Goal: Find contact information: Find contact information

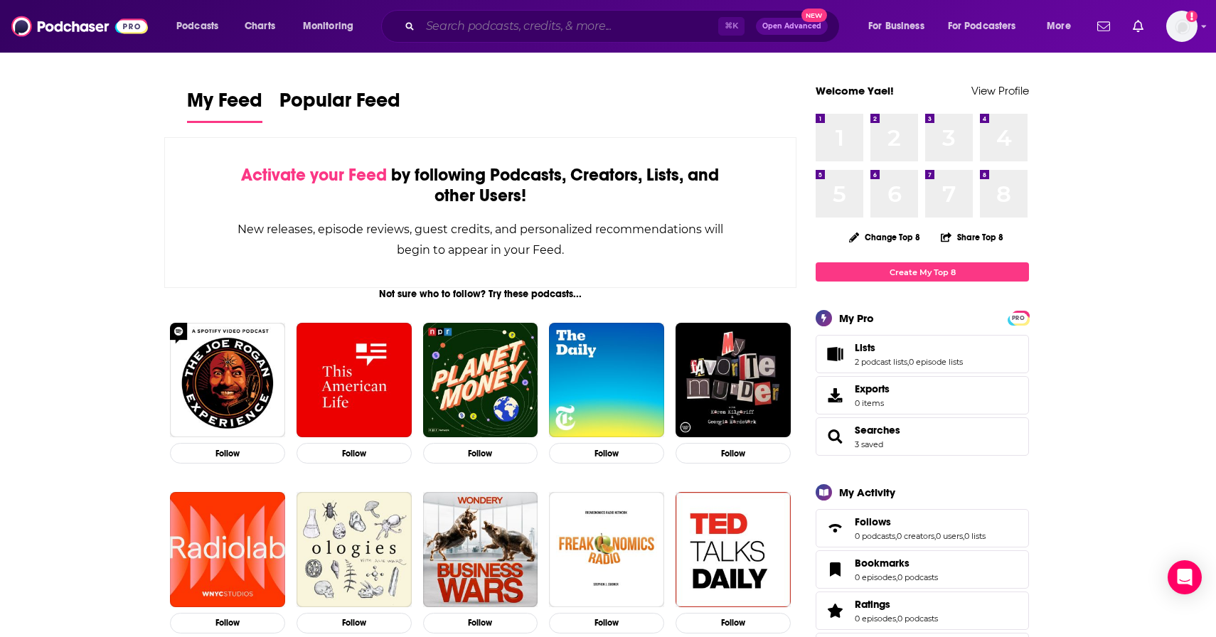
click at [482, 33] on input "Search podcasts, credits, & more..." at bounding box center [569, 26] width 298 height 23
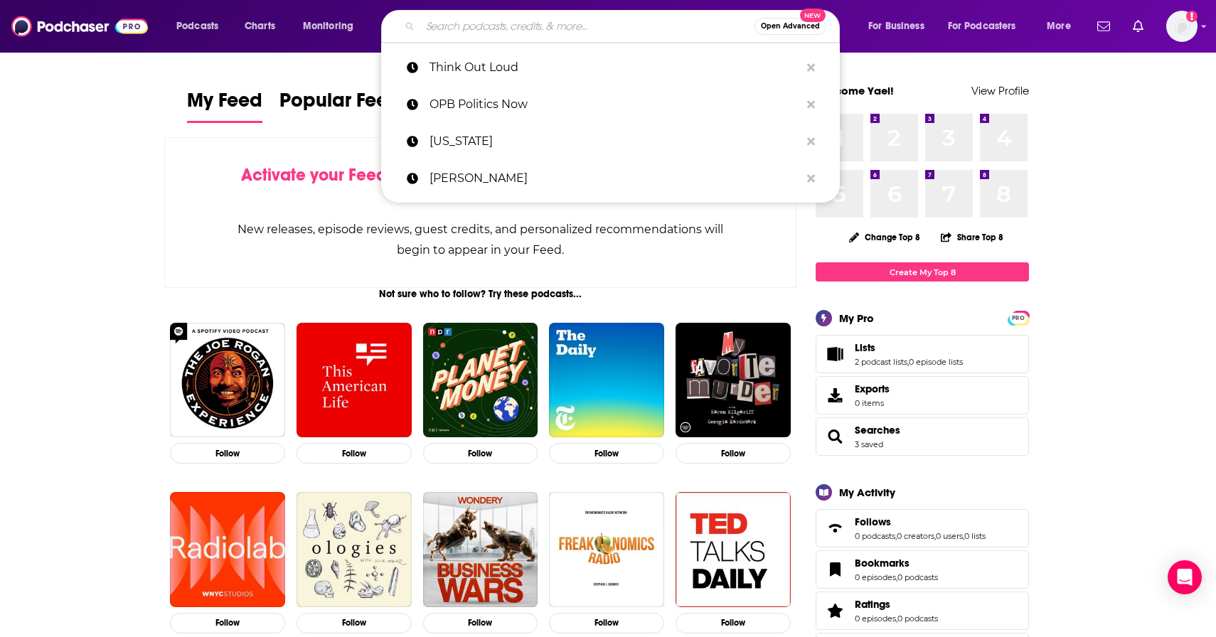
paste input "Napa Valley Insider Podcast"
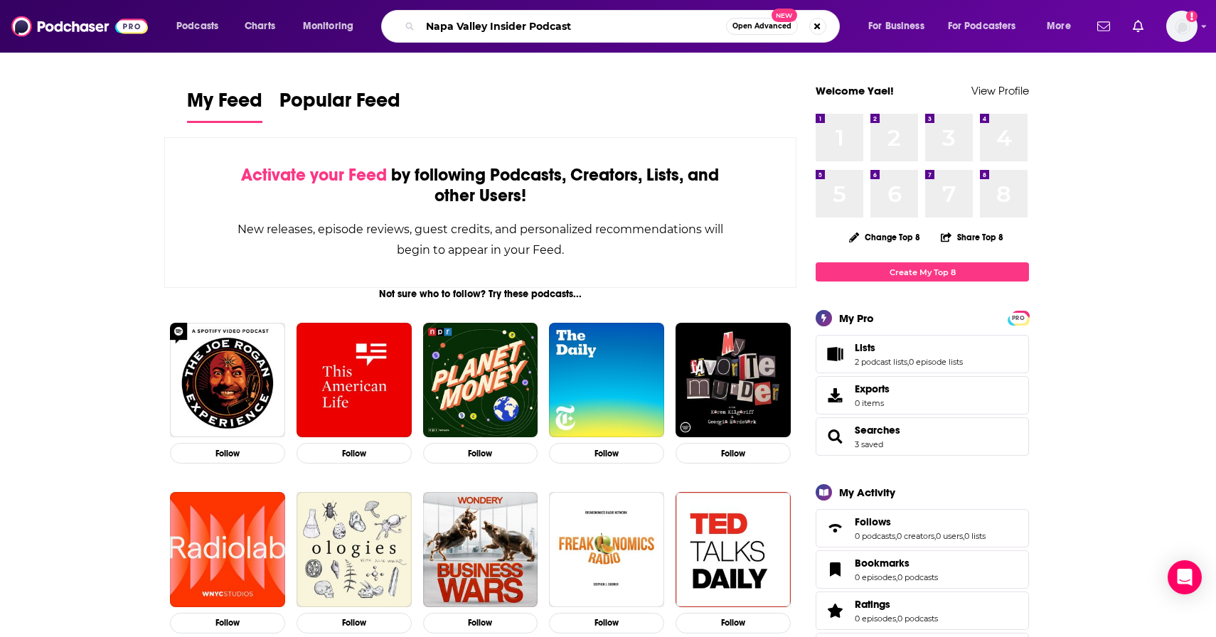
type input "Napa Valley Insider Podcast"
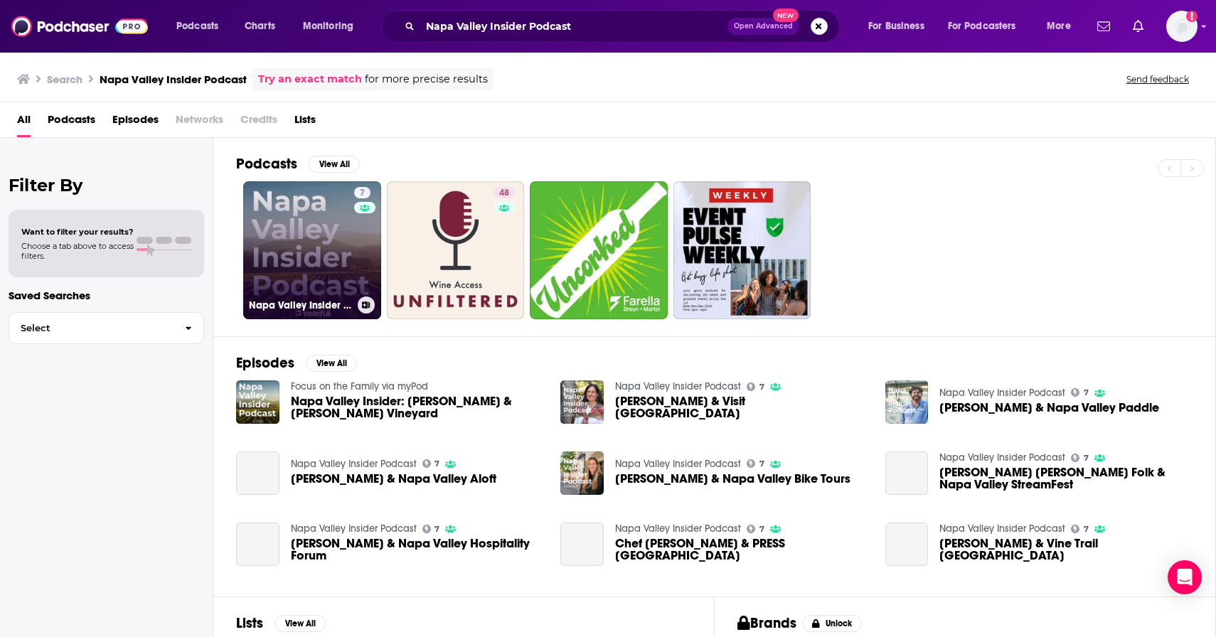
click at [299, 228] on link "7 Napa Valley Insider Podcast" at bounding box center [312, 250] width 138 height 138
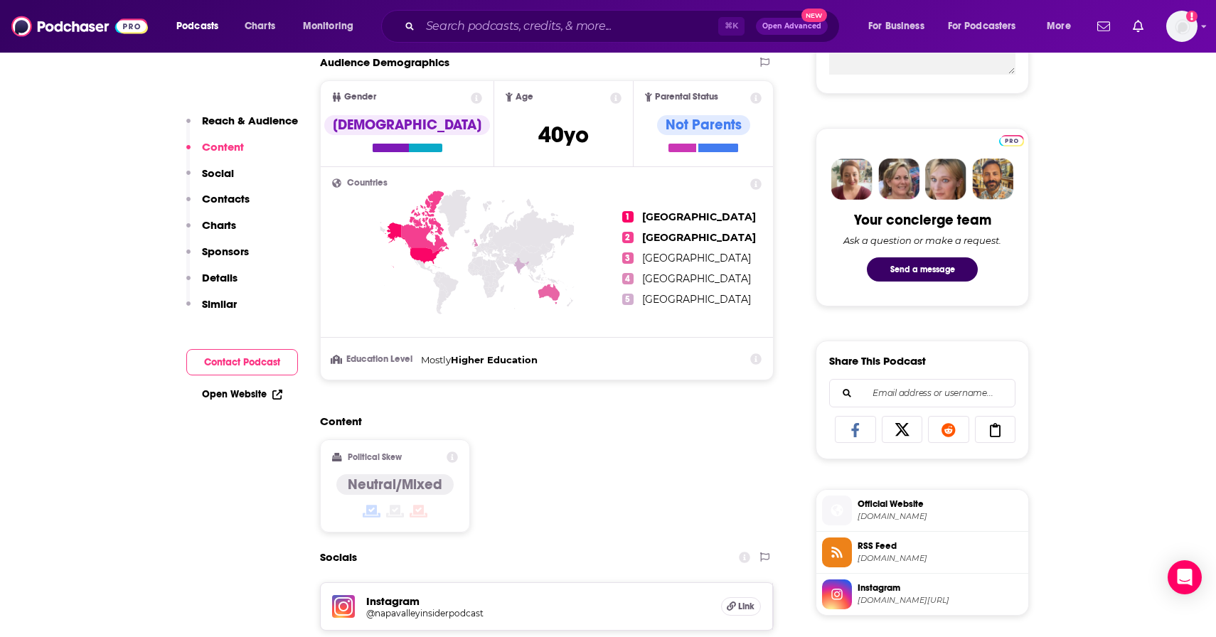
scroll to position [778, 0]
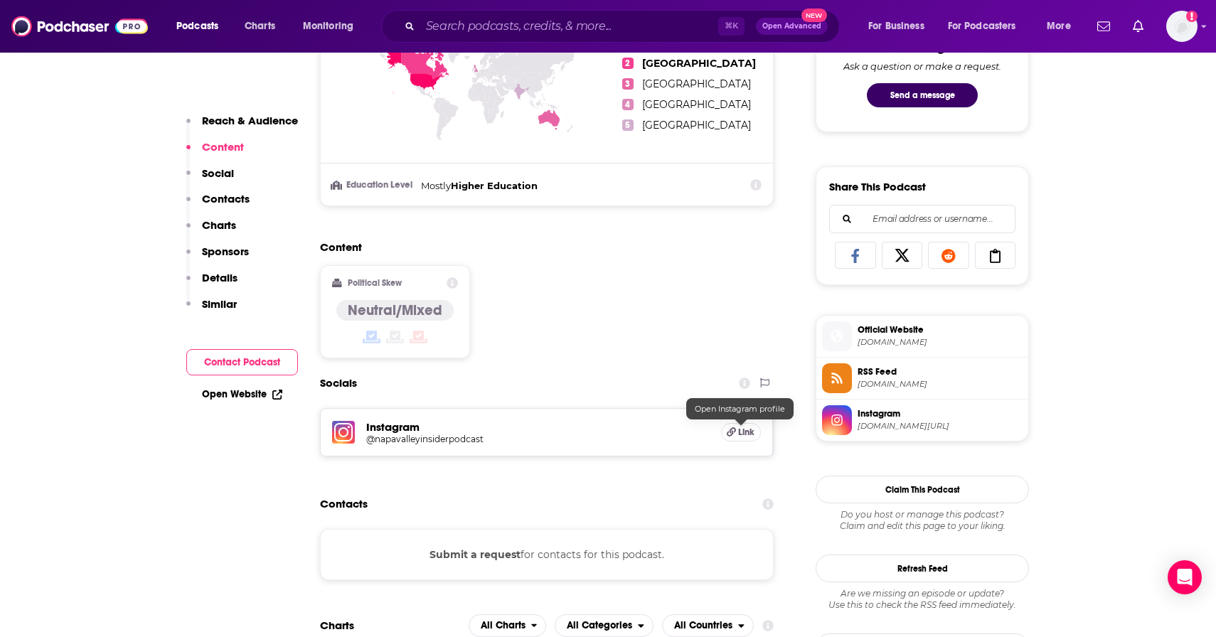
click at [740, 433] on span "Link" at bounding box center [746, 432] width 16 height 11
click at [616, 22] on input "Search podcasts, credits, & more..." at bounding box center [569, 26] width 298 height 23
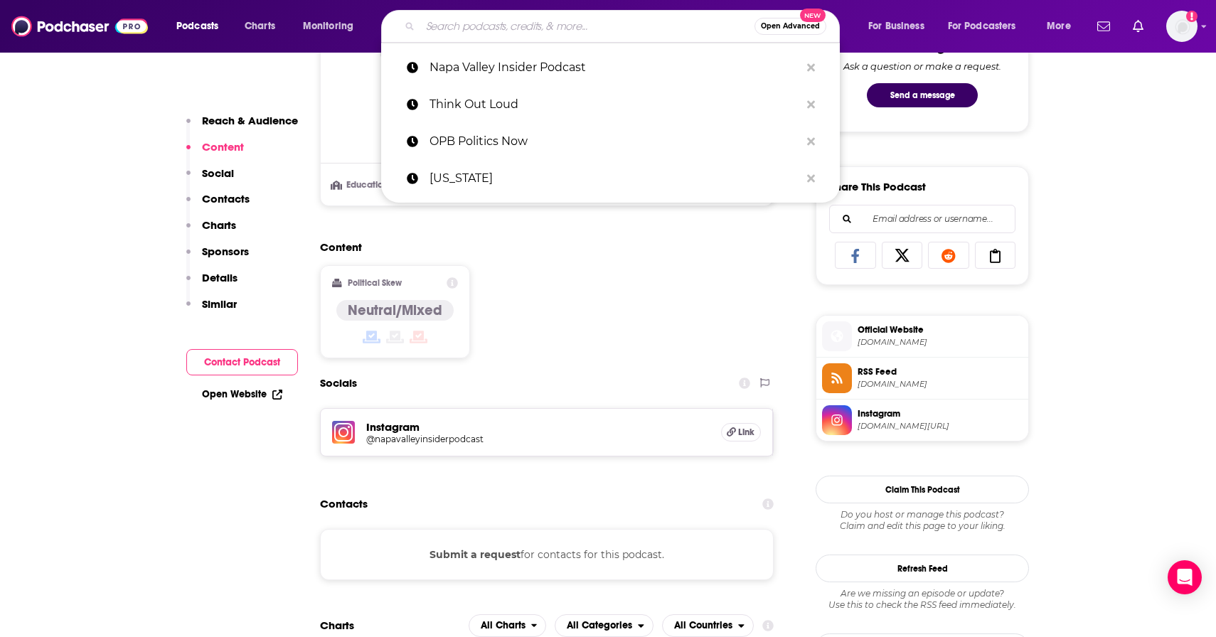
paste input "All local Bay Area"
type input "All local Bay Area"
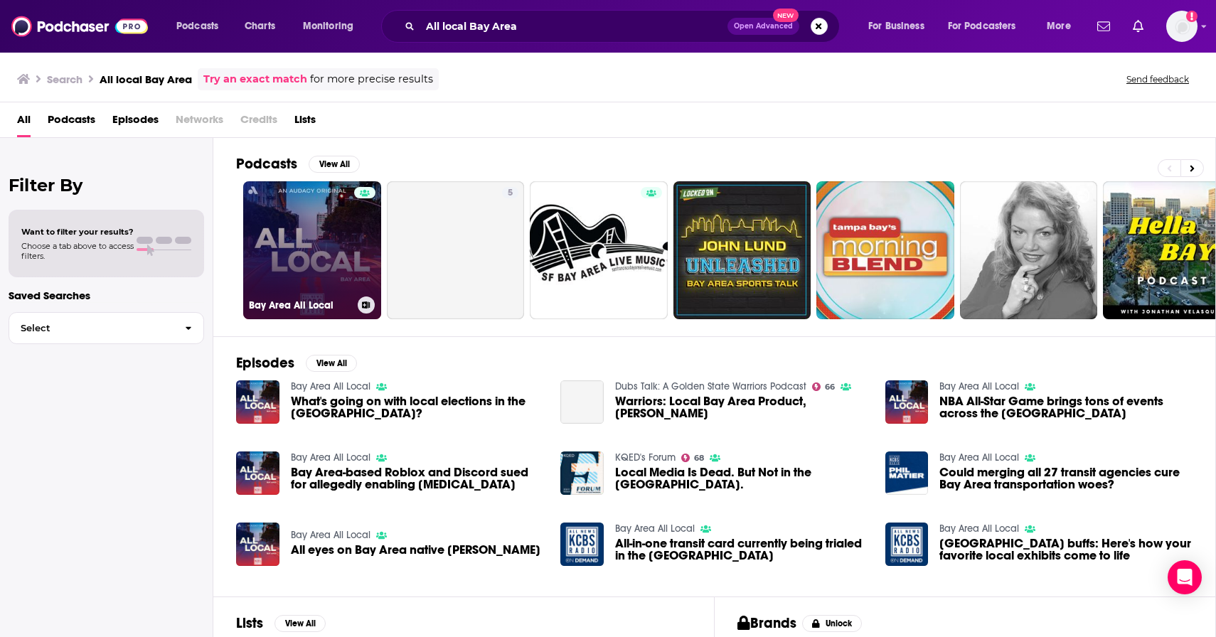
click at [361, 242] on div at bounding box center [364, 241] width 21 height 109
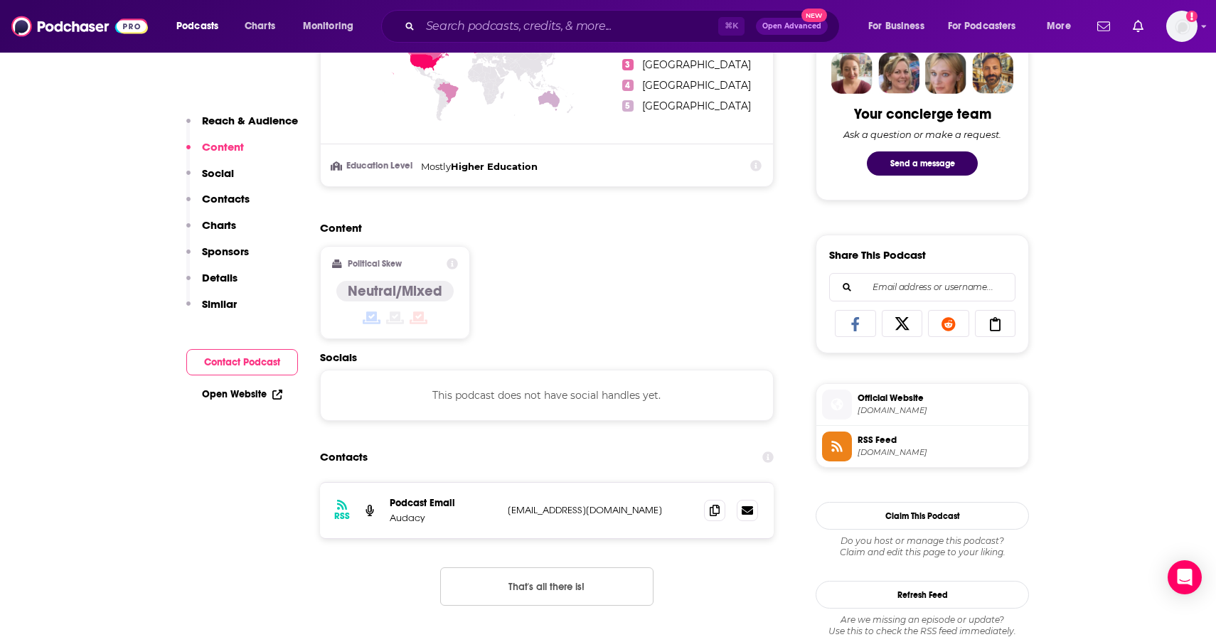
scroll to position [797, 0]
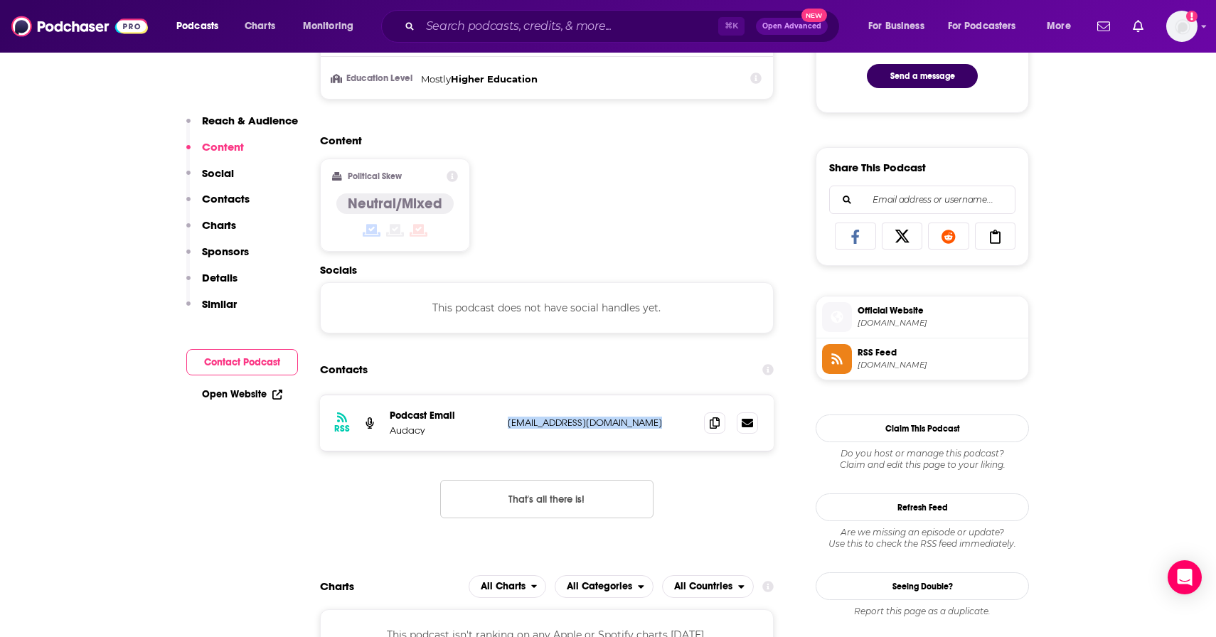
drag, startPoint x: 650, startPoint y: 423, endPoint x: 505, endPoint y: 428, distance: 145.1
click at [505, 428] on div "RSS Podcast Email Audacy digitalservices@entercom.com digitalservices@entercom.…" at bounding box center [547, 422] width 454 height 55
copy p "digitalservices@entercom.com"
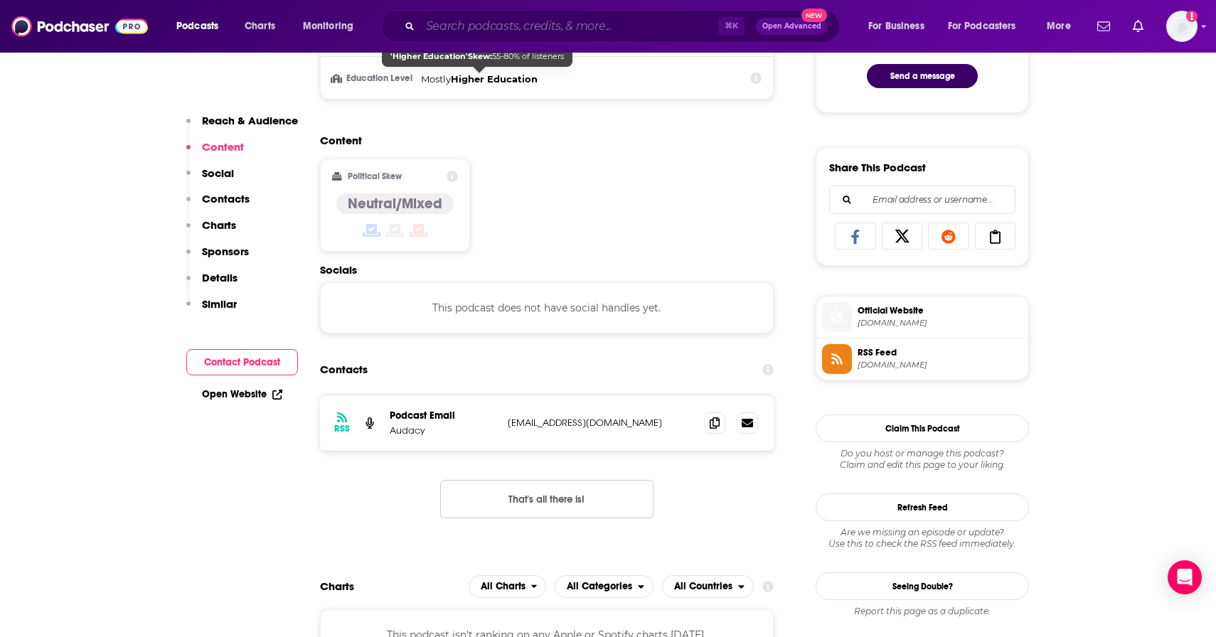
click at [505, 26] on input "Search podcasts, credits, & more..." at bounding box center [569, 26] width 298 height 23
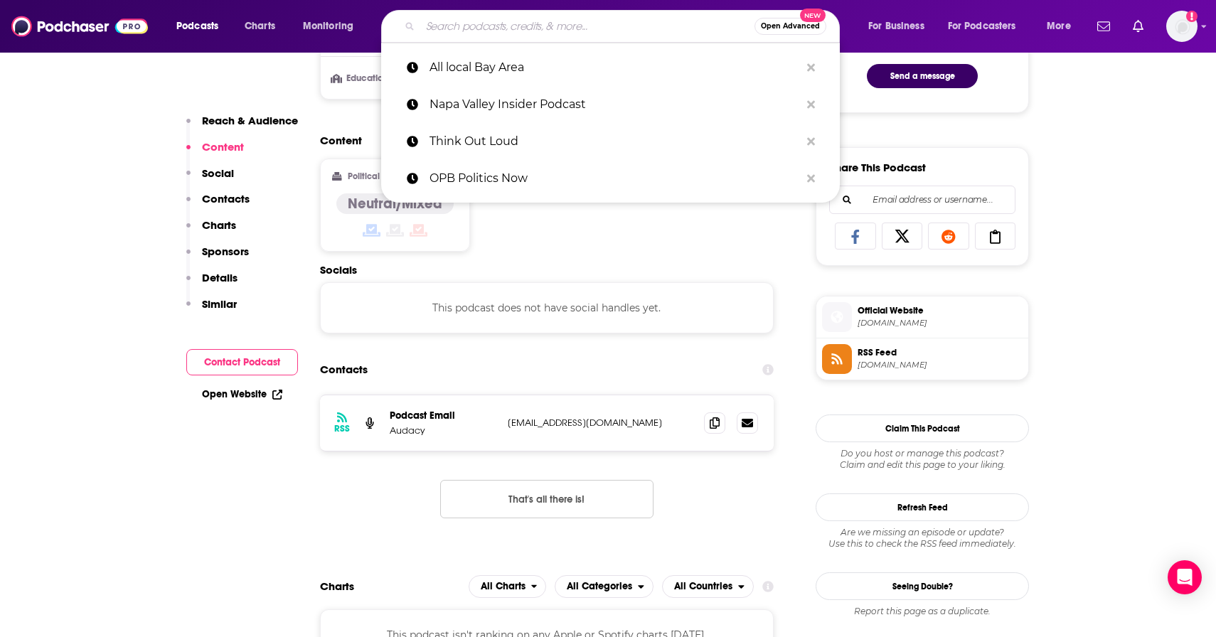
paste input "After the Party Live"
type input "After the Party Live"
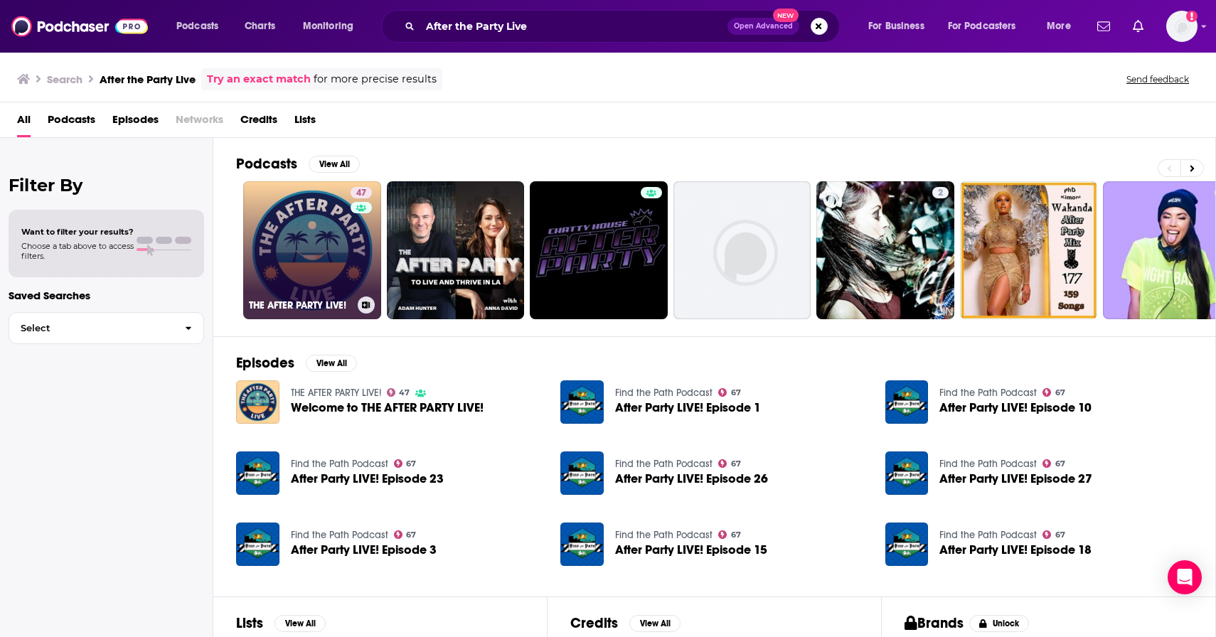
click at [346, 230] on link "47 THE AFTER PARTY LIVE!" at bounding box center [312, 250] width 138 height 138
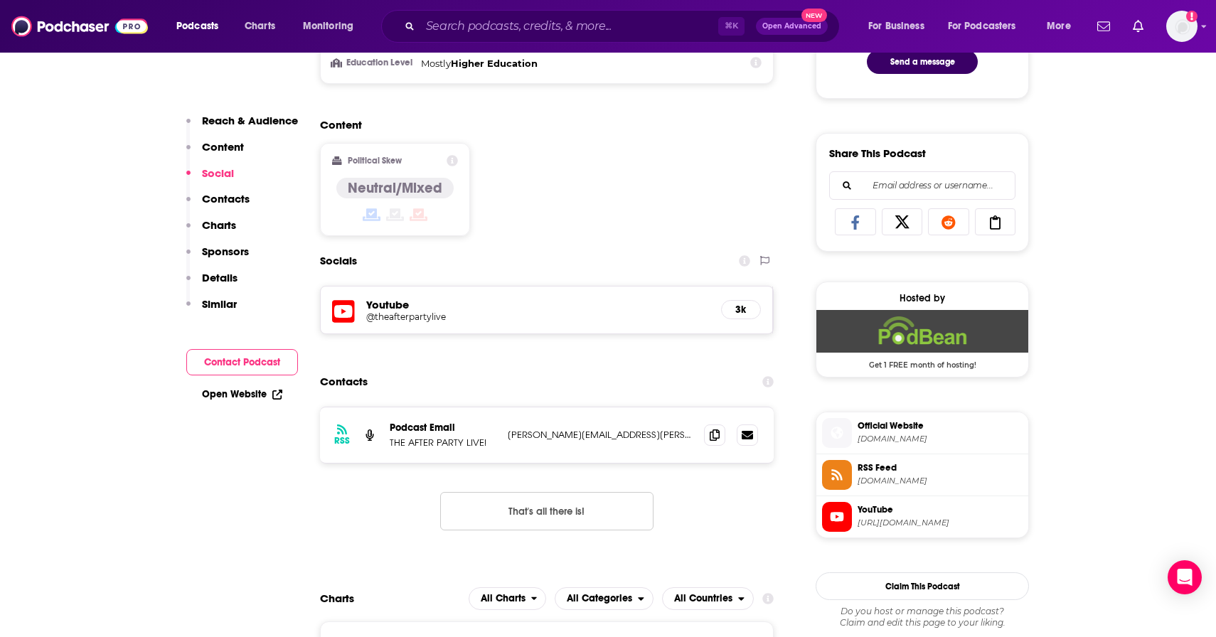
scroll to position [894, 0]
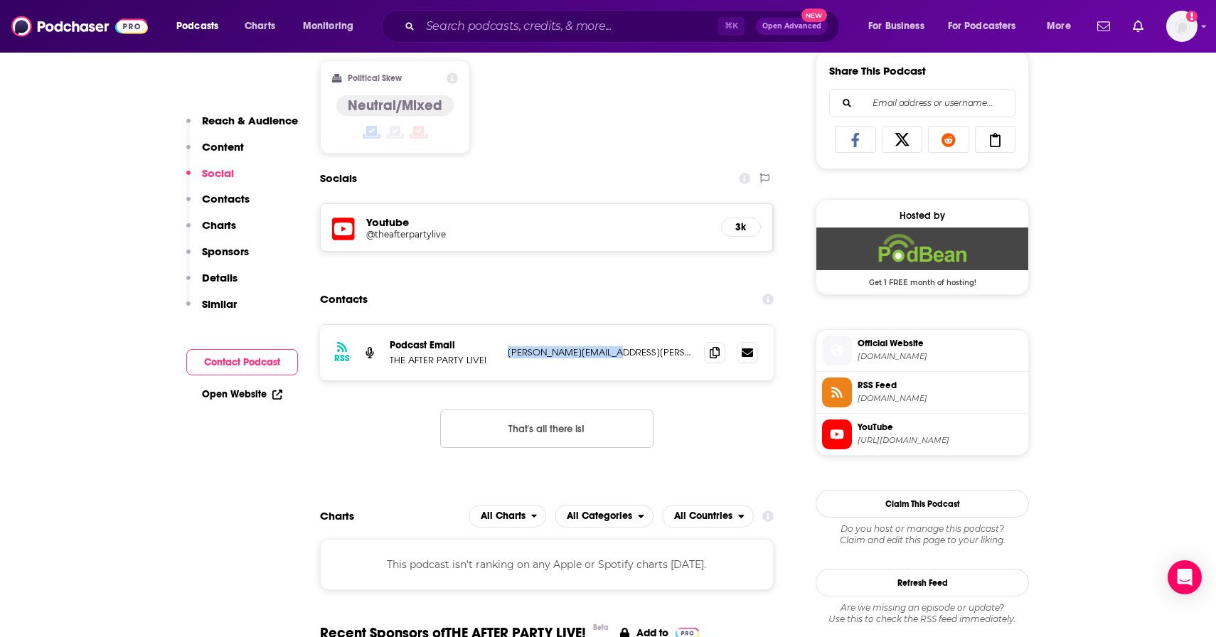
drag, startPoint x: 619, startPoint y: 352, endPoint x: 506, endPoint y: 358, distance: 113.9
click at [506, 358] on div "RSS Podcast Email THE AFTER PARTY LIVE! john.j.daly@gmail.com john.j.daly@gmail…" at bounding box center [547, 352] width 454 height 55
copy p "john.j.daly@gmail.com"
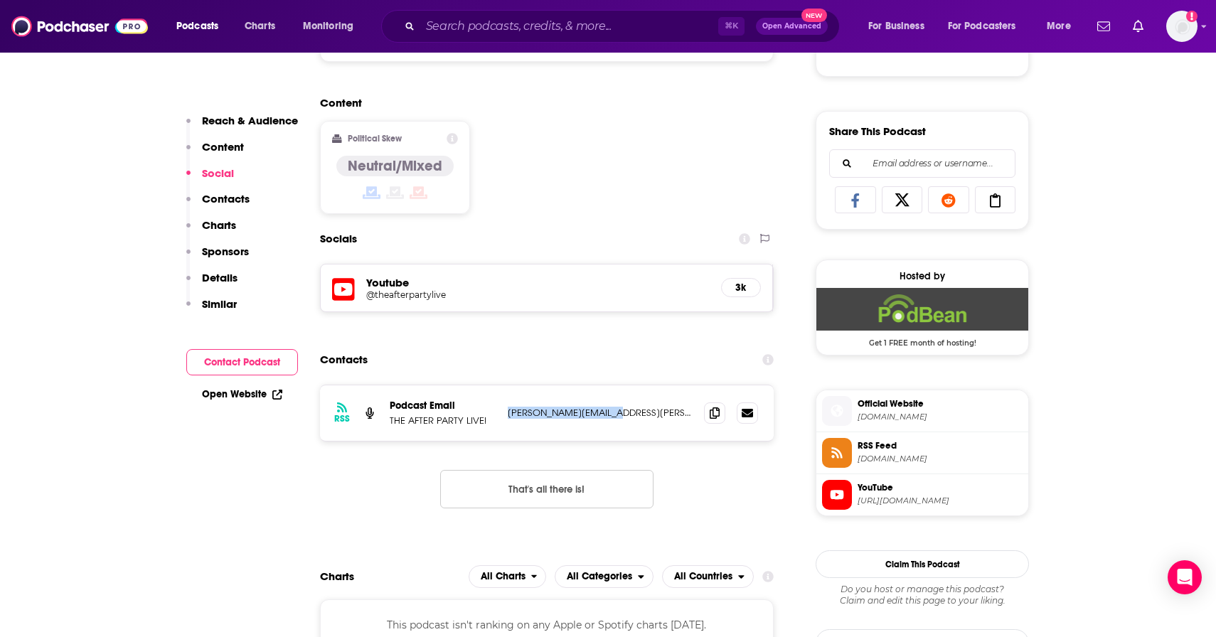
scroll to position [806, 0]
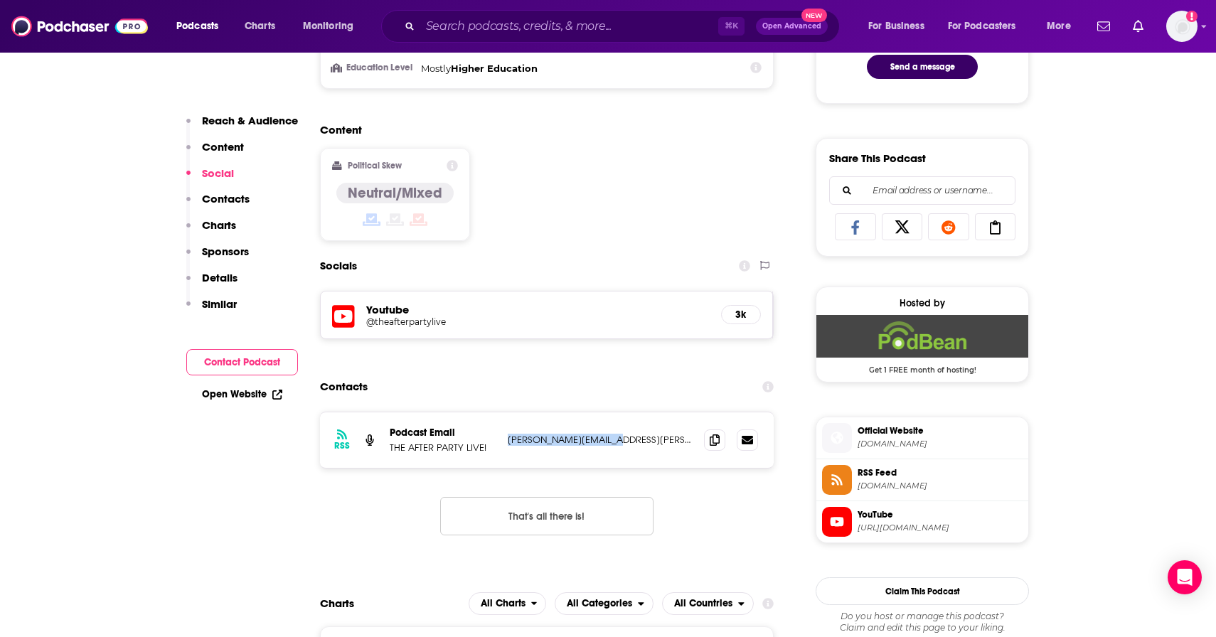
click at [404, 317] on h5 "@theafterpartylive" at bounding box center [480, 321] width 228 height 11
click at [608, 33] on input "Search podcasts, credits, & more..." at bounding box center [569, 26] width 298 height 23
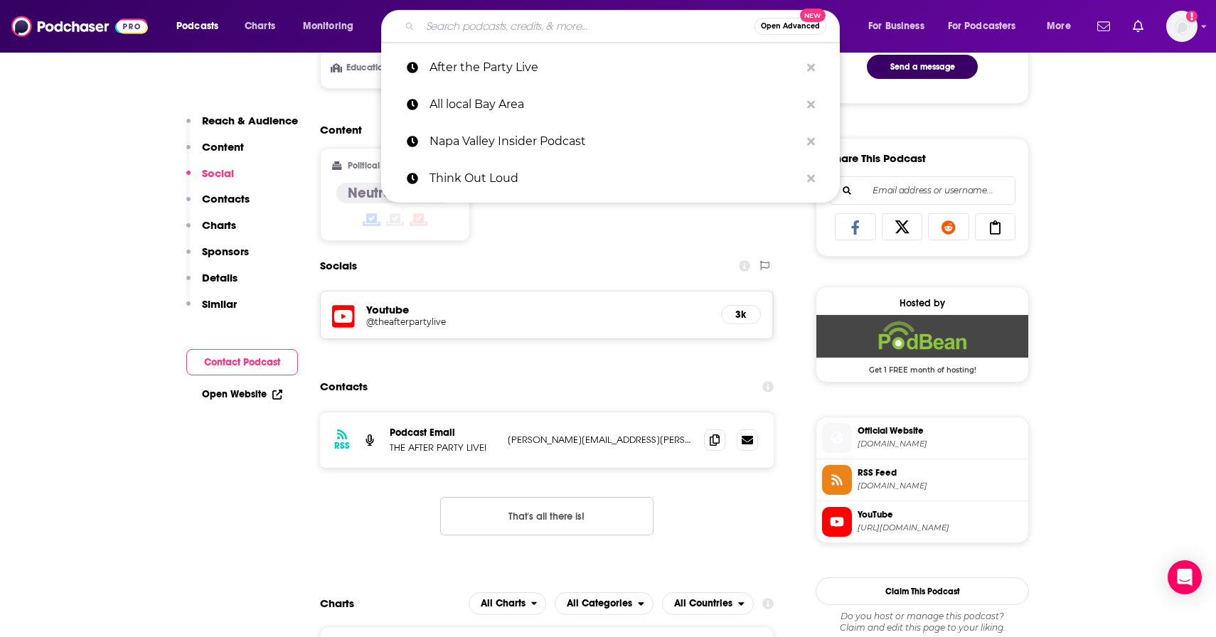
paste input "KTVU FOX 2"
type input "KTVU FOX 2"
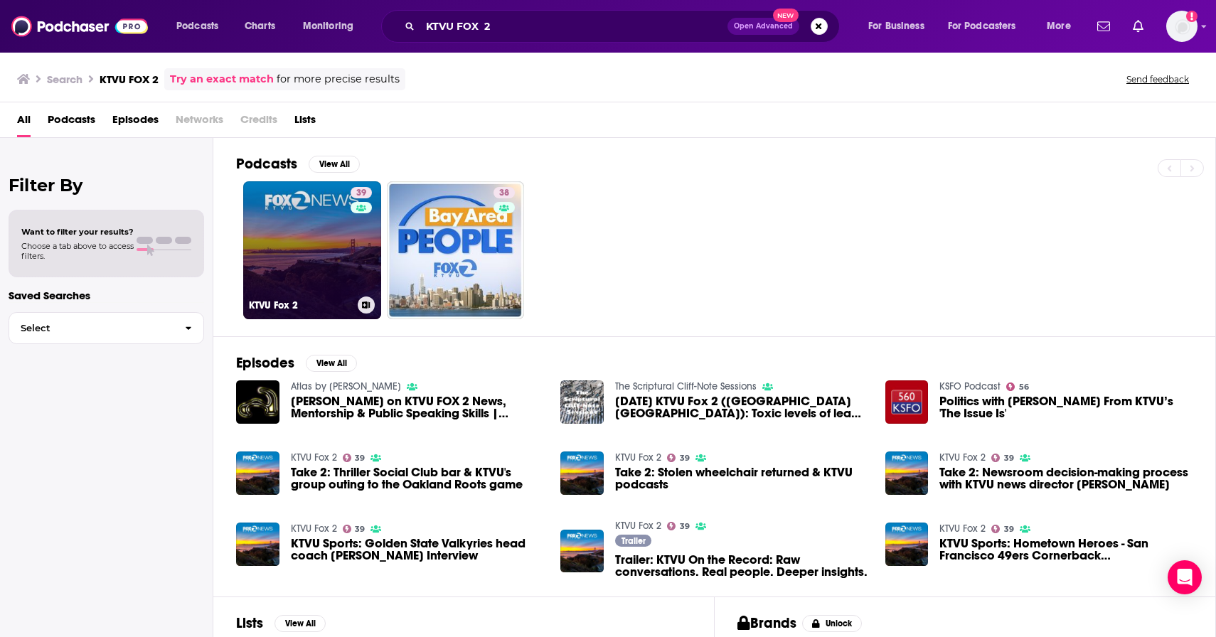
click at [332, 249] on link "39 KTVU Fox 2" at bounding box center [312, 250] width 138 height 138
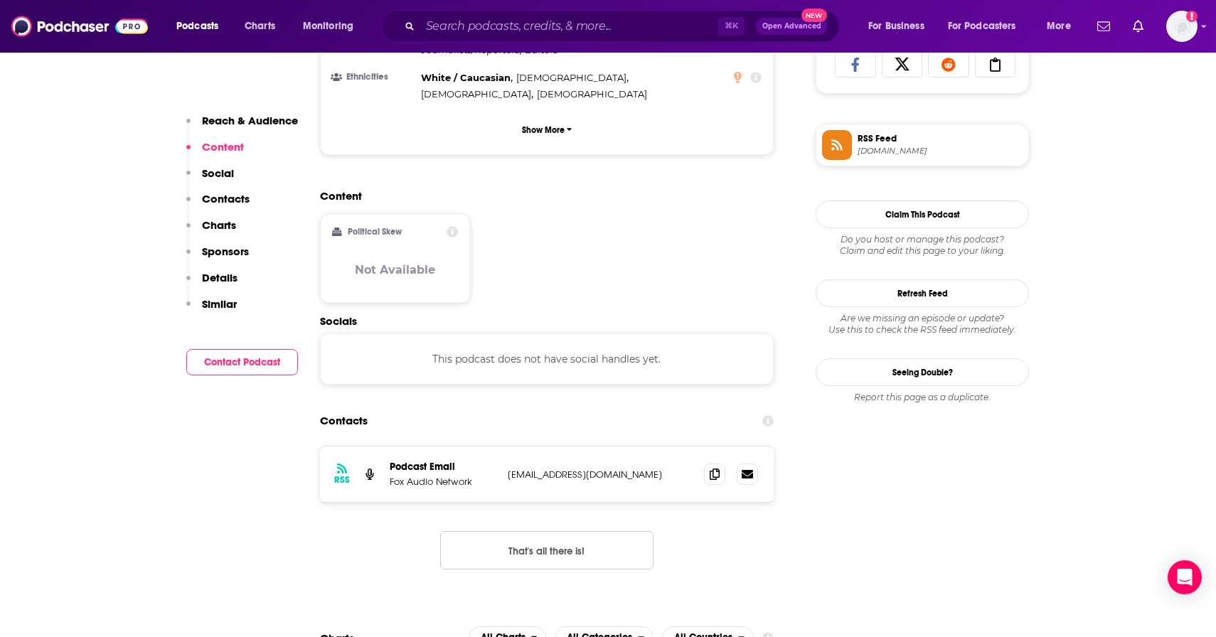
scroll to position [998, 0]
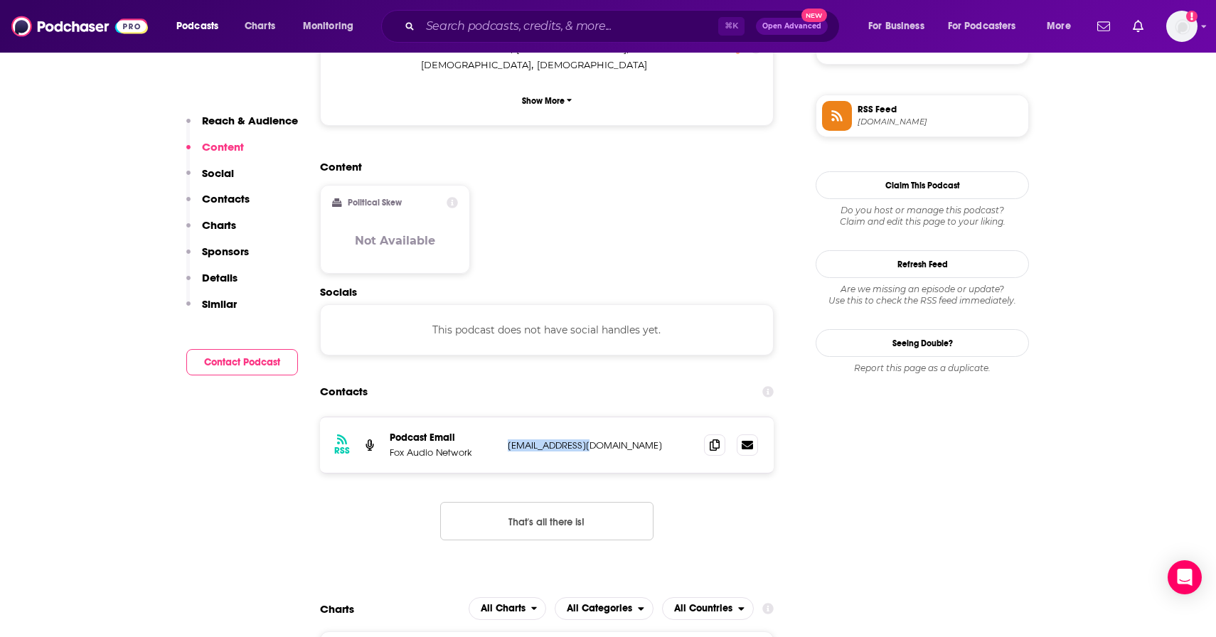
drag, startPoint x: 608, startPoint y: 378, endPoint x: 501, endPoint y: 380, distance: 107.4
click at [501, 417] on div "RSS Podcast Email Fox Audio Network podcasts@fox.com podcasts@fox.com" at bounding box center [547, 444] width 454 height 55
copy div "podcasts@fox.com"
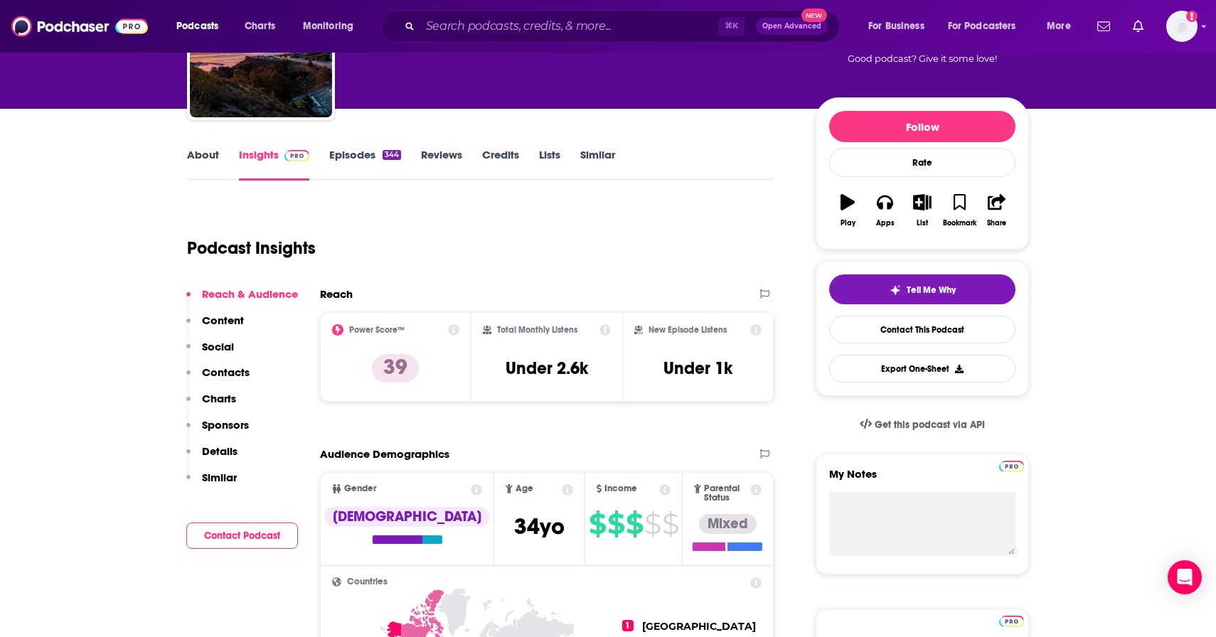
scroll to position [0, 0]
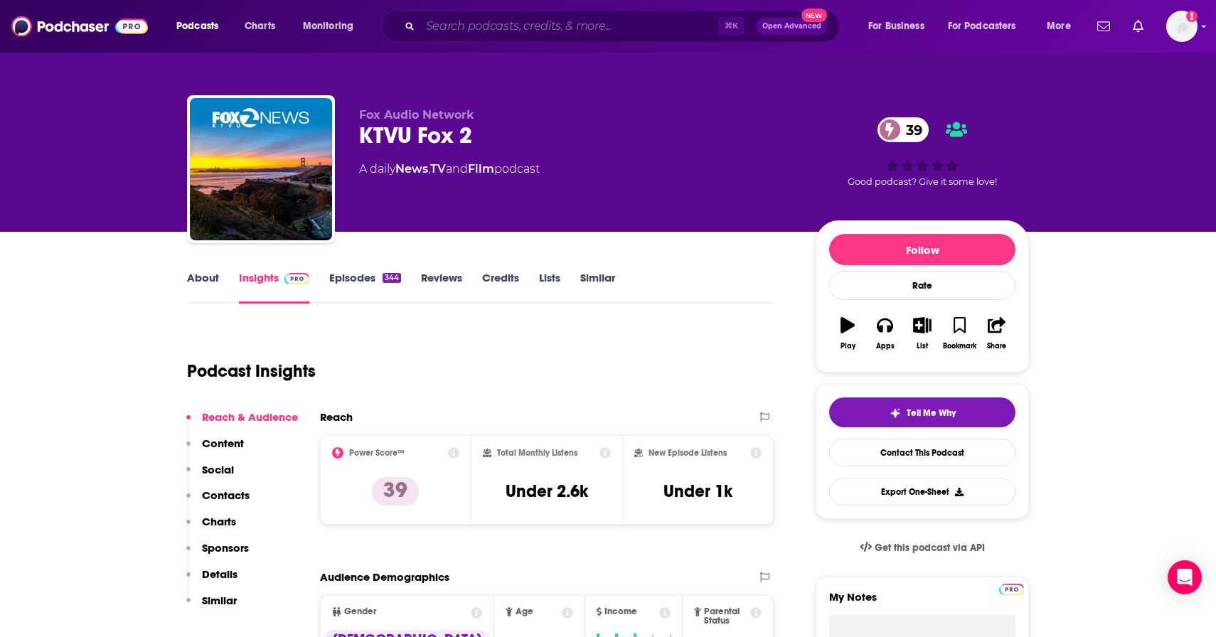
click at [454, 27] on input "Search podcasts, credits, & more..." at bounding box center [569, 26] width 298 height 23
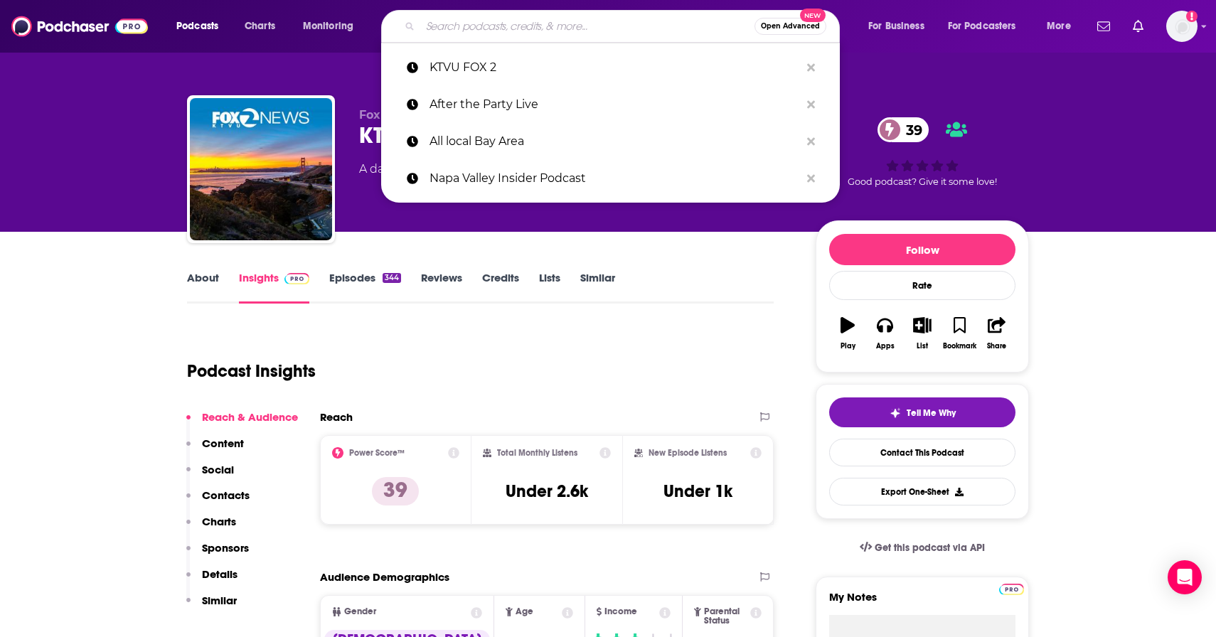
paste input "The Voice of San Francisco"
type input "The Voice of San Francisco"
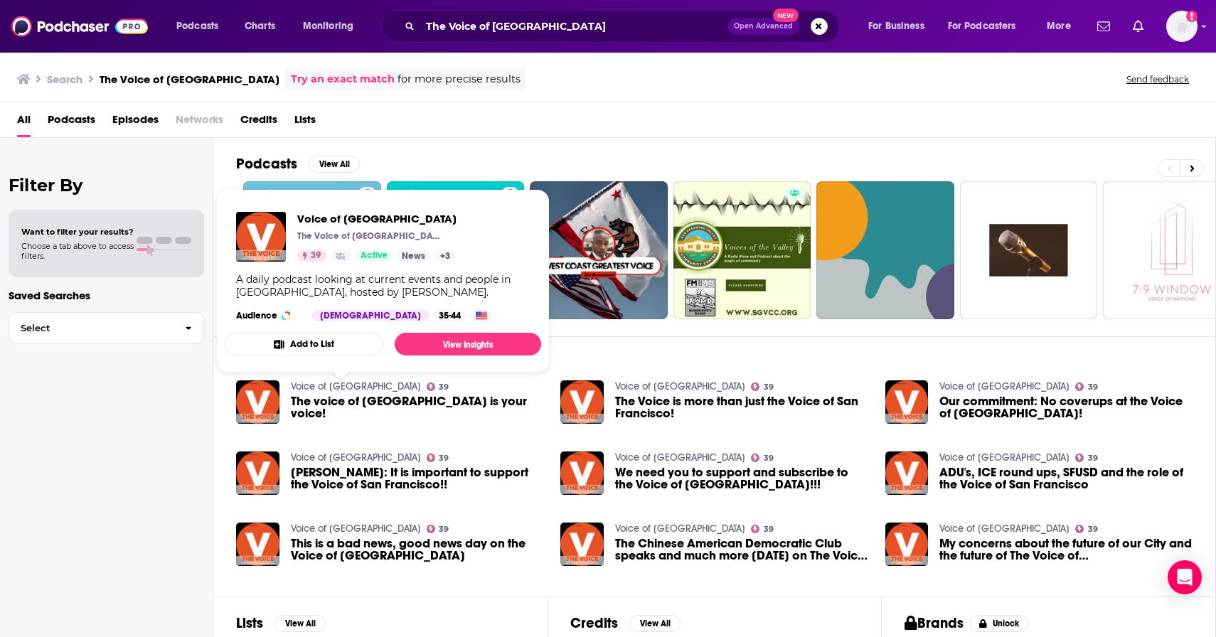
click at [348, 390] on link "Voice of San Francisco" at bounding box center [356, 386] width 130 height 12
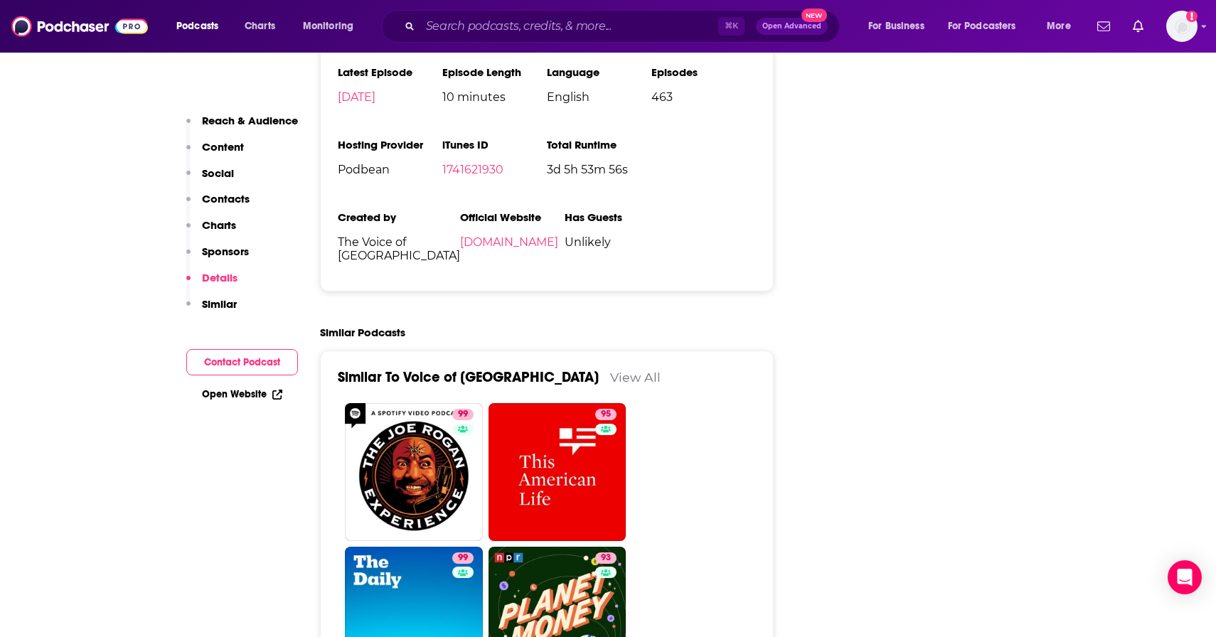
scroll to position [1601, 0]
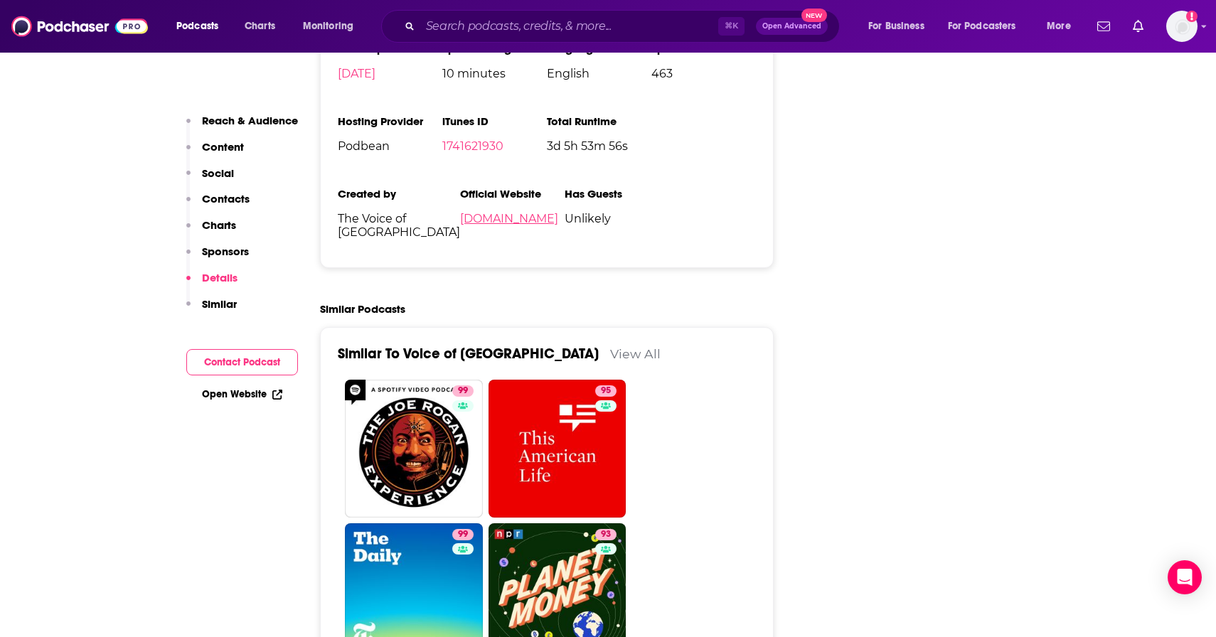
click at [460, 212] on link "thevoicesf.podbean.com" at bounding box center [509, 219] width 98 height 14
click at [442, 27] on input "Search podcasts, credits, & more..." at bounding box center [569, 26] width 298 height 23
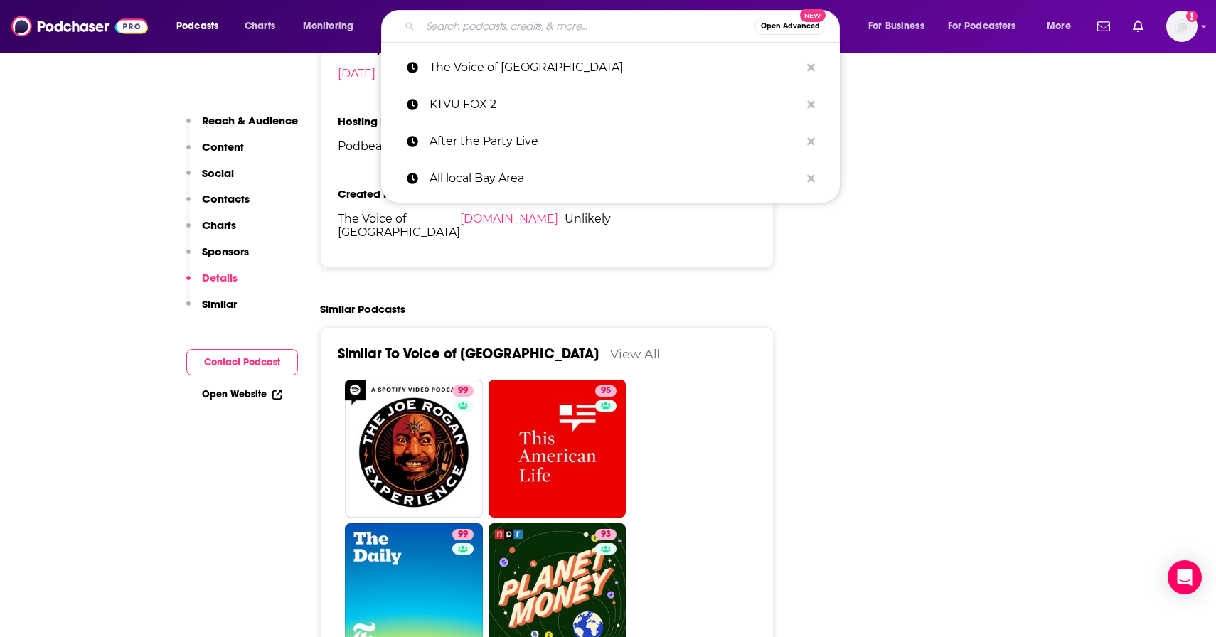
paste input "The Bay – KQED"
type input "The Bay – KQED"
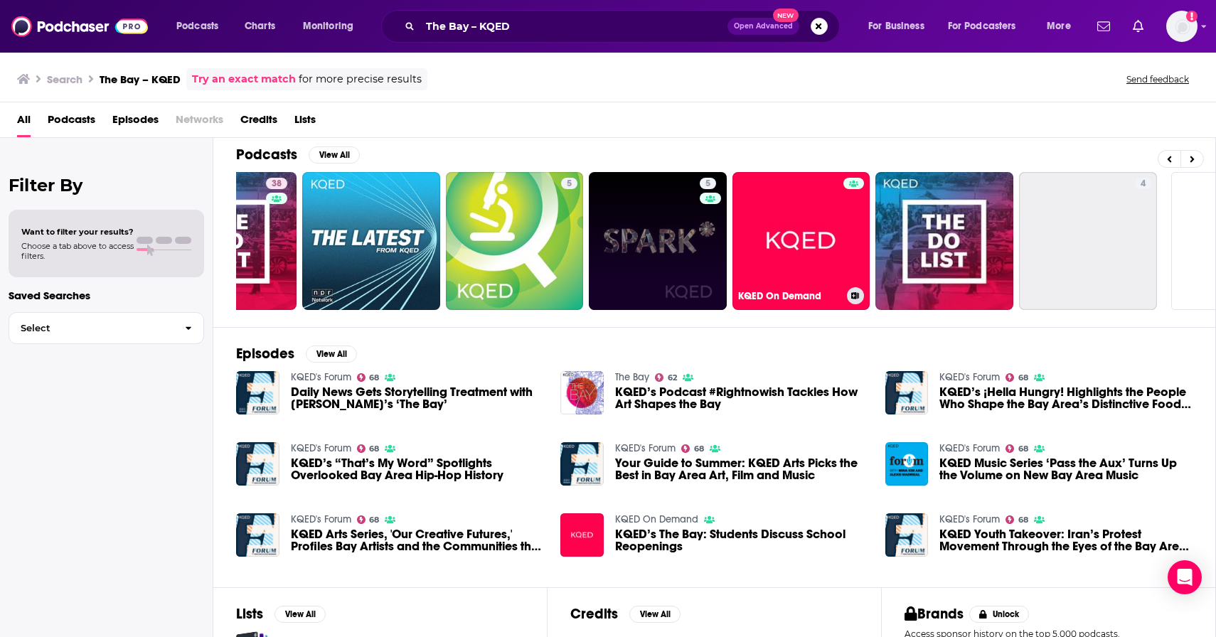
scroll to position [0, 326]
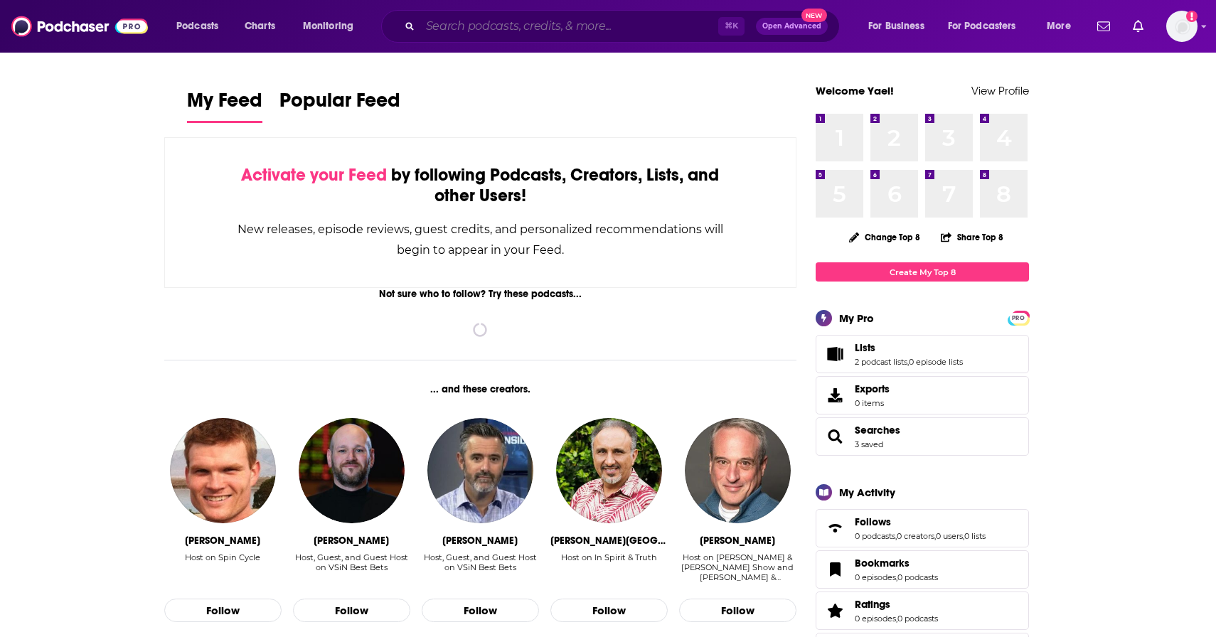
click at [454, 27] on input "Search podcasts, credits, & more..." at bounding box center [569, 26] width 298 height 23
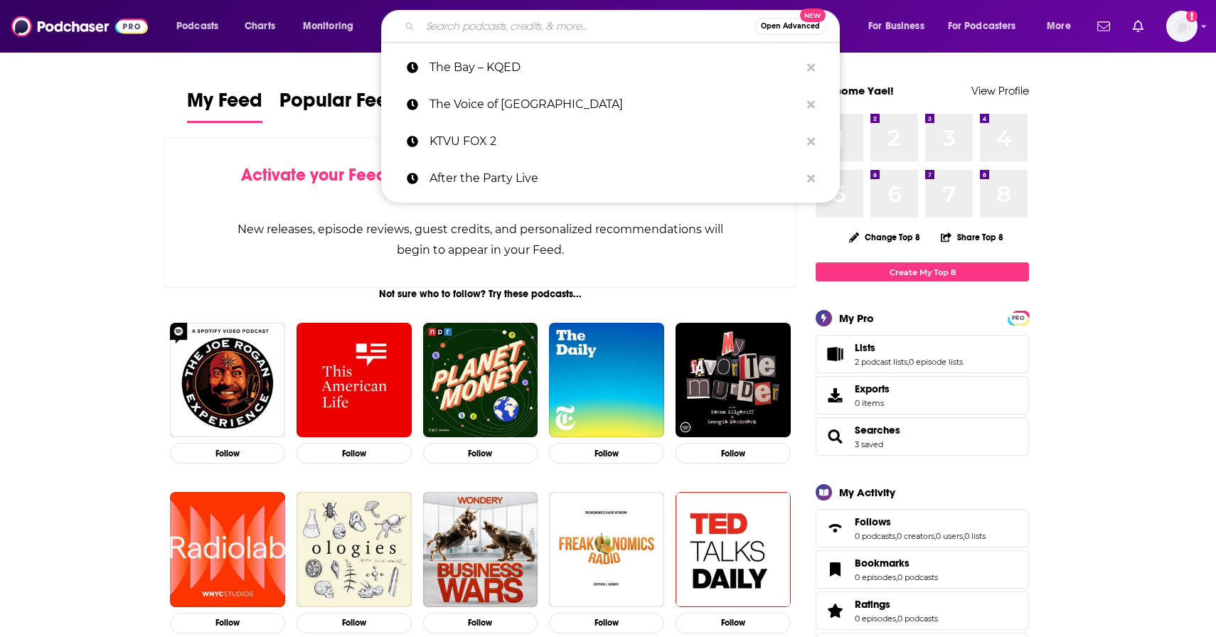
paste input "Sonoma County First News"
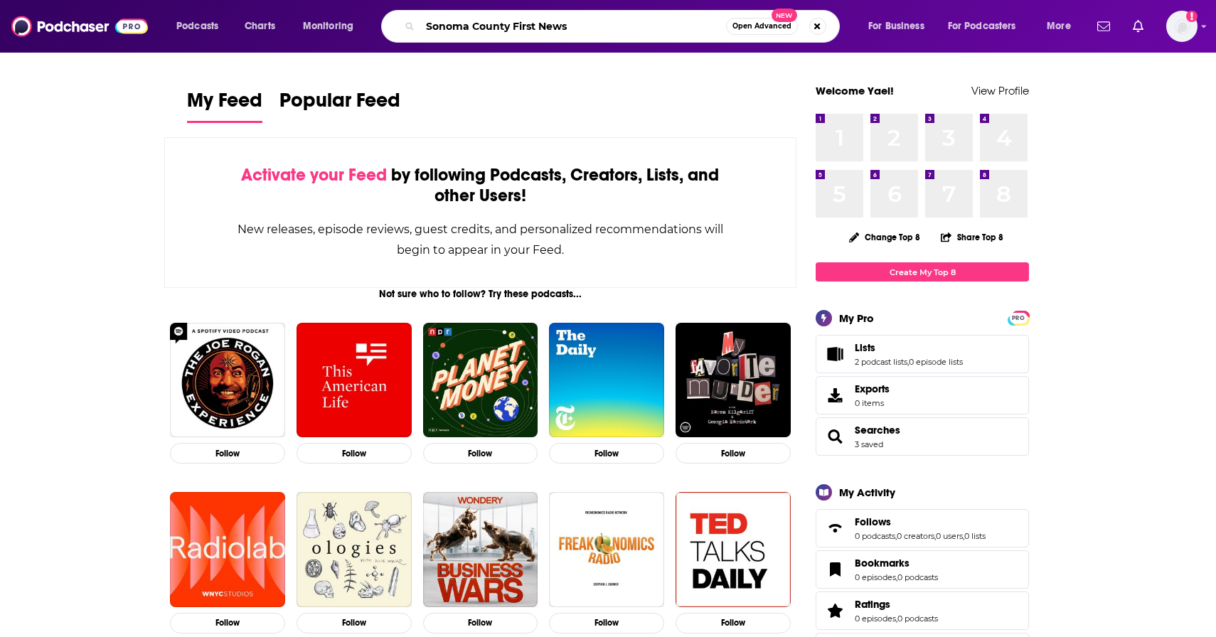
type input "Sonoma County First News"
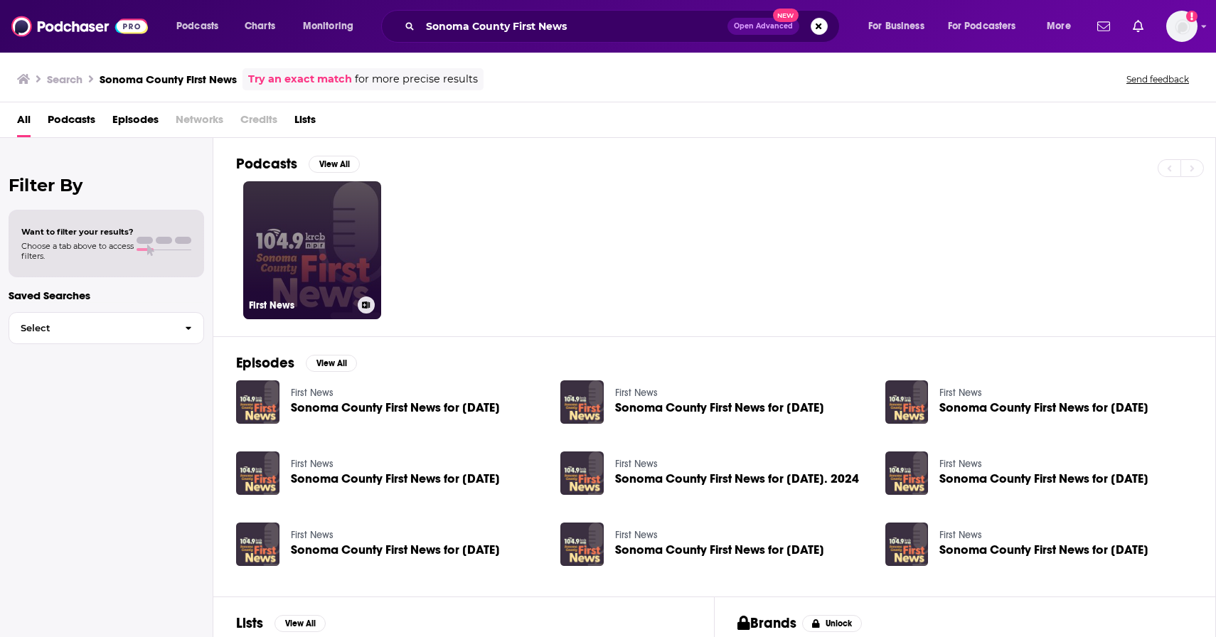
click at [340, 228] on link "First News" at bounding box center [312, 250] width 138 height 138
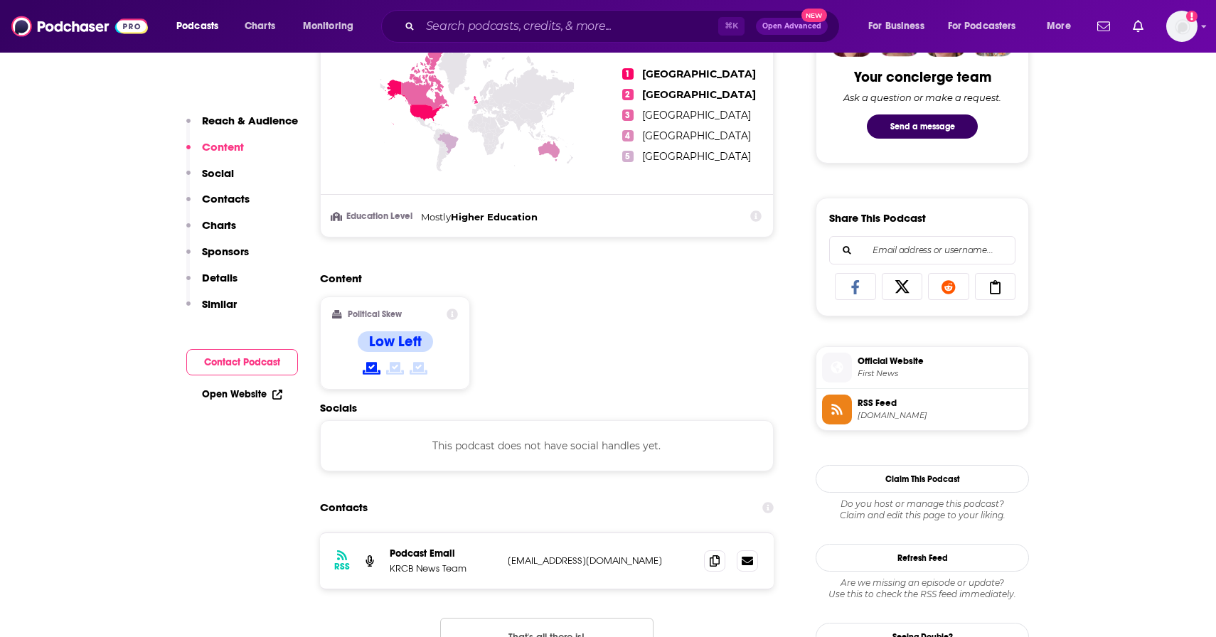
scroll to position [874, 0]
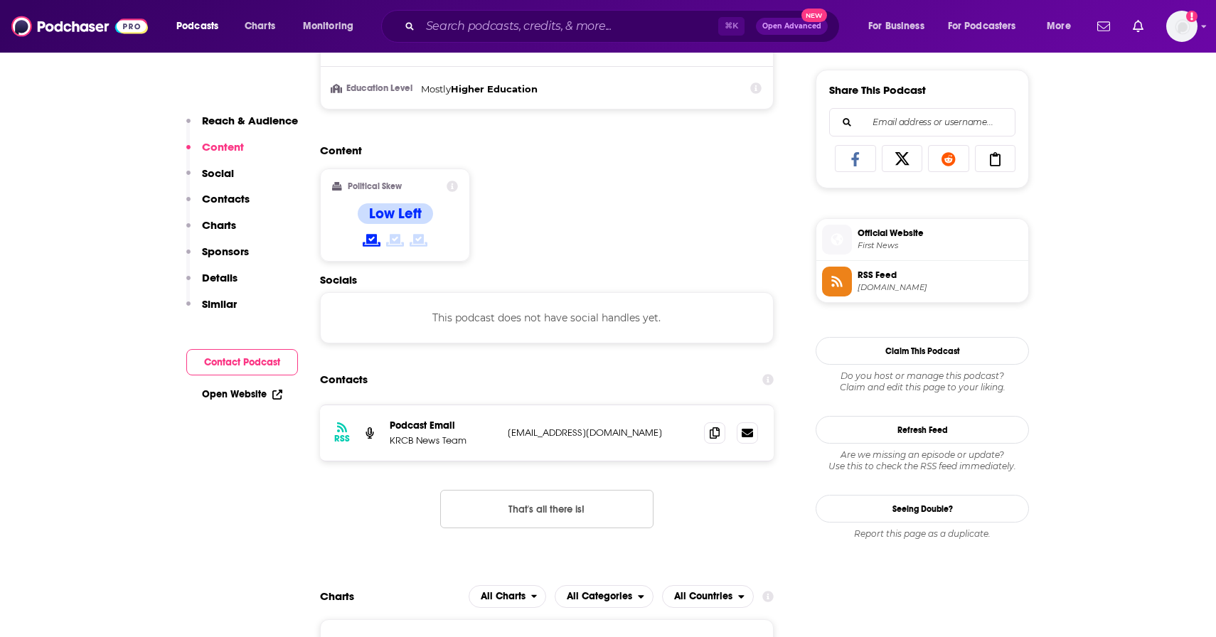
drag, startPoint x: 648, startPoint y: 434, endPoint x: 506, endPoint y: 439, distance: 142.3
click at [506, 439] on div "RSS Podcast Email KRCB News Team listener@norcalpublicmedia.org listener@norcal…" at bounding box center [547, 432] width 454 height 55
copy p "listener@norcalpublicmedia.org"
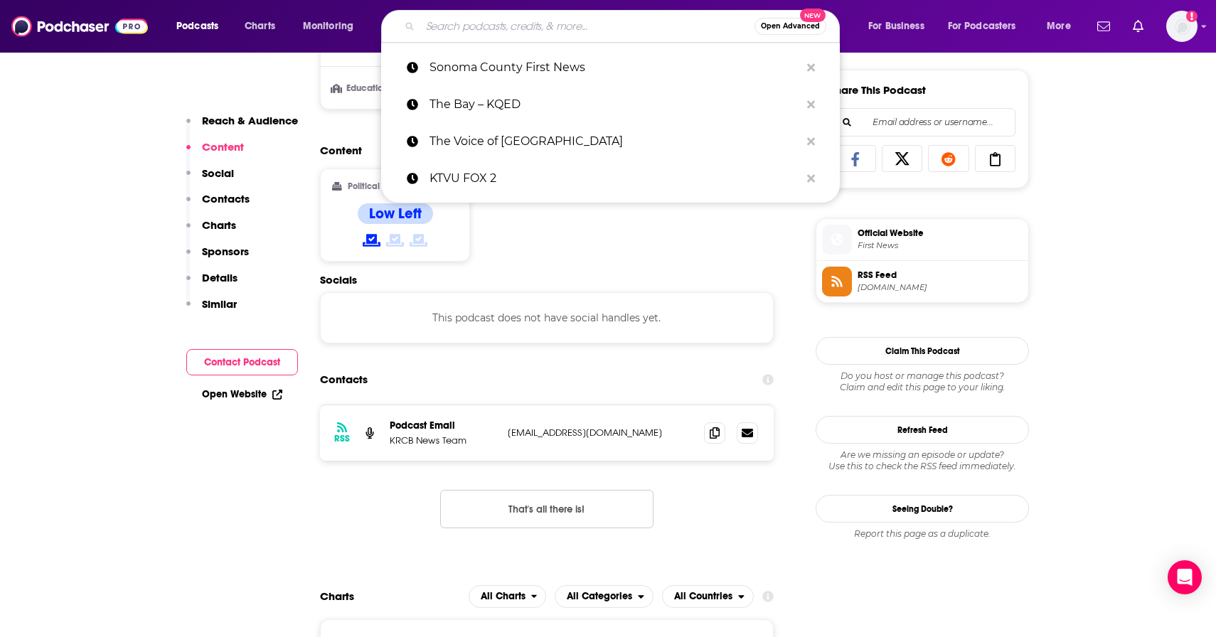
click at [673, 23] on input "Search podcasts, credits, & more..." at bounding box center [587, 26] width 334 height 23
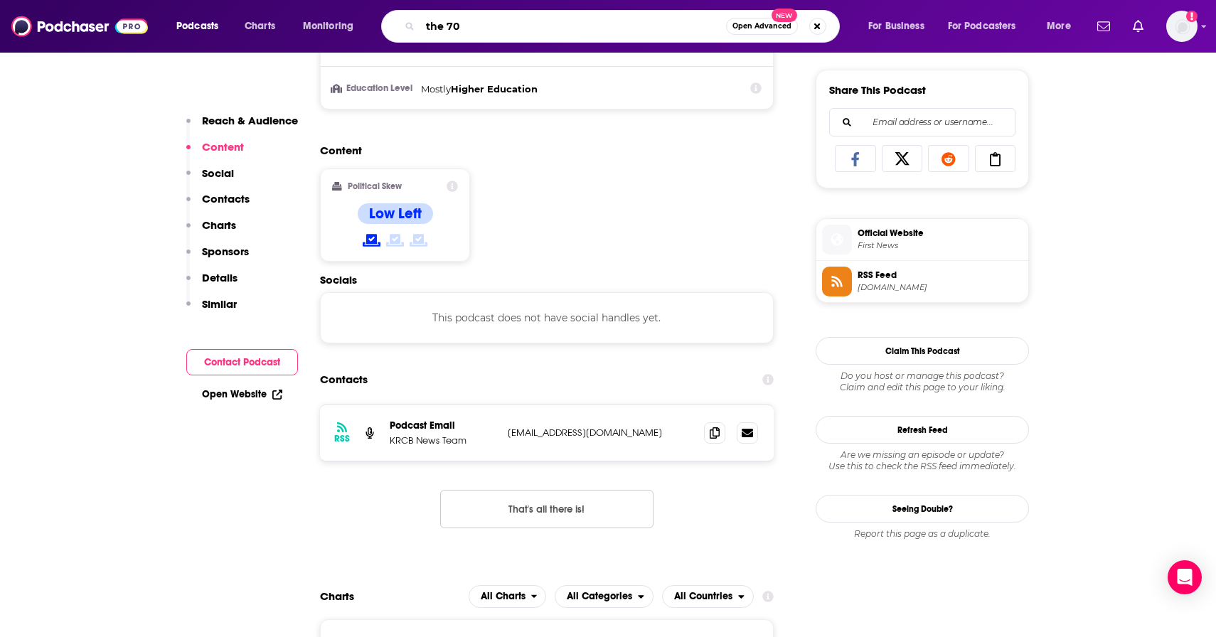
type input "the 707"
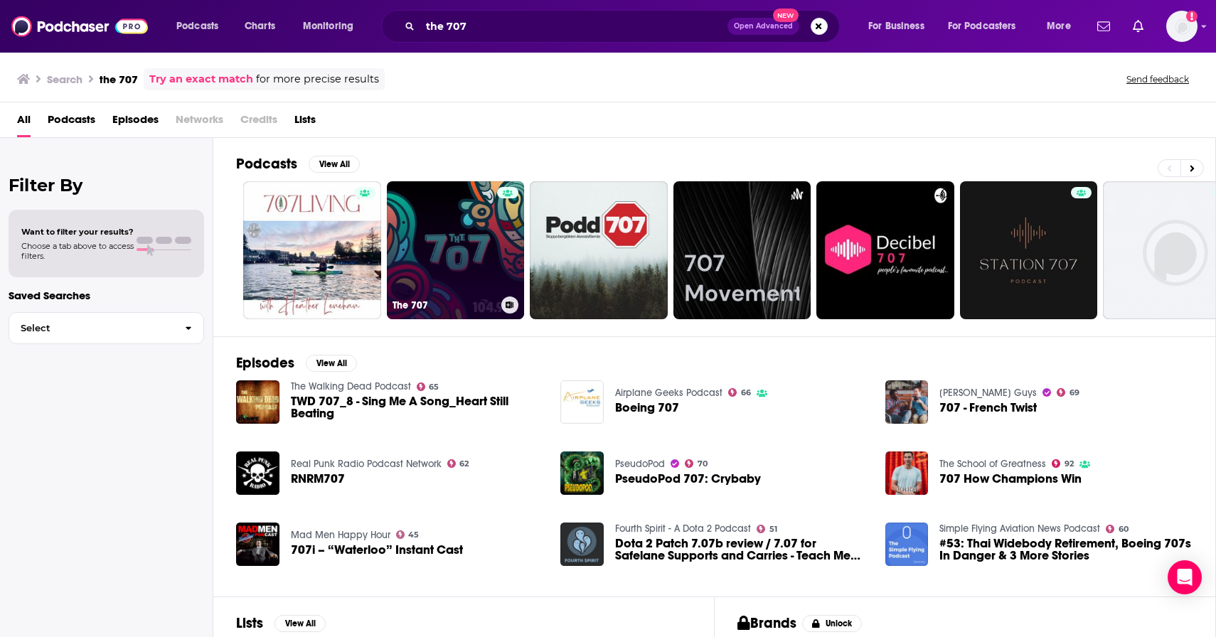
click at [427, 245] on link "The 707" at bounding box center [456, 250] width 138 height 138
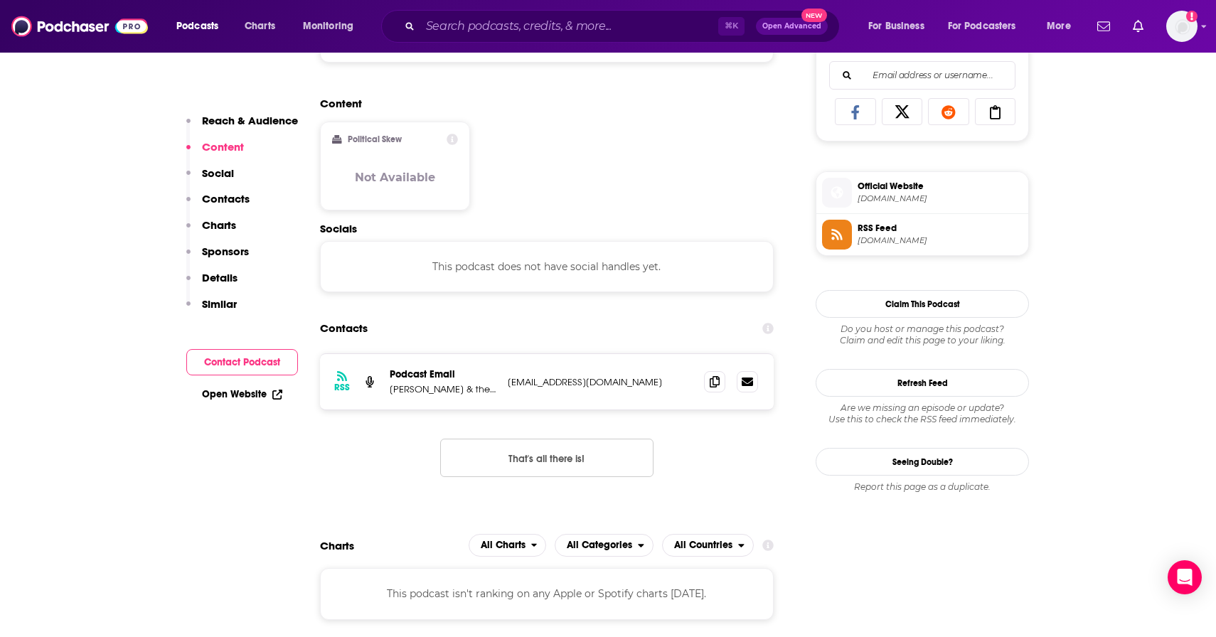
scroll to position [926, 0]
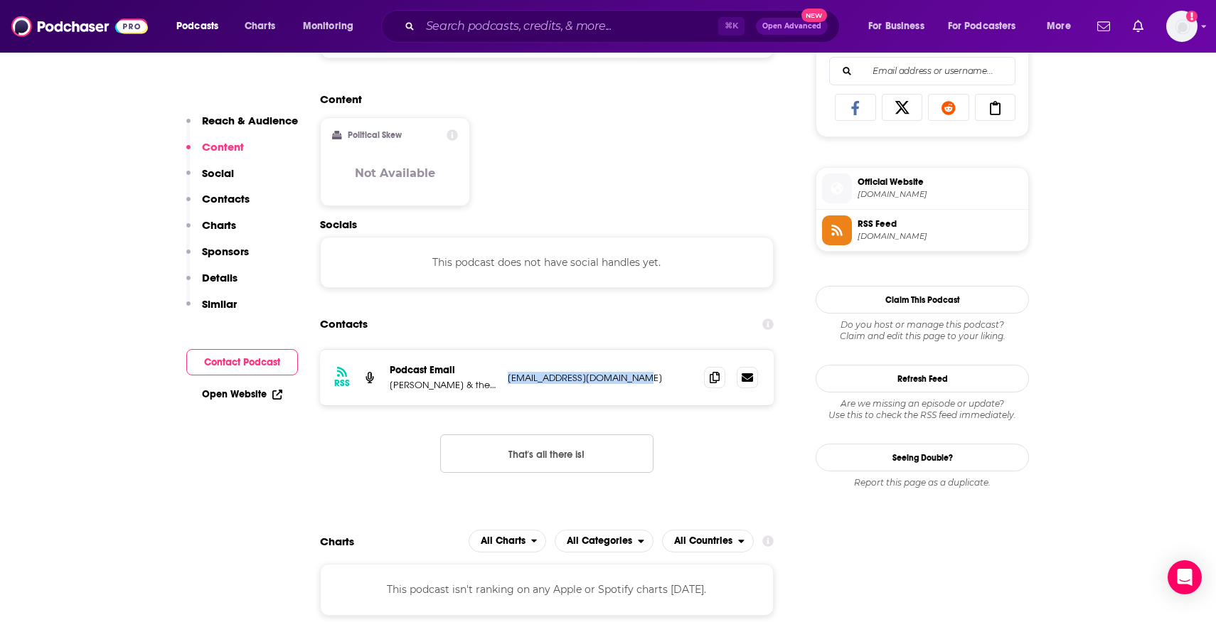
drag, startPoint x: 648, startPoint y: 375, endPoint x: 506, endPoint y: 378, distance: 141.5
click at [506, 378] on div "RSS Podcast Email Michelle Marques & the KRCB News Team news@norcalpublicmedia.…" at bounding box center [547, 377] width 454 height 55
copy p "news@norcalpublicmedia.org"
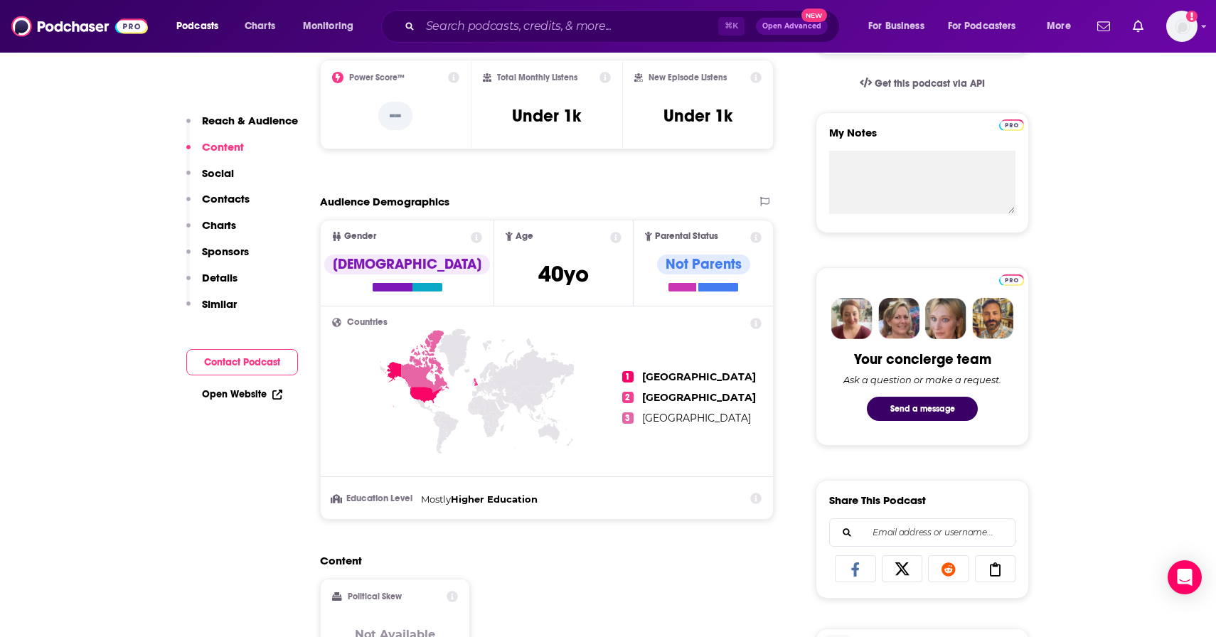
scroll to position [412, 0]
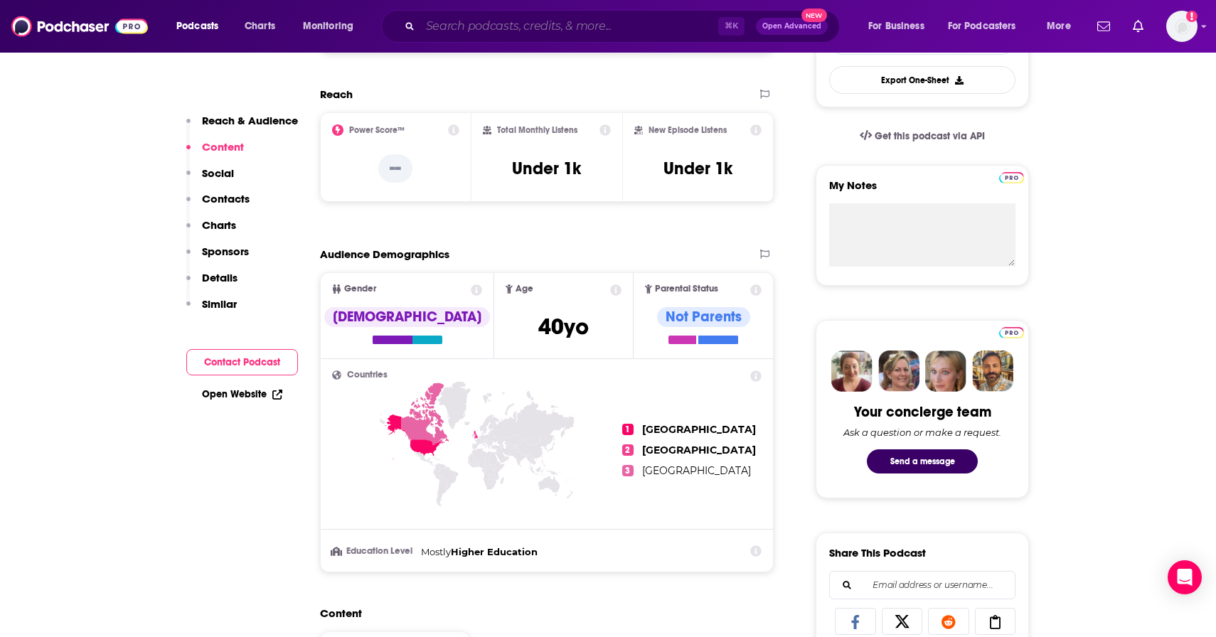
click at [466, 28] on input "Search podcasts, credits, & more..." at bounding box center [569, 26] width 298 height 23
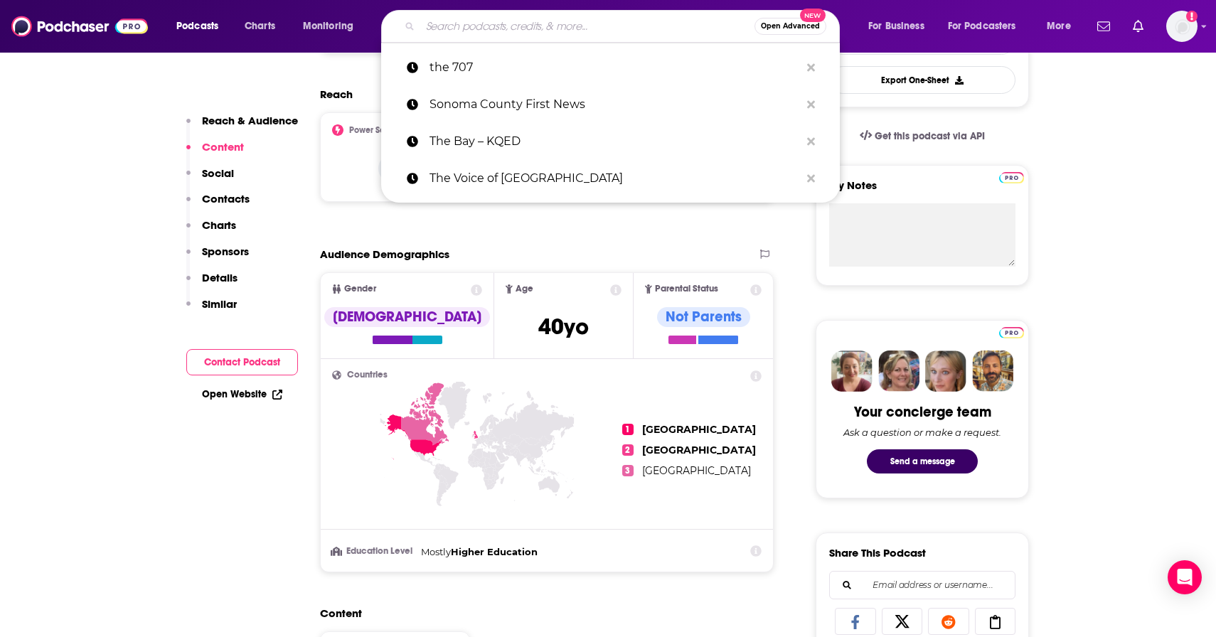
paste input ".Eye on the Bay"
type input ".Eye on the Bay"
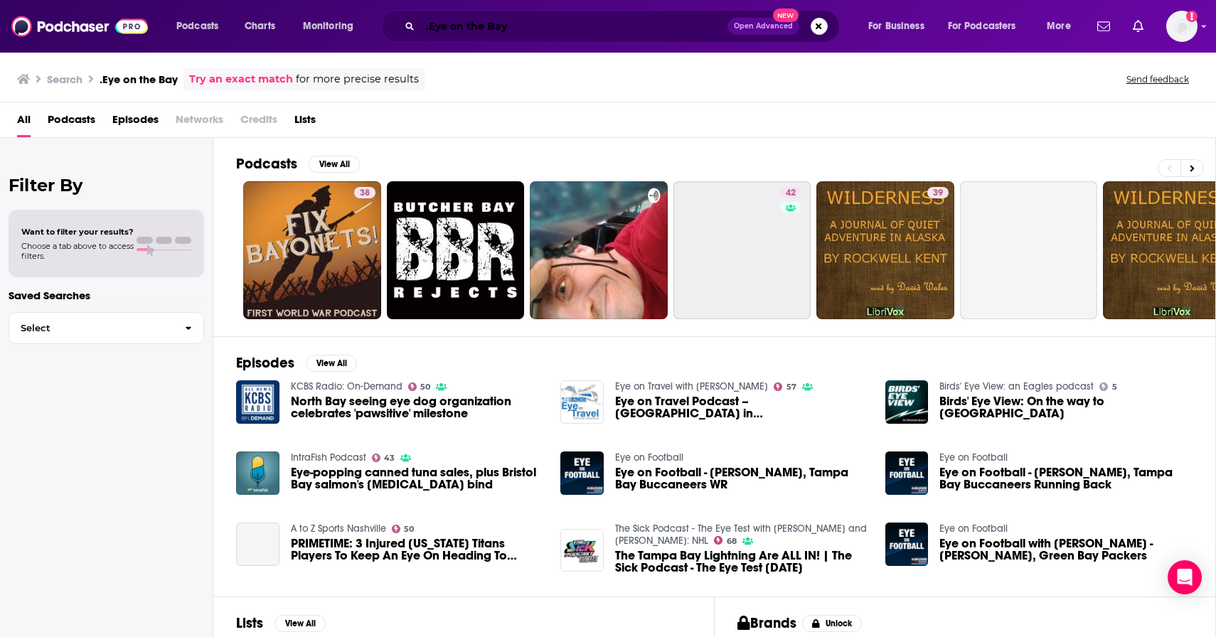
click at [430, 25] on input ".Eye on the Bay" at bounding box center [573, 26] width 307 height 23
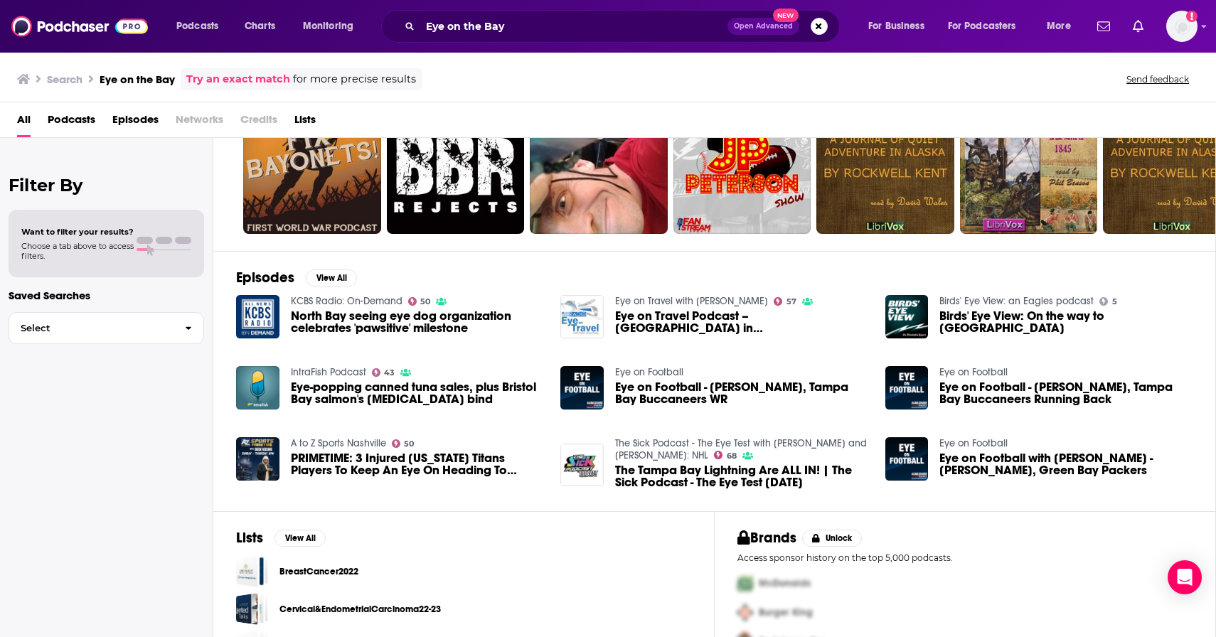
scroll to position [125, 0]
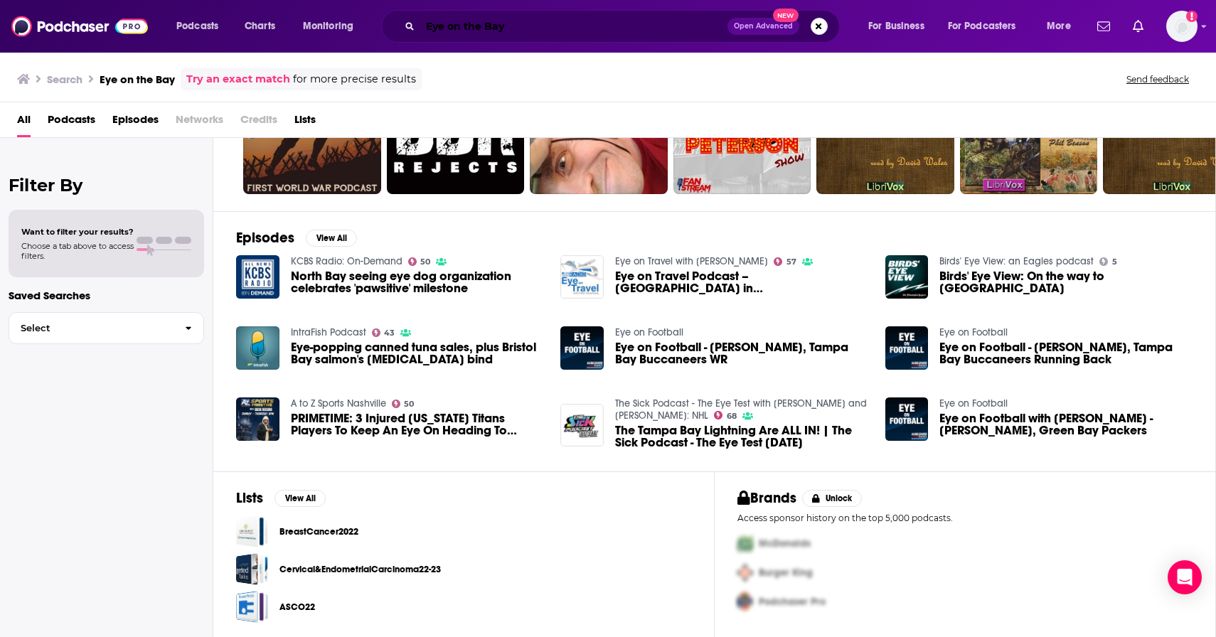
click at [484, 29] on input "Eye on the Bay" at bounding box center [573, 26] width 307 height 23
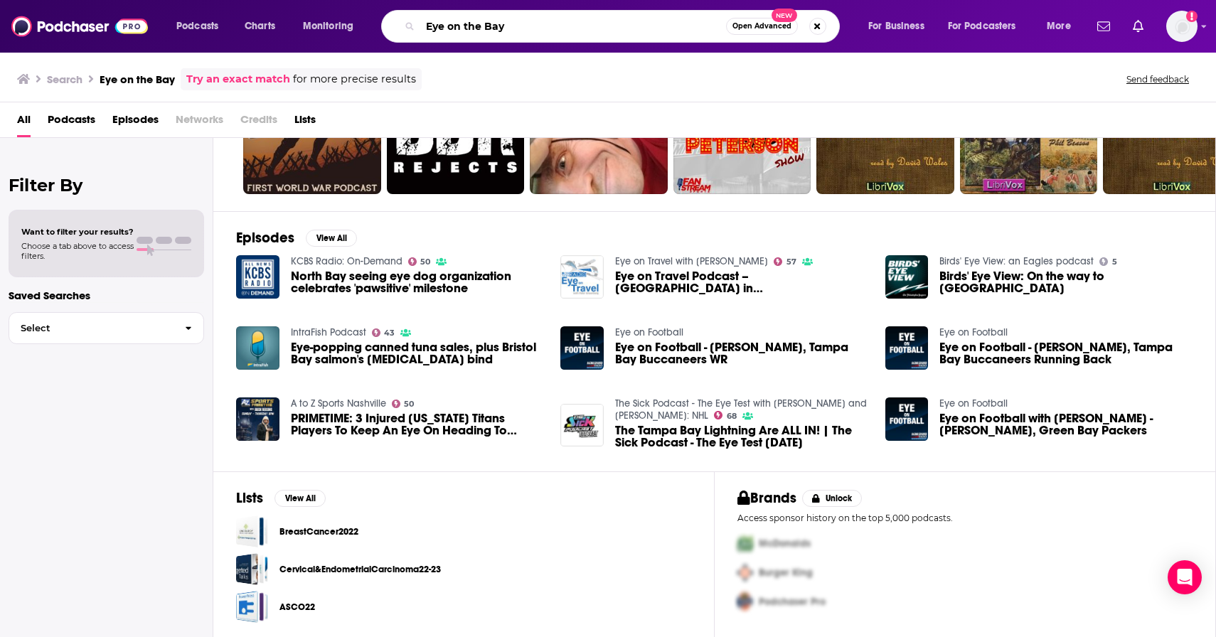
click at [484, 29] on input "Eye on the Bay" at bounding box center [573, 26] width 306 height 23
paste input "On the Fly by tablehopper"
type input "On the Fly by tablehopper"
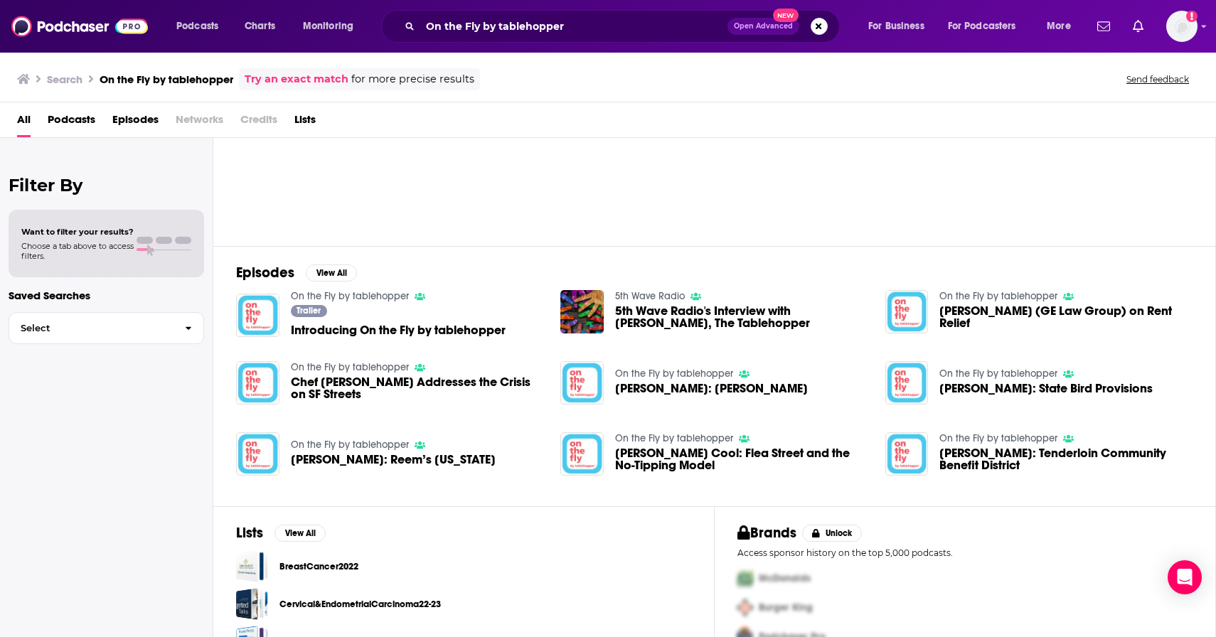
scroll to position [26, 0]
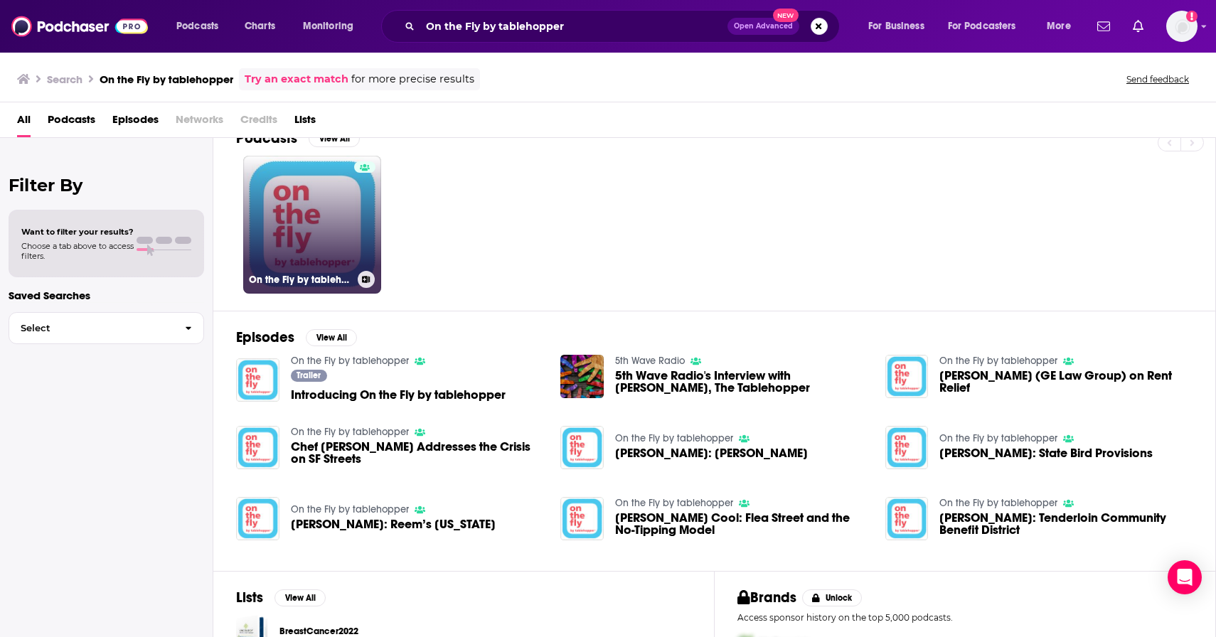
click at [348, 230] on link "On the Fly by tablehopper" at bounding box center [312, 225] width 138 height 138
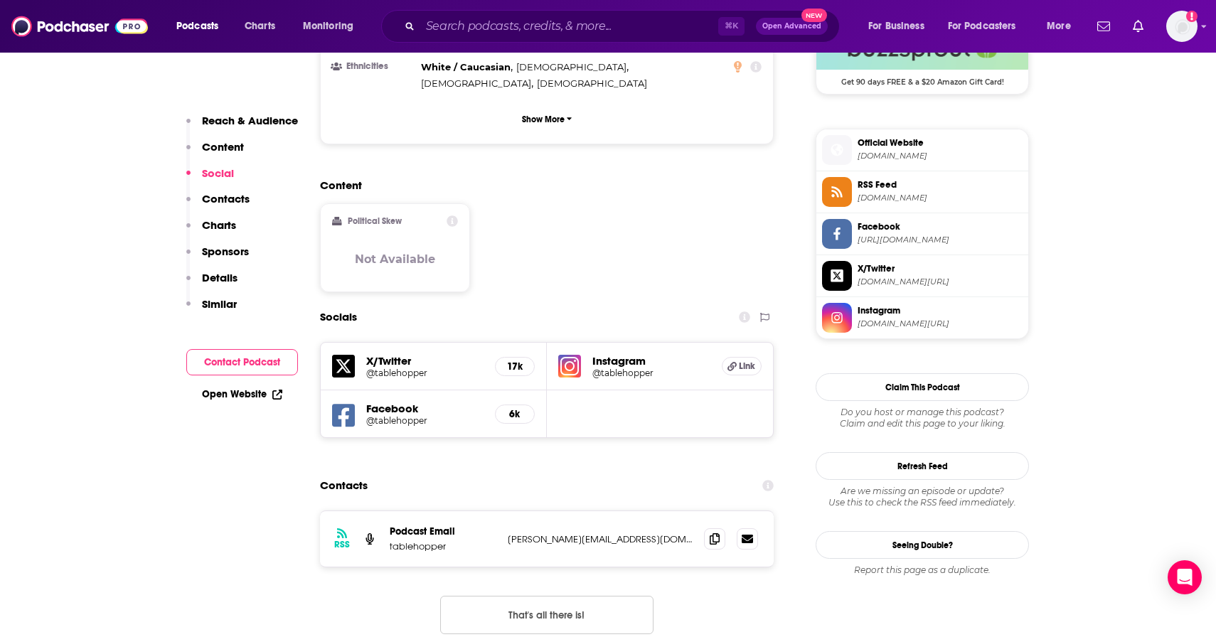
scroll to position [1113, 0]
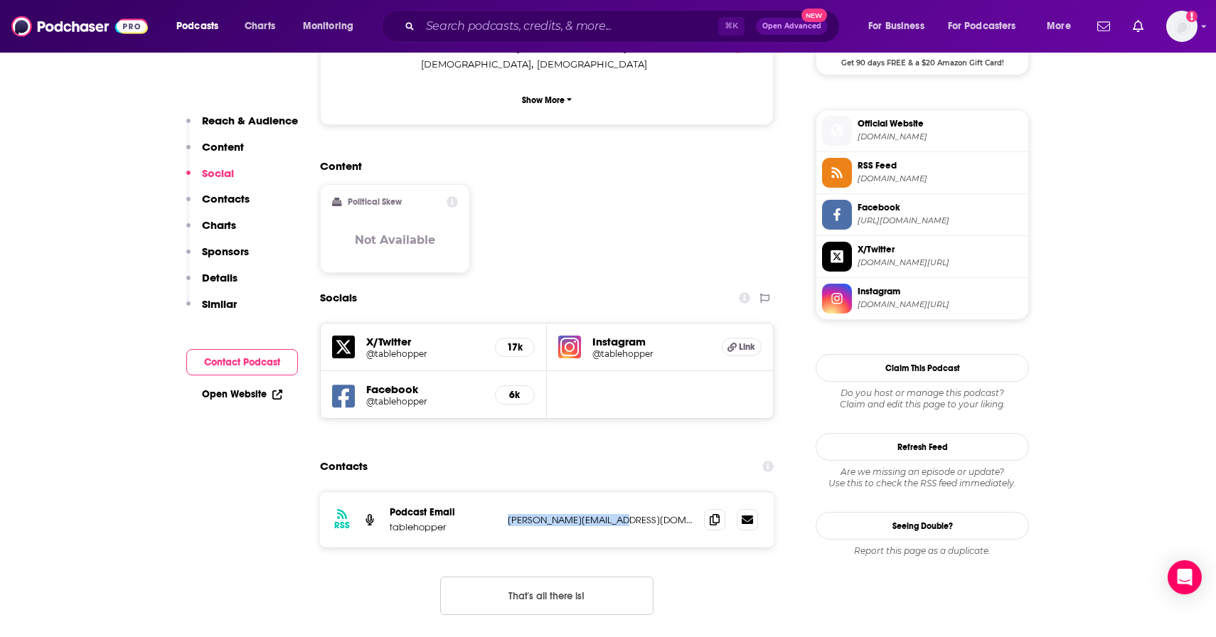
drag, startPoint x: 625, startPoint y: 442, endPoint x: 508, endPoint y: 442, distance: 116.6
click at [508, 514] on p "marcia@tablehopper.com" at bounding box center [600, 520] width 185 height 12
copy p "marcia@tablehopper.com"
click at [530, 33] on input "Search podcasts, credits, & more..." at bounding box center [569, 26] width 298 height 23
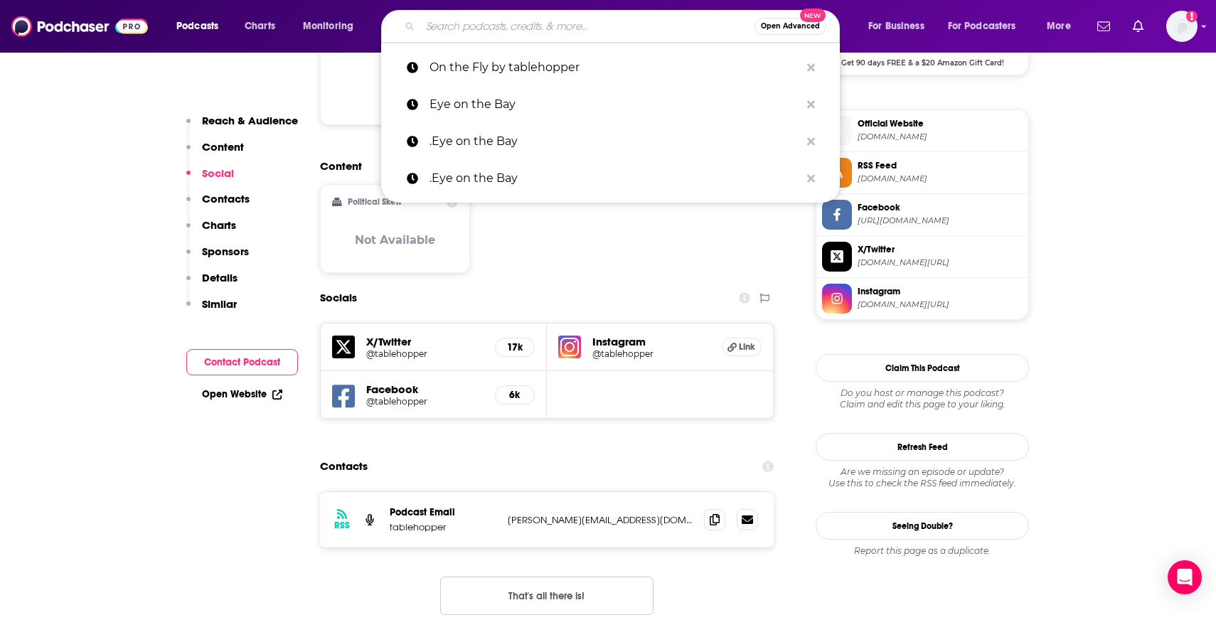
paste input "Extra Spicy"
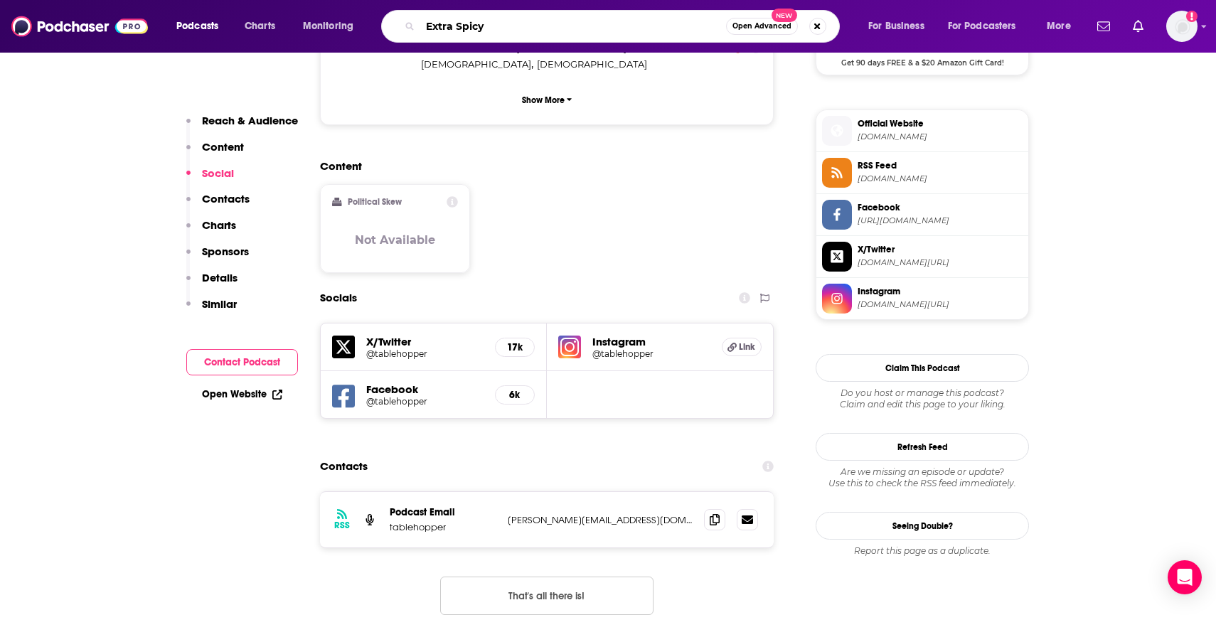
type input "Extra Spicy"
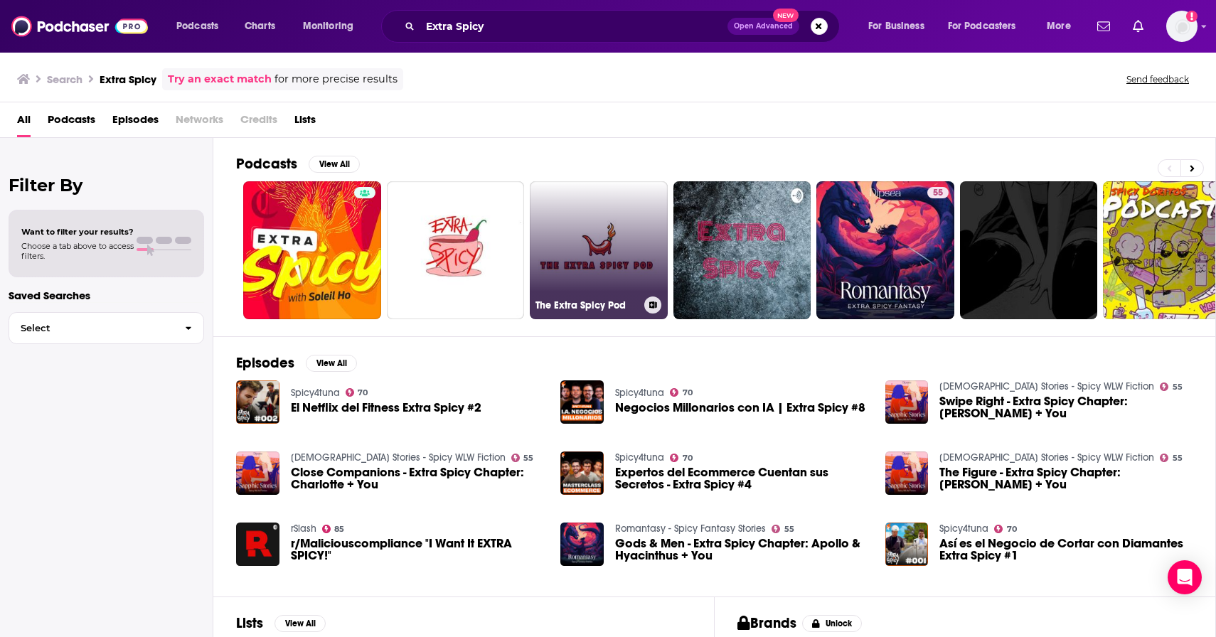
click at [598, 272] on link "The Extra Spicy Pod" at bounding box center [599, 250] width 138 height 138
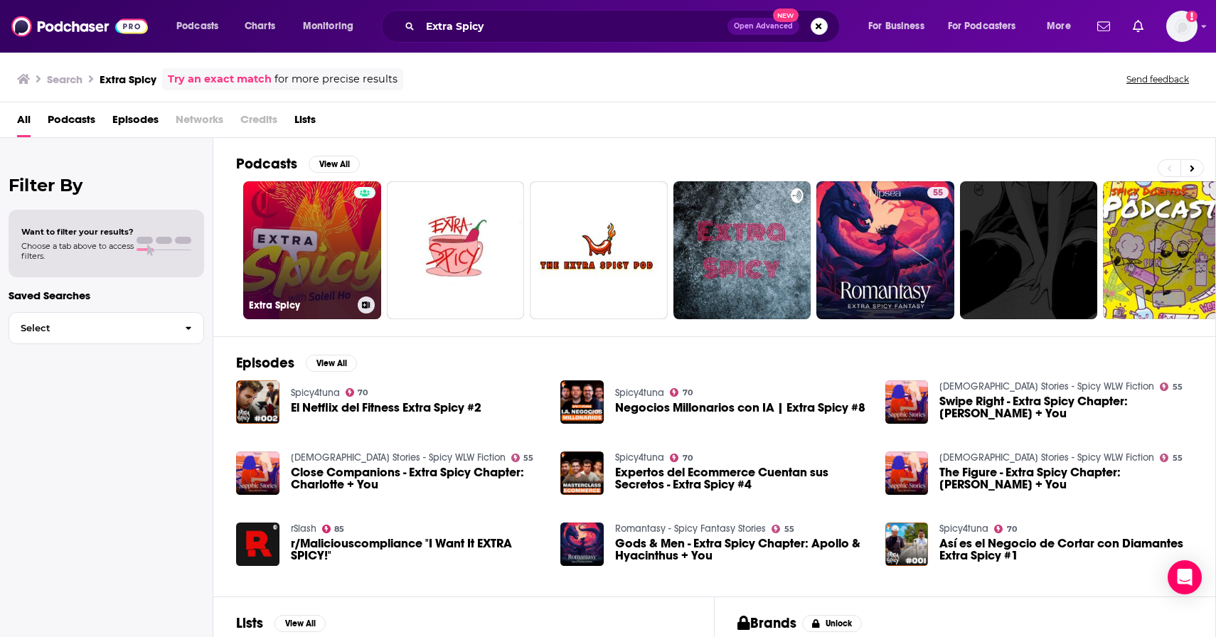
click at [310, 215] on link "Extra Spicy" at bounding box center [312, 250] width 138 height 138
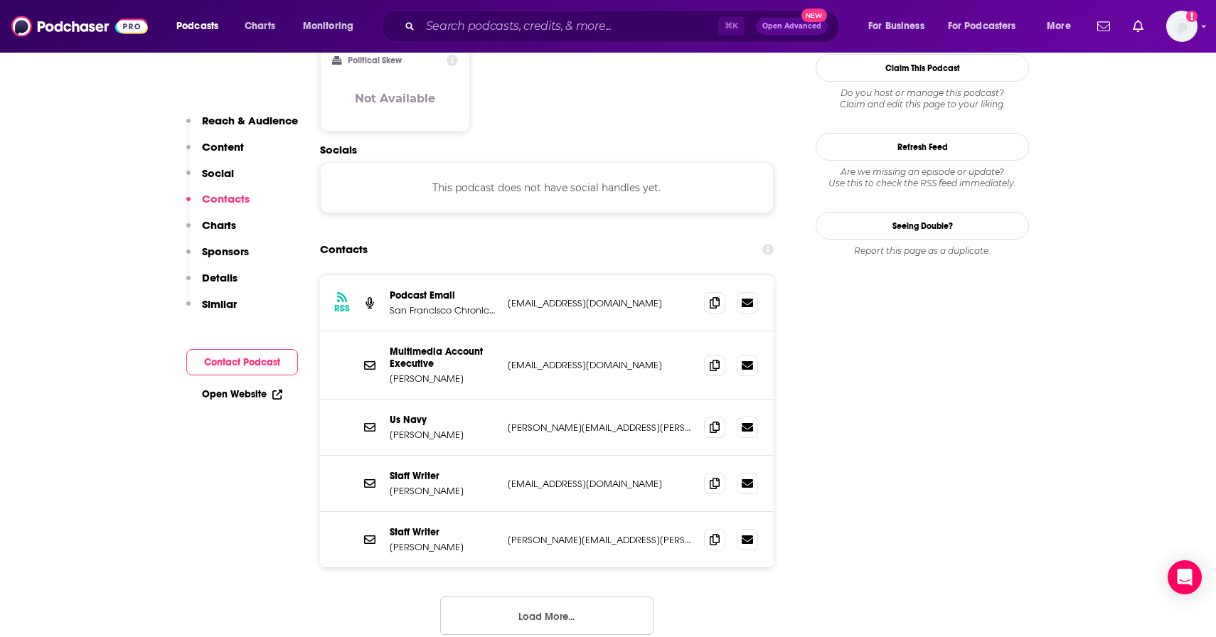
scroll to position [1296, 0]
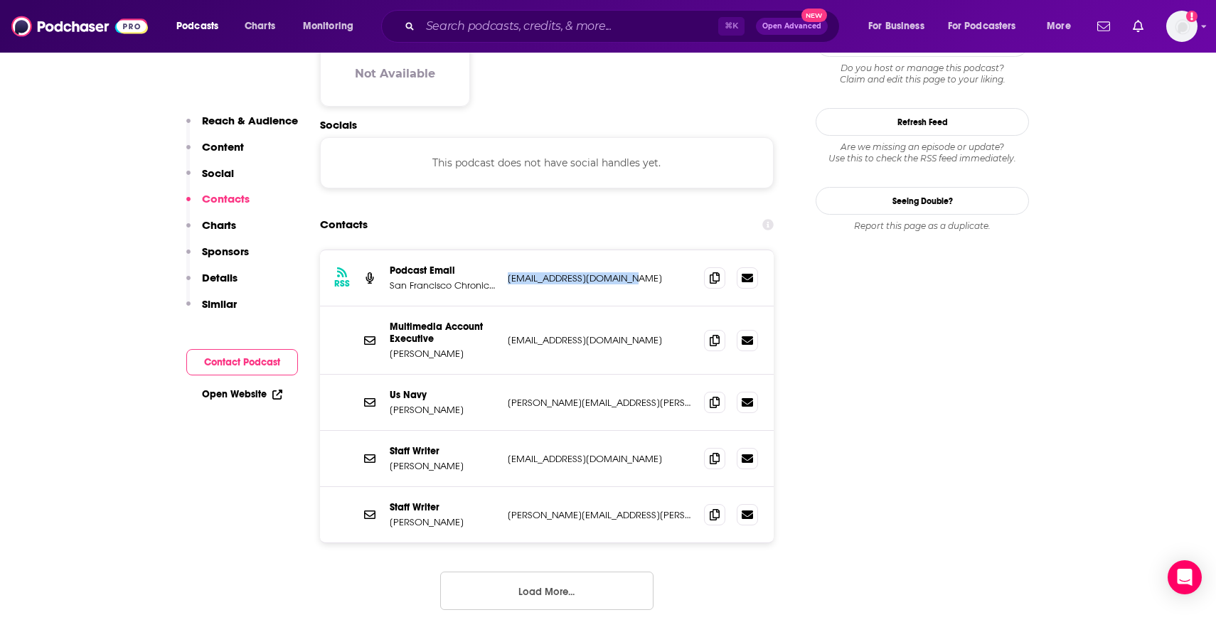
drag, startPoint x: 633, startPoint y: 198, endPoint x: 506, endPoint y: 200, distance: 126.6
click at [506, 250] on div "RSS Podcast Email San Francisco Chronicle podcasts@sfchronicle.com podcasts@sfc…" at bounding box center [547, 278] width 454 height 56
copy p "podcasts@sfchronicle.com"
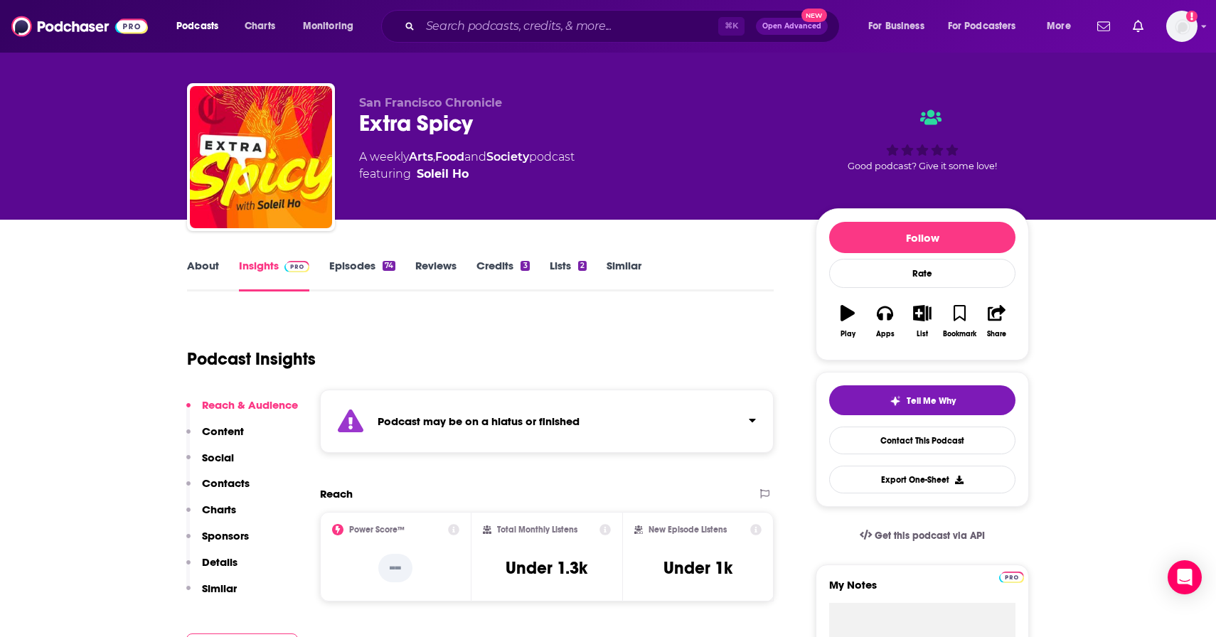
scroll to position [15, 0]
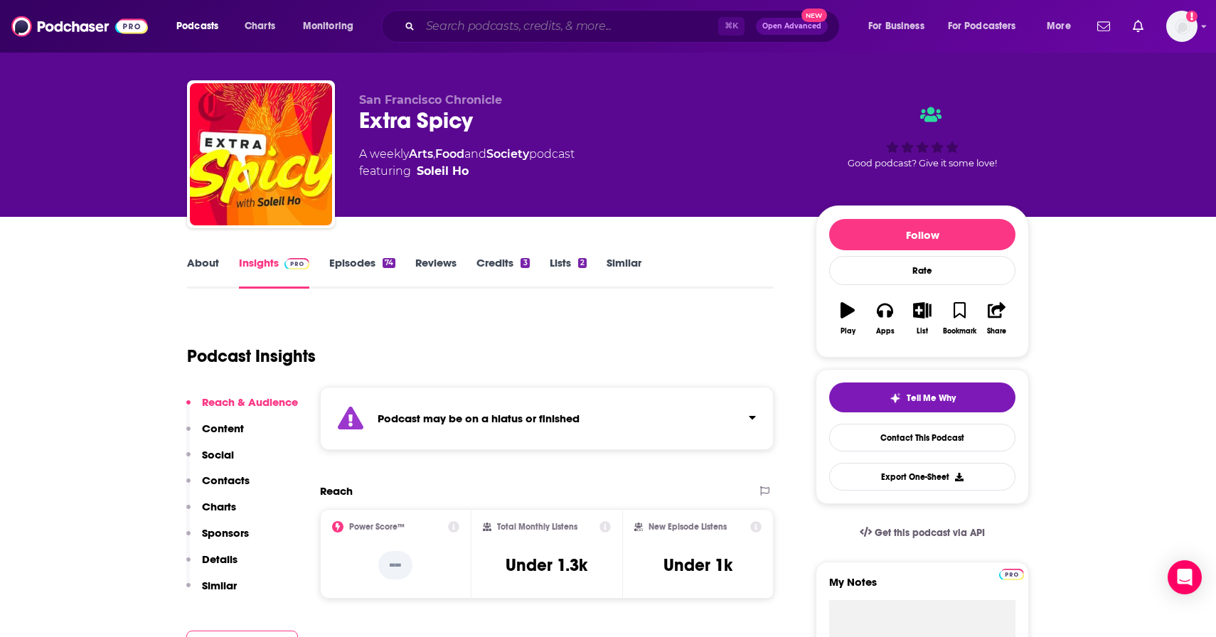
click at [491, 26] on input "Search podcasts, credits, & more..." at bounding box center [569, 26] width 298 height 23
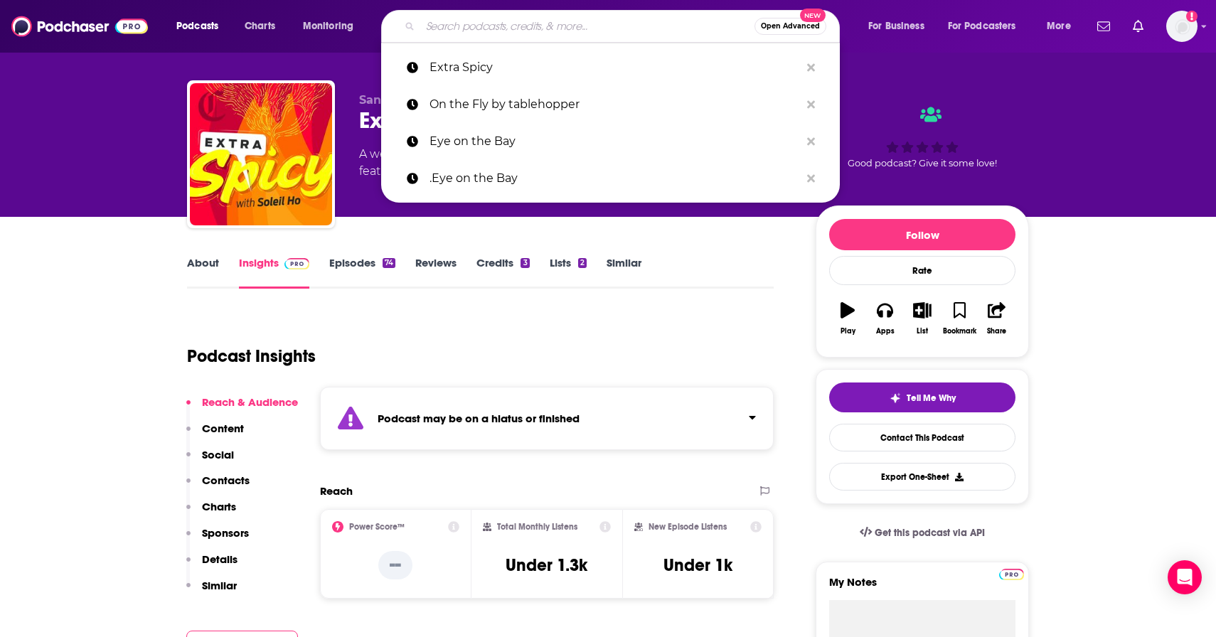
paste input "[PERSON_NAME] & Heat"
type input "[PERSON_NAME] & Heat"
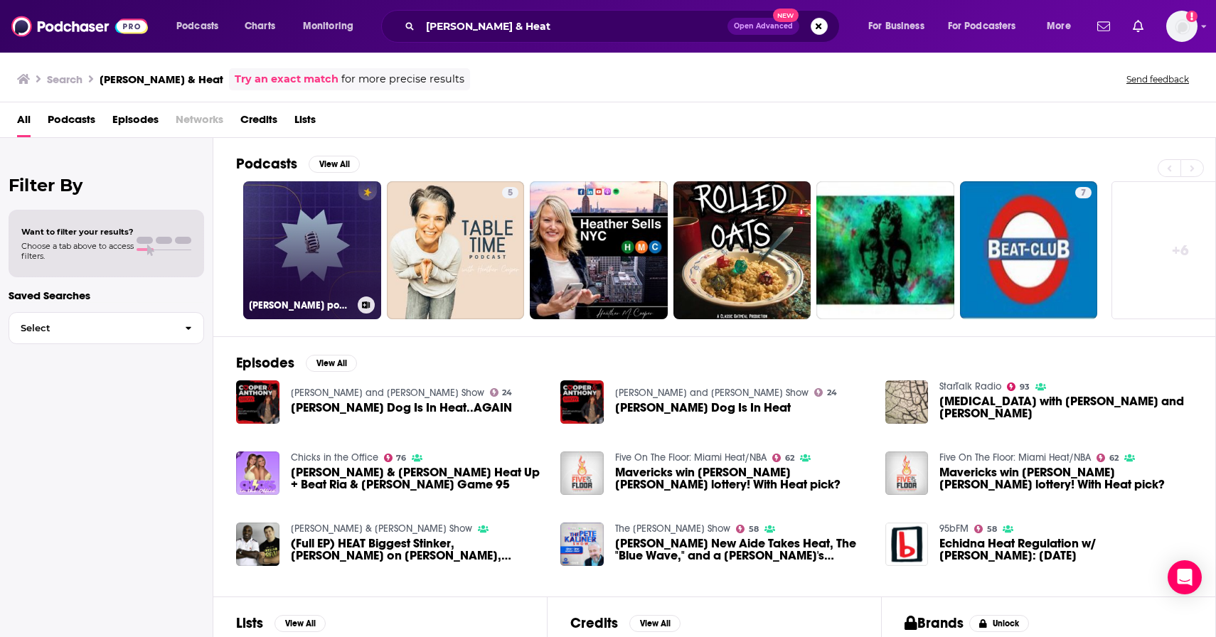
click at [352, 272] on link "Heather Cooper's podcast" at bounding box center [312, 250] width 138 height 138
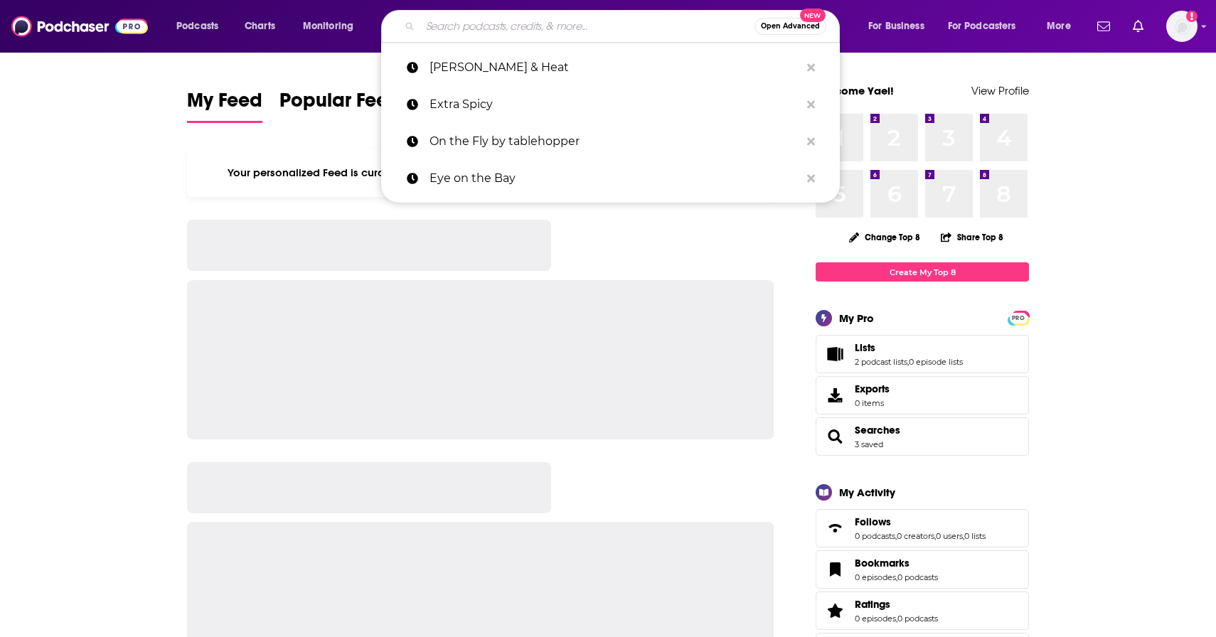
click at [524, 30] on input "Search podcasts, credits, & more..." at bounding box center [587, 26] width 334 height 23
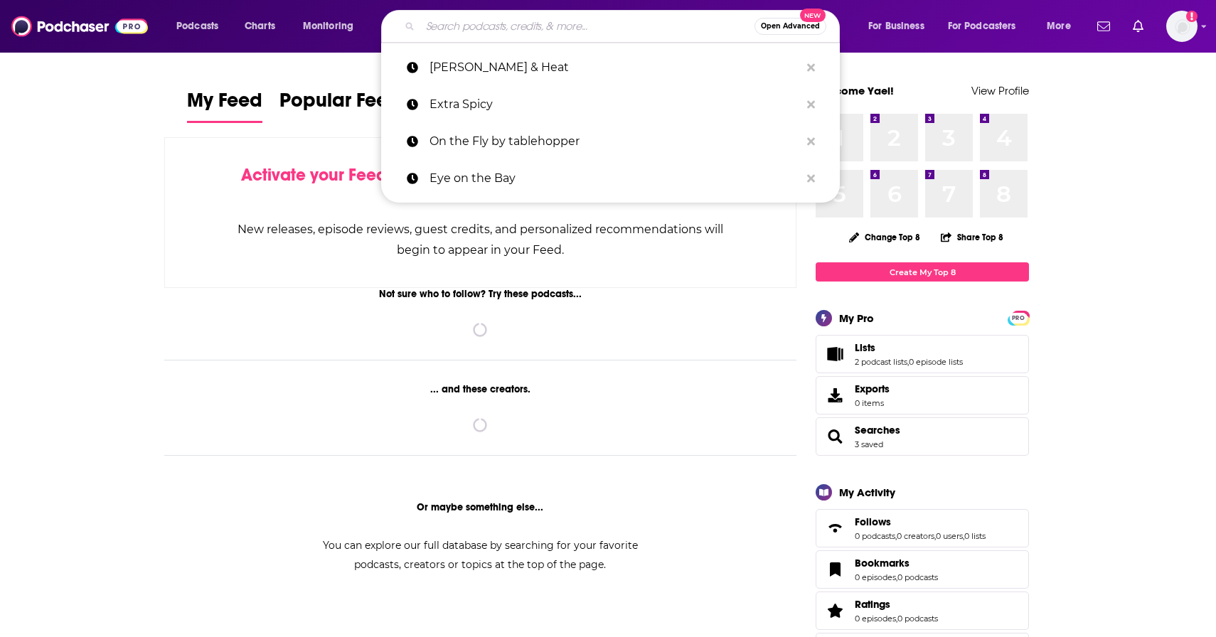
paste input "The Kitchen Sisters Present: Hidden Kitchens"
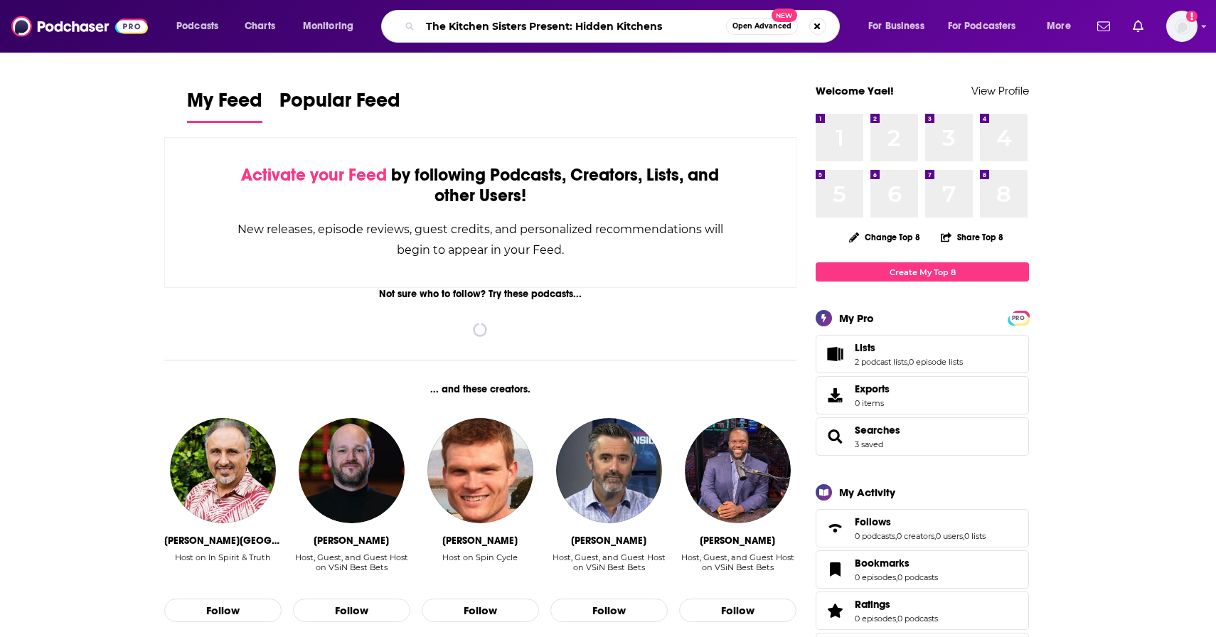
type input "The Kitchen Sisters Present: Hidden Kitchens"
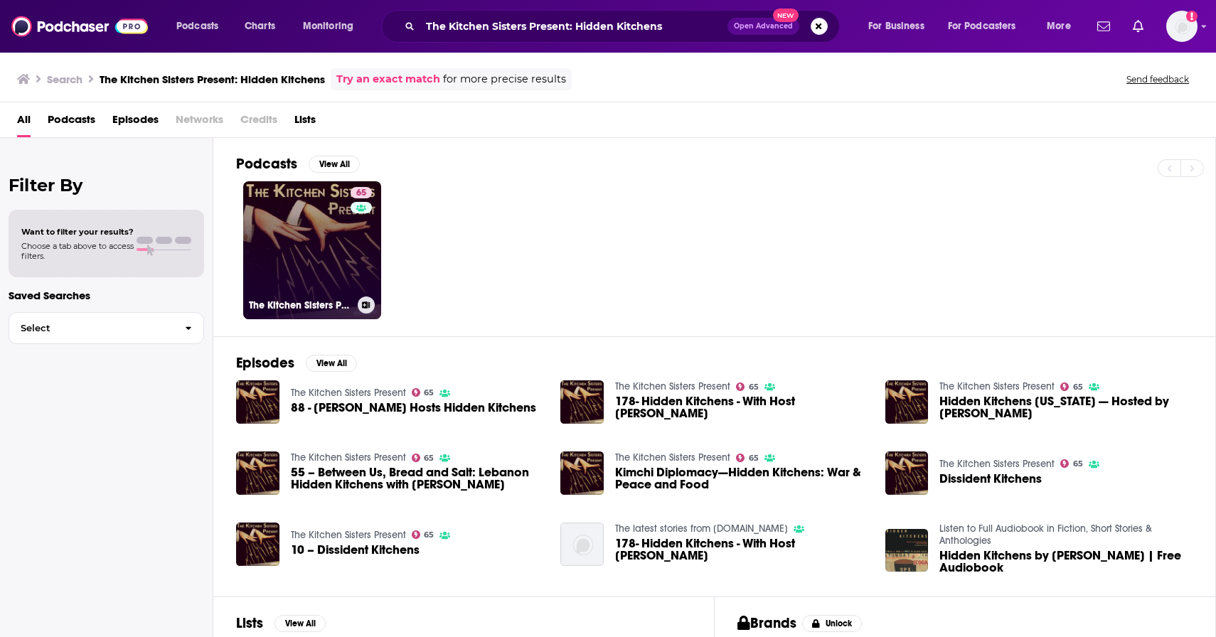
click at [329, 229] on link "65 The Kitchen Sisters Present" at bounding box center [312, 250] width 138 height 138
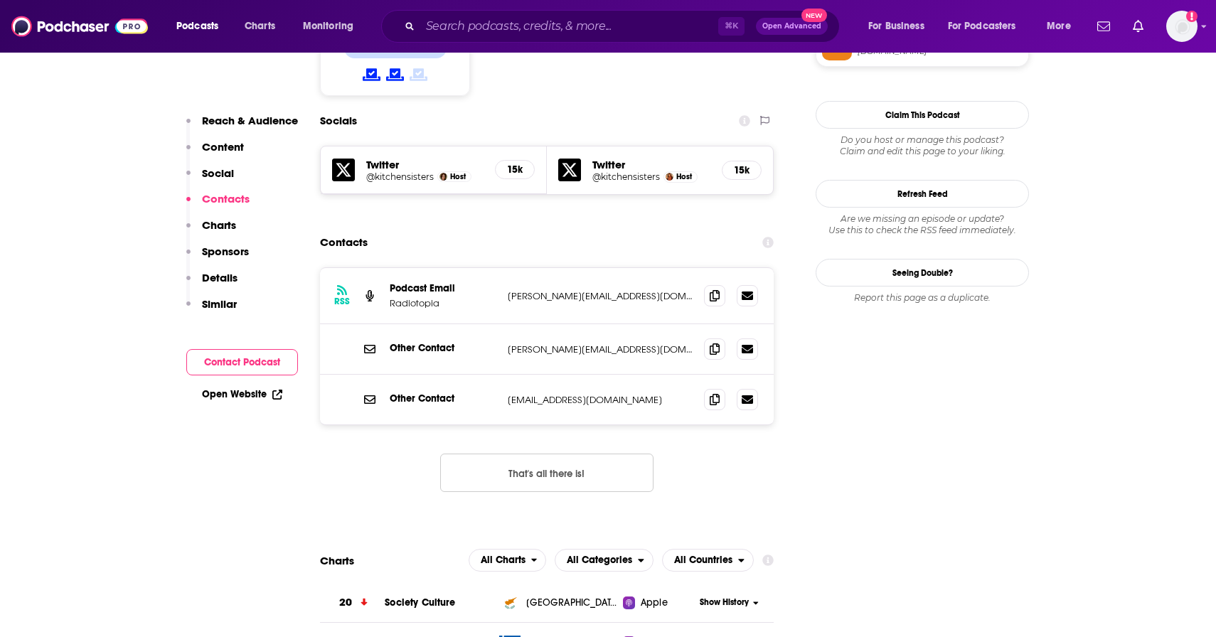
scroll to position [1228, 0]
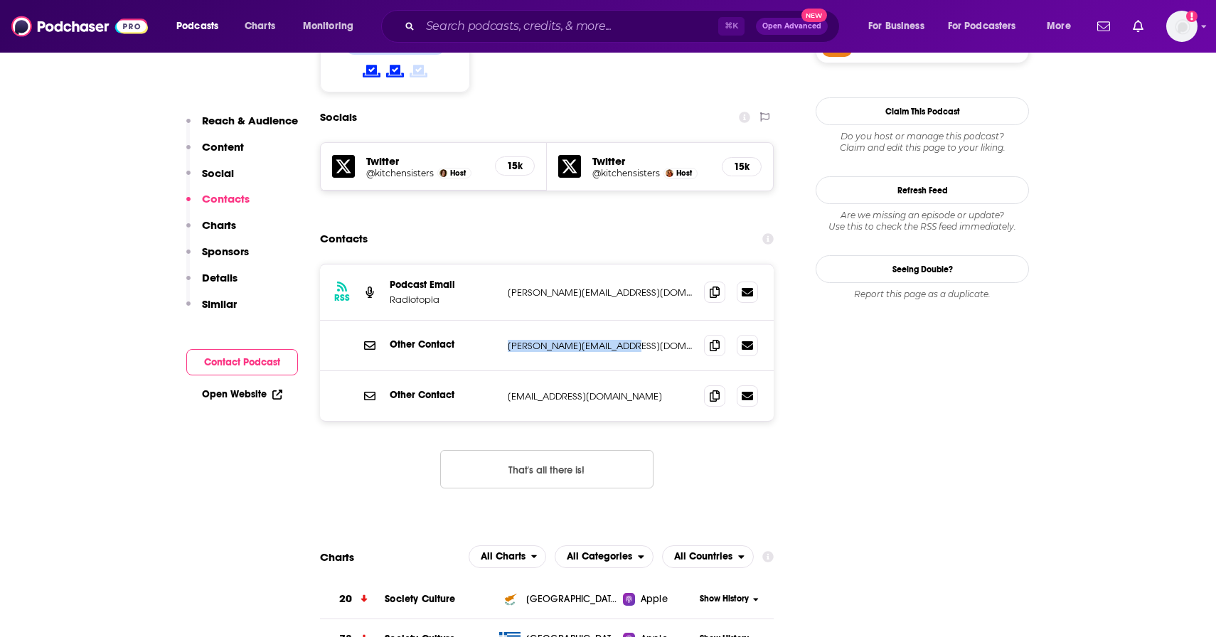
drag, startPoint x: 620, startPoint y: 261, endPoint x: 495, endPoint y: 265, distance: 125.2
click at [0, 0] on div "Other Contact [PERSON_NAME][EMAIL_ADDRESS][DOMAIN_NAME] [PERSON_NAME][EMAIL_ADD…" at bounding box center [0, 0] width 0 height 0
copy div "[PERSON_NAME][EMAIL_ADDRESS][DOMAIN_NAME]"
click at [629, 390] on p "[EMAIL_ADDRESS][DOMAIN_NAME]" at bounding box center [600, 396] width 185 height 12
drag, startPoint x: 626, startPoint y: 314, endPoint x: 507, endPoint y: 314, distance: 118.7
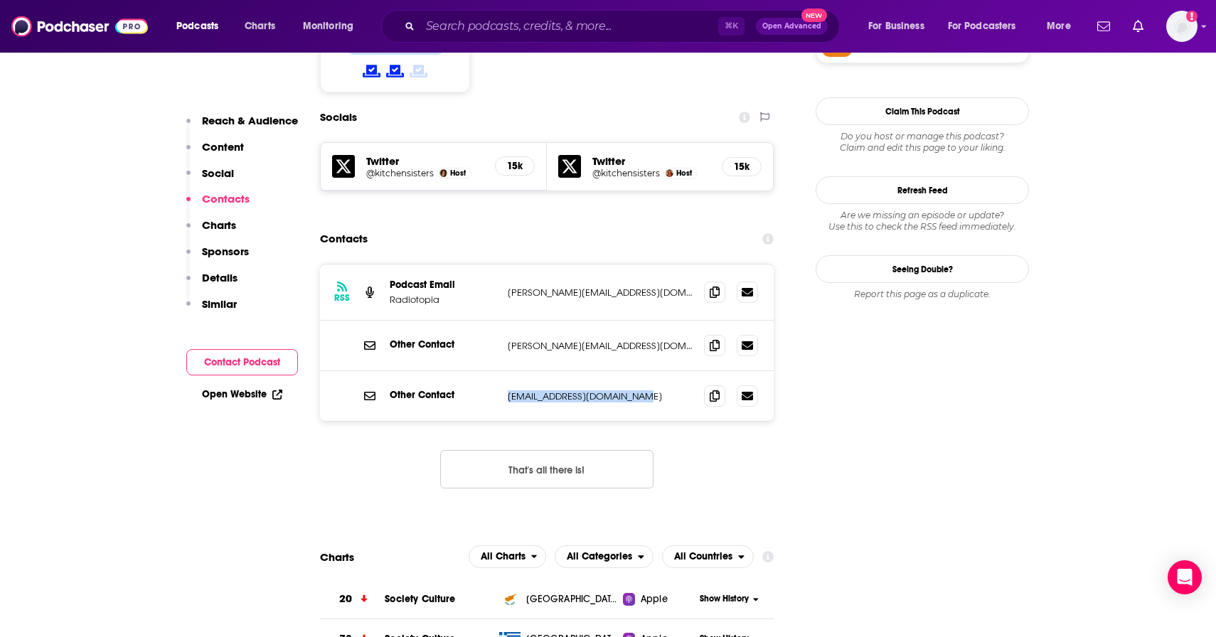
click at [508, 390] on p "[EMAIL_ADDRESS][DOMAIN_NAME]" at bounding box center [600, 396] width 185 height 12
copy p "[EMAIL_ADDRESS][DOMAIN_NAME]"
click at [507, 33] on input "Search podcasts, credits, & more..." at bounding box center [569, 26] width 298 height 23
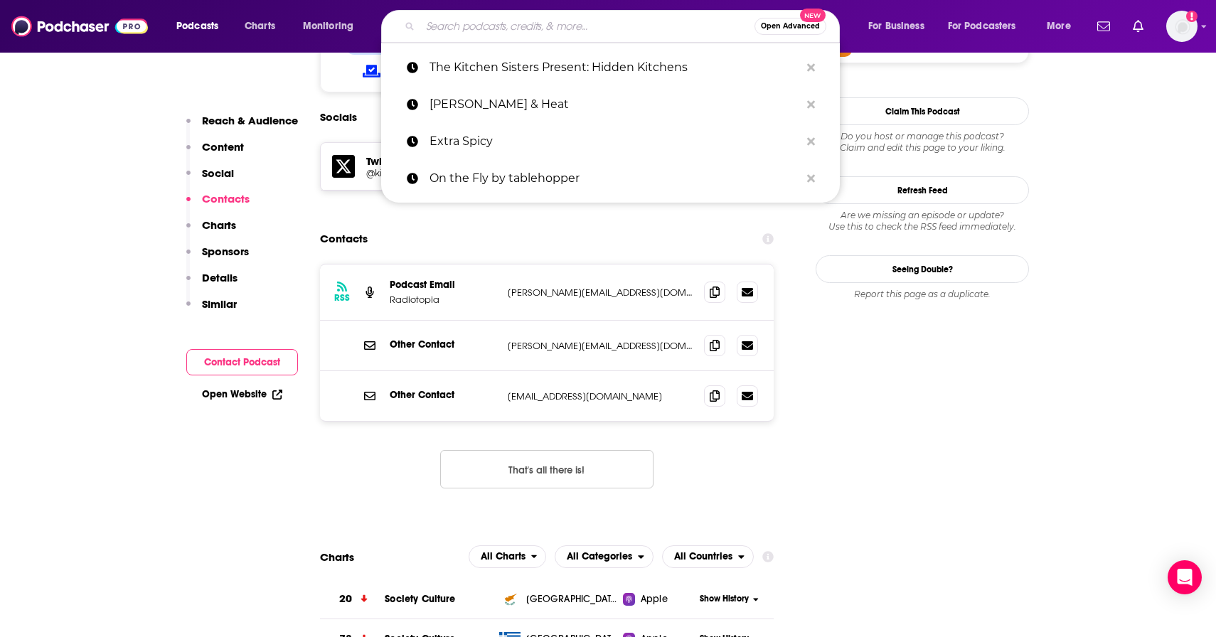
paste input ". Vinfamous"
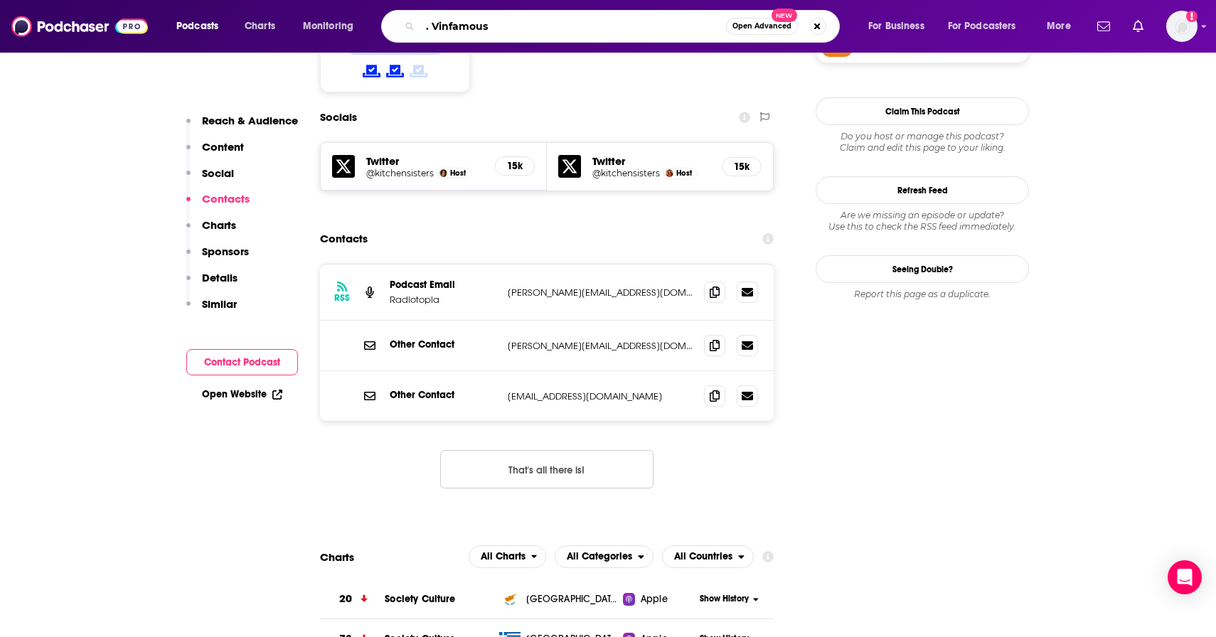
click at [435, 26] on input ". Vinfamous" at bounding box center [573, 26] width 306 height 23
type input "Vinfamous"
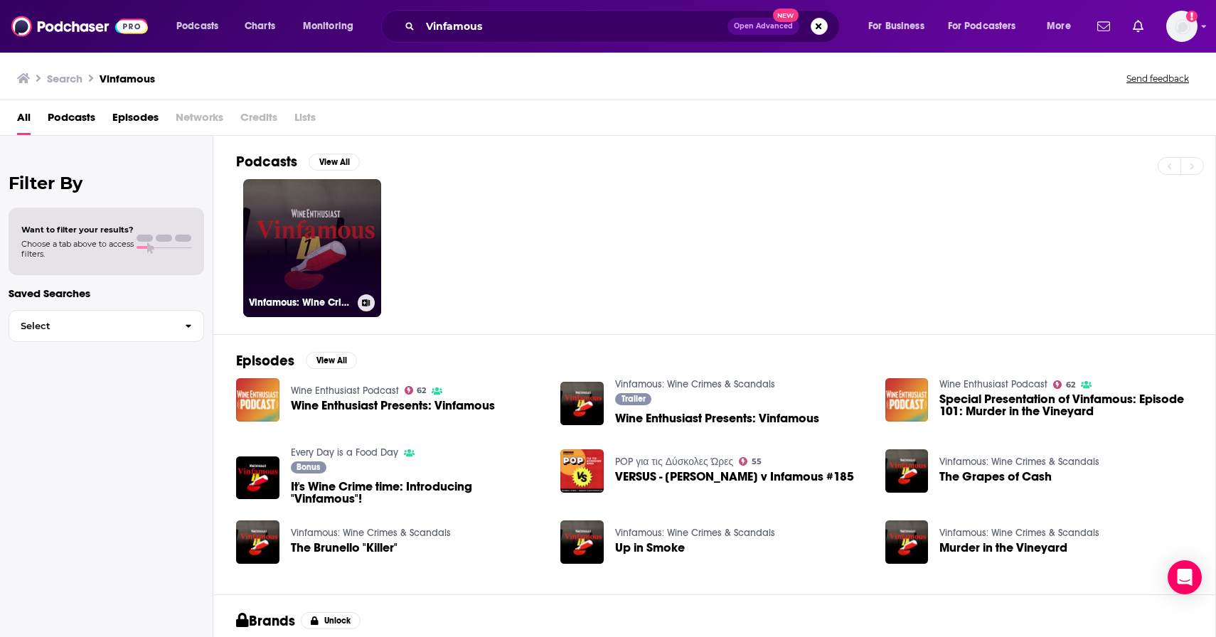
click at [315, 238] on link "Vinfamous: Wine Crimes & Scandals" at bounding box center [312, 248] width 138 height 138
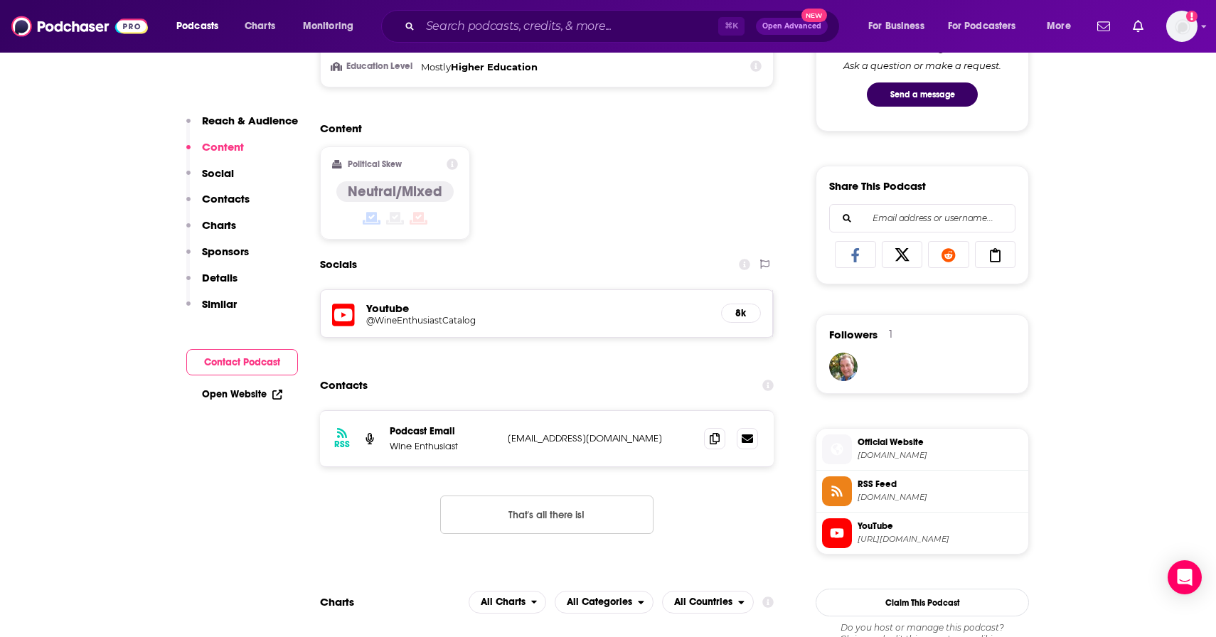
scroll to position [916, 0]
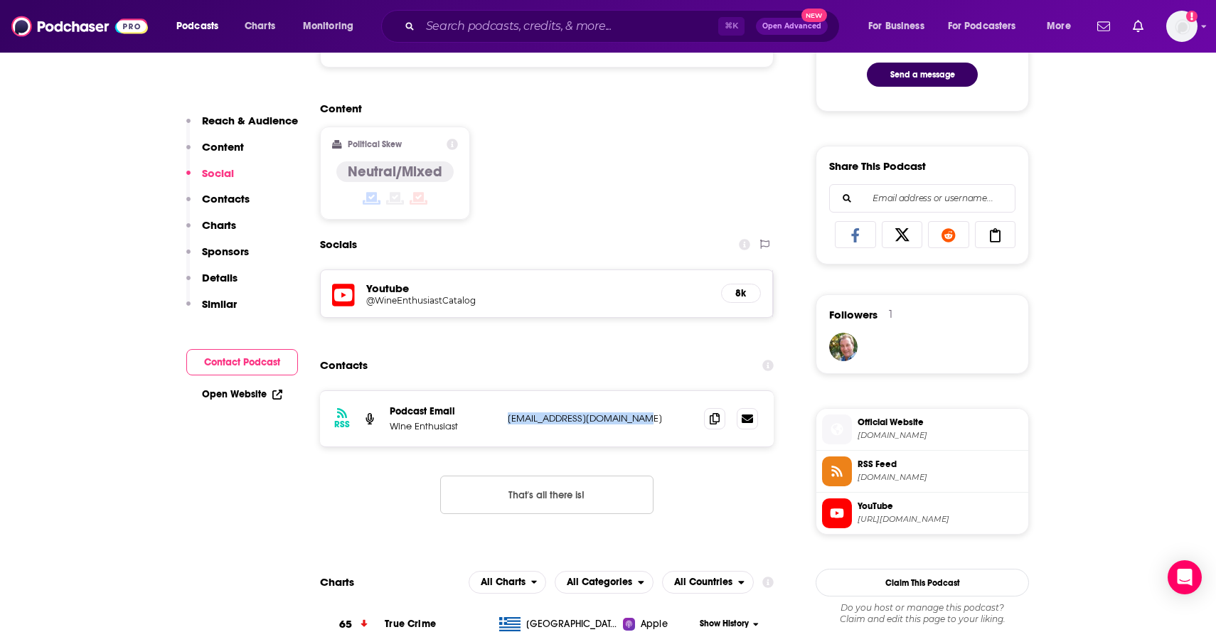
drag, startPoint x: 651, startPoint y: 416, endPoint x: 508, endPoint y: 421, distance: 143.0
click at [508, 421] on p "[EMAIL_ADDRESS][DOMAIN_NAME]" at bounding box center [600, 418] width 185 height 12
copy p "[EMAIL_ADDRESS][DOMAIN_NAME]"
click at [474, 31] on input "Search podcasts, credits, & more..." at bounding box center [569, 26] width 298 height 23
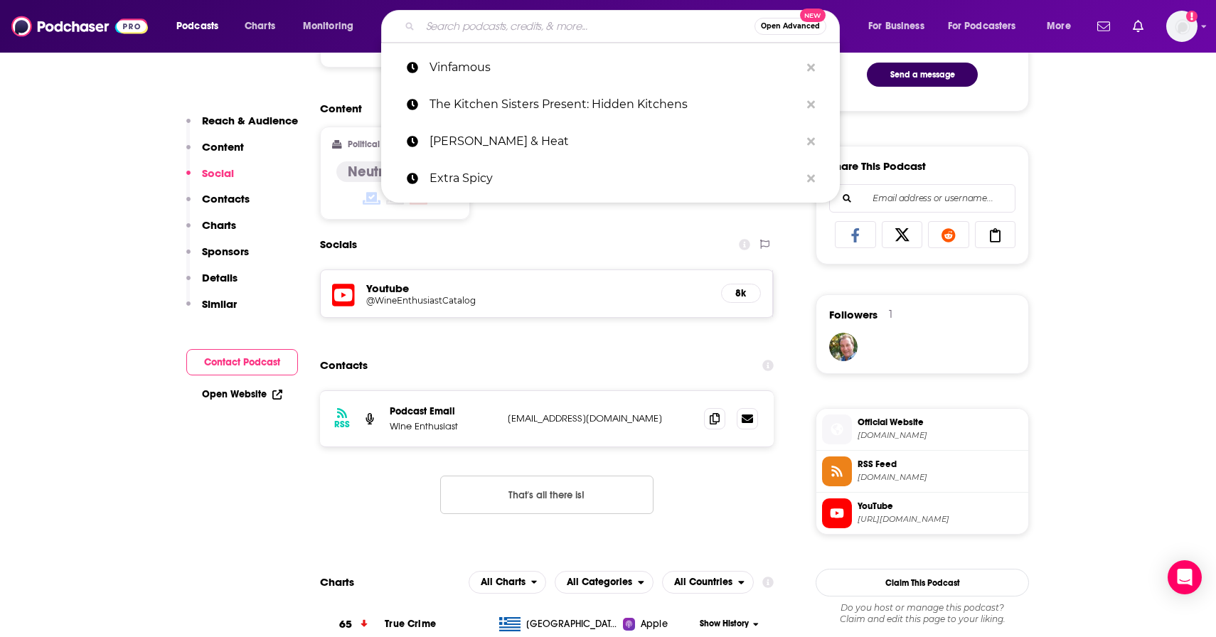
paste input ". Radio Cherry Bombe"
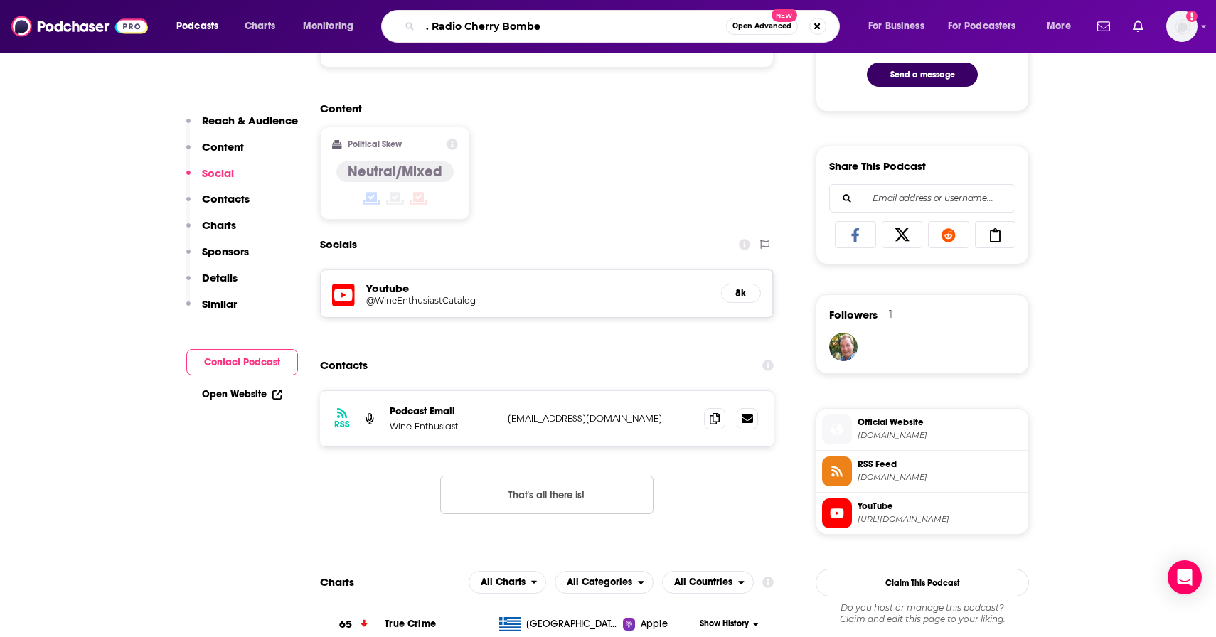
click at [433, 25] on input ". Radio Cherry Bombe" at bounding box center [573, 26] width 306 height 23
type input "Radio Cherry Bombe"
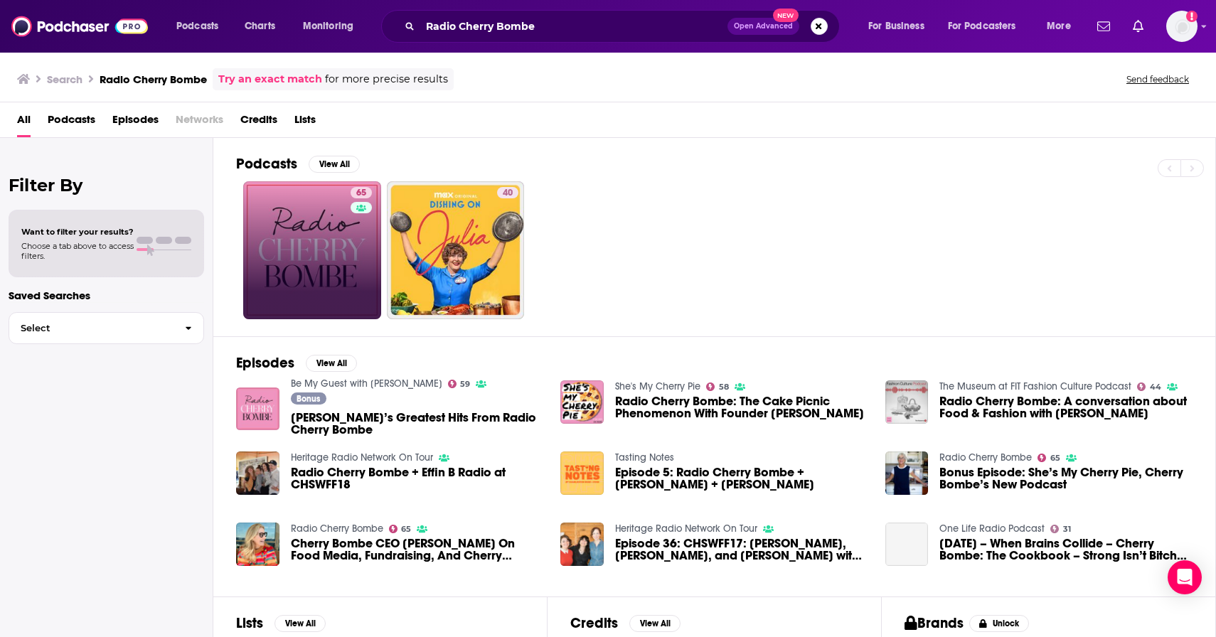
click at [358, 219] on div "65" at bounding box center [363, 250] width 25 height 127
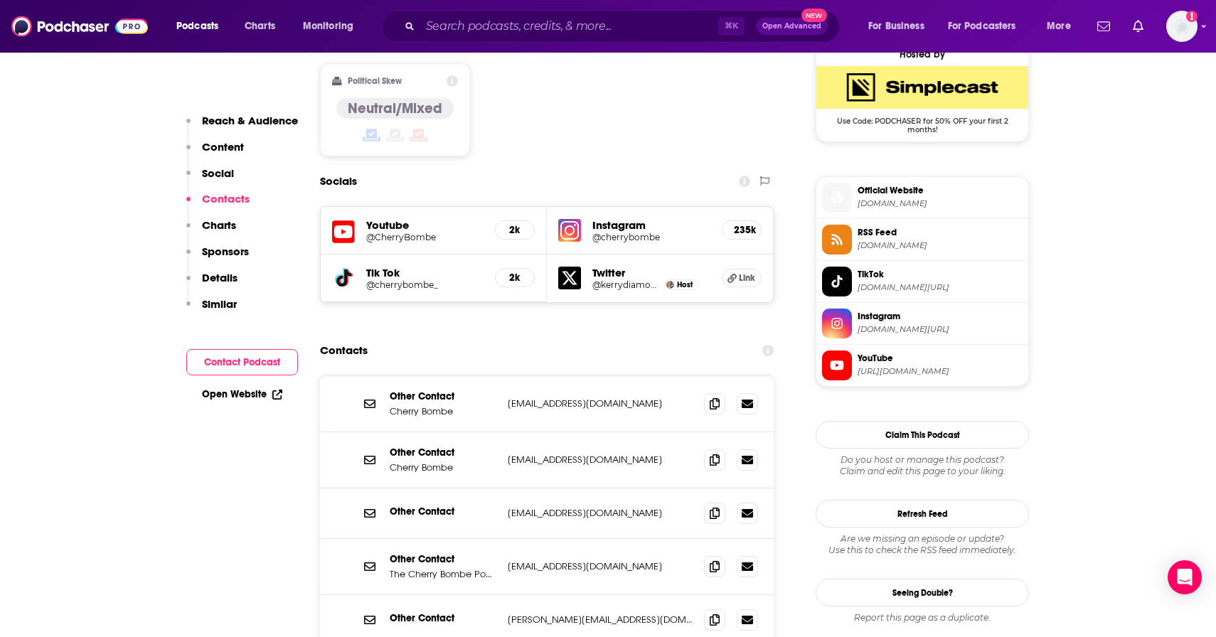
scroll to position [1175, 0]
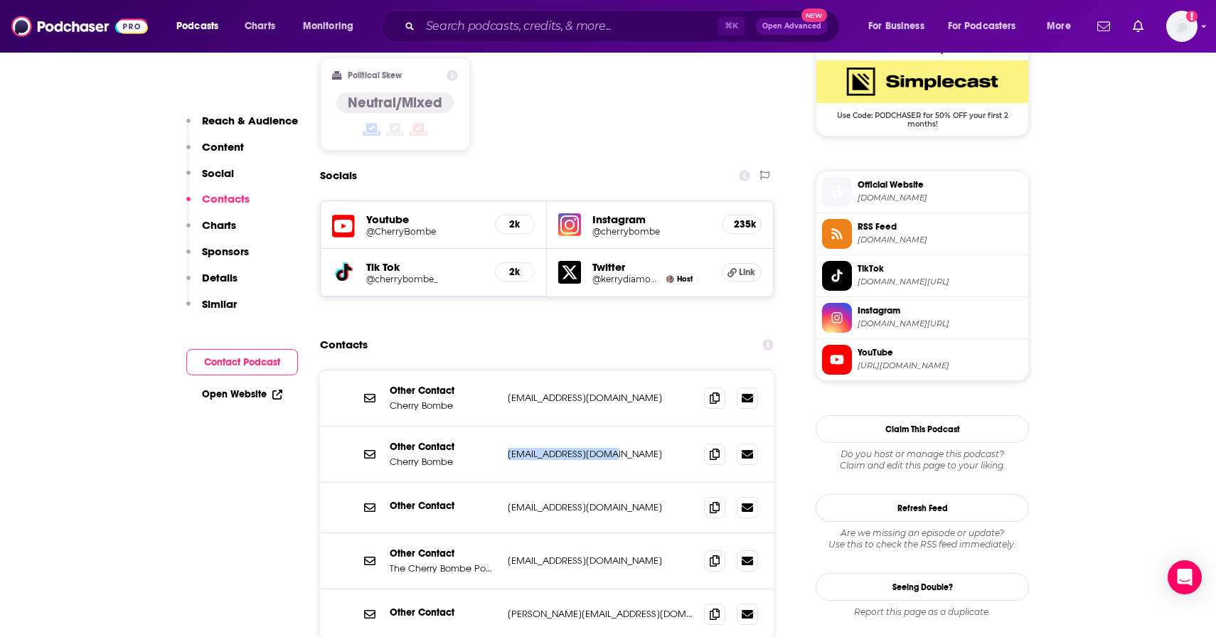
drag, startPoint x: 617, startPoint y: 383, endPoint x: 505, endPoint y: 383, distance: 112.3
click at [505, 427] on div "Other Contact Cherry Bombe [EMAIL_ADDRESS][DOMAIN_NAME] [EMAIL_ADDRESS][DOMAIN_…" at bounding box center [547, 455] width 454 height 56
copy p "[EMAIL_ADDRESS][DOMAIN_NAME]"
click at [483, 29] on input "Search podcasts, credits, & more..." at bounding box center [569, 26] width 298 height 23
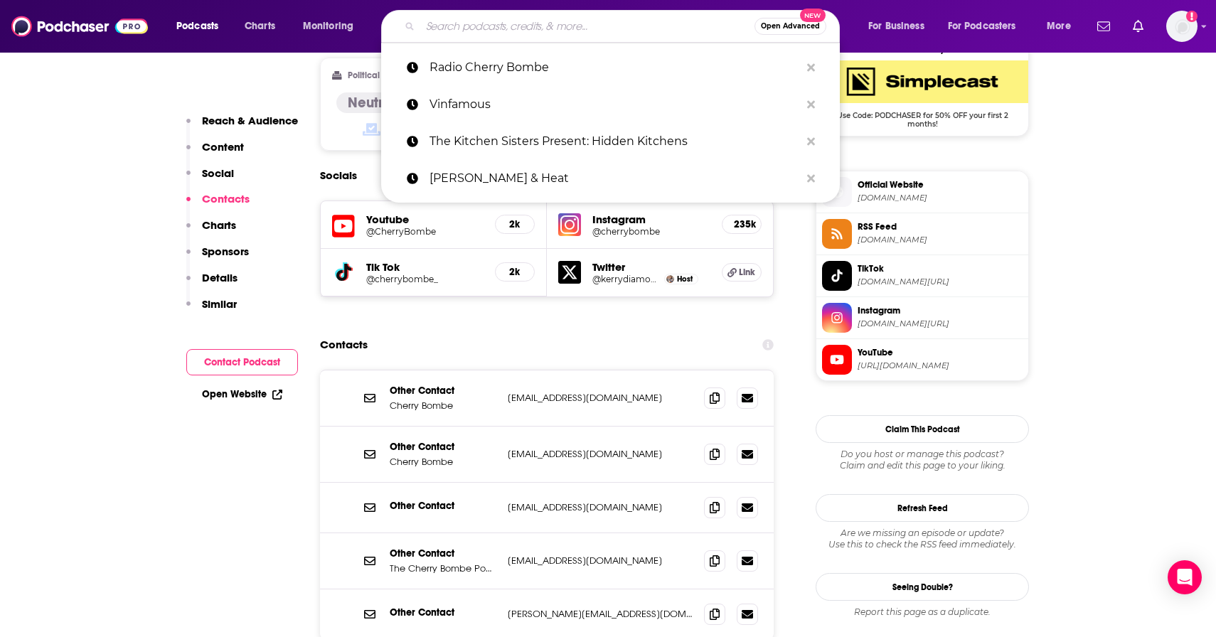
paste input "[EMAIL_ADDRESS][DOMAIN_NAME]"
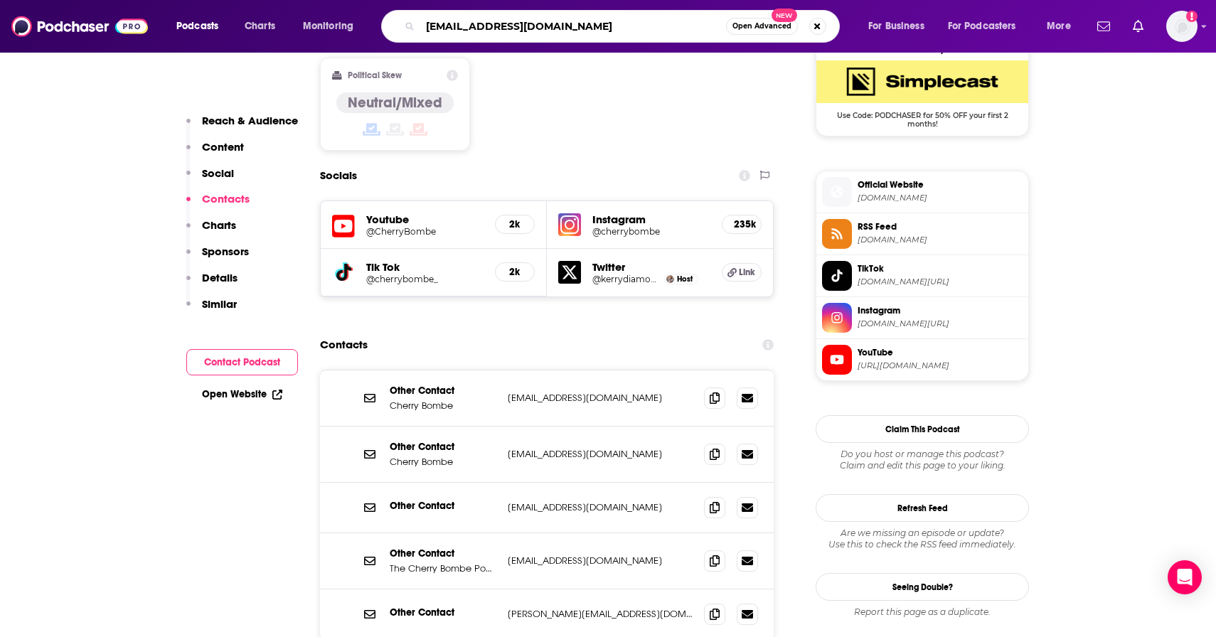
click at [515, 32] on input "[EMAIL_ADDRESS][DOMAIN_NAME]" at bounding box center [573, 26] width 306 height 23
paste input "This is the Taste"
type input "This is the Taste"
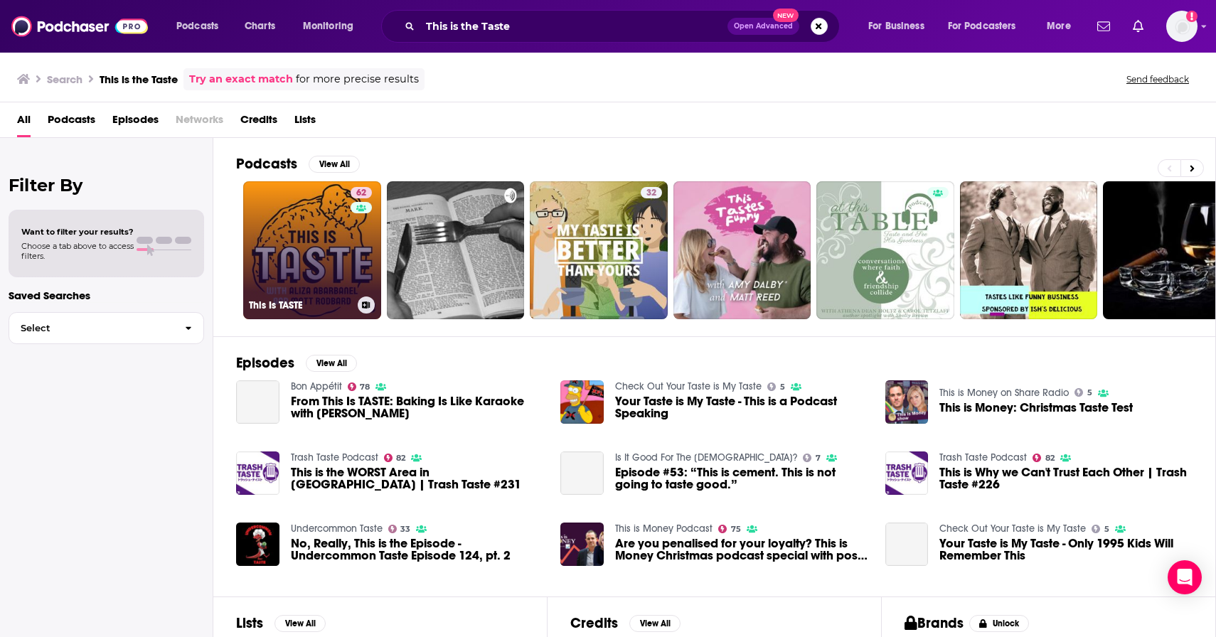
click at [340, 230] on link "62 This Is TASTE" at bounding box center [312, 250] width 138 height 138
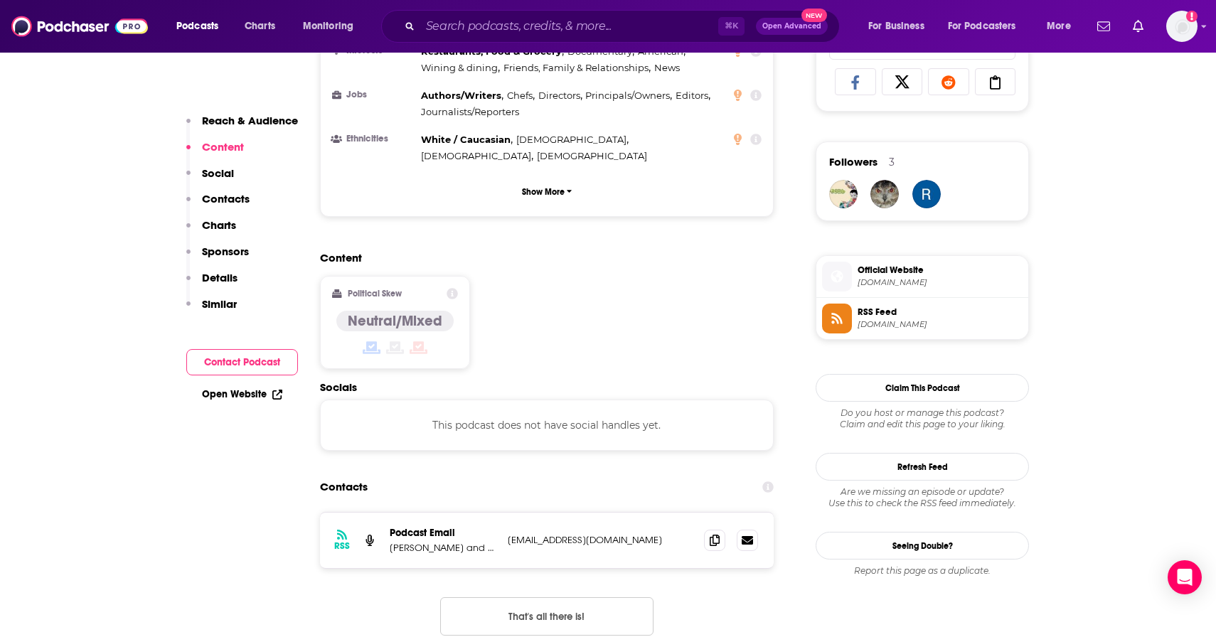
scroll to position [952, 0]
drag, startPoint x: 622, startPoint y: 441, endPoint x: 507, endPoint y: 440, distance: 115.2
click at [507, 512] on div "RSS Podcast Email [PERSON_NAME] and [PERSON_NAME] [EMAIL_ADDRESS][DOMAIN_NAME] …" at bounding box center [547, 539] width 454 height 55
copy p "[EMAIL_ADDRESS][DOMAIN_NAME]"
click at [582, 23] on input "Search podcasts, credits, & more..." at bounding box center [569, 26] width 298 height 23
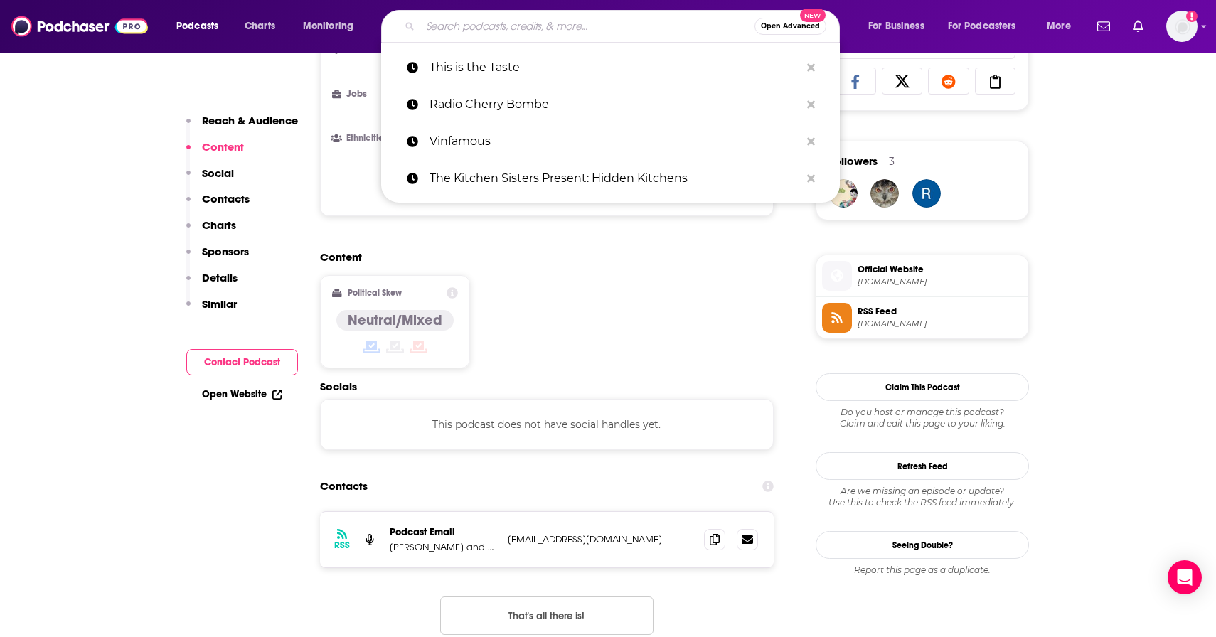
paste input "Tinfoil Swans"
type input "Tinfoil Swans"
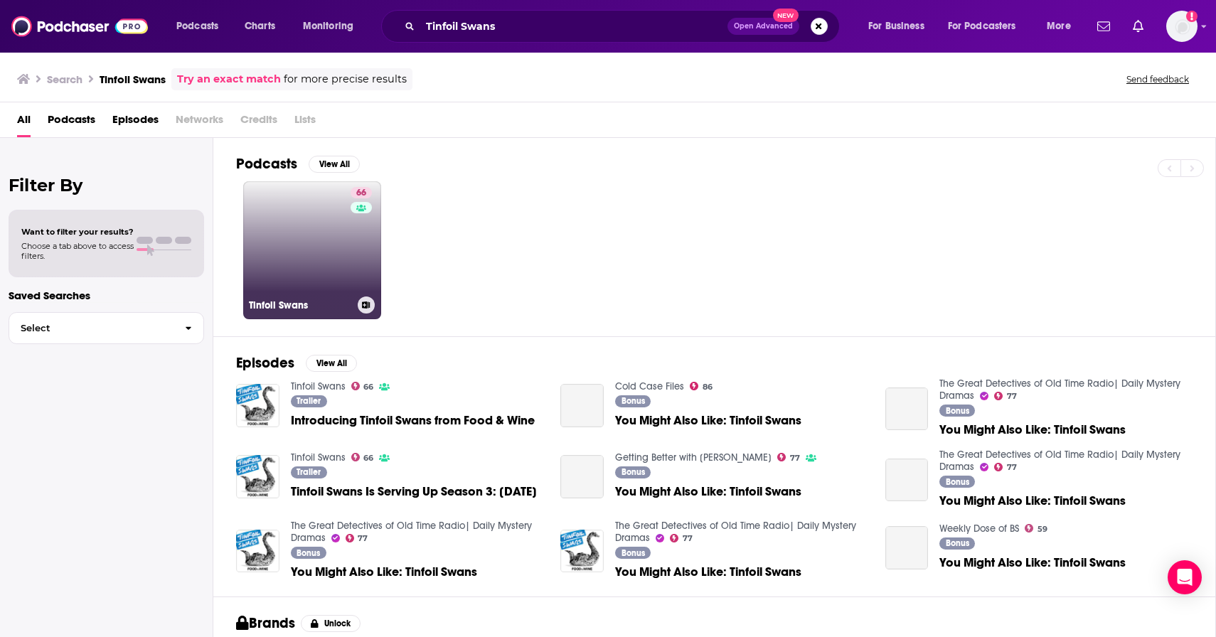
click at [314, 272] on link "66 Tinfoil Swans" at bounding box center [312, 250] width 138 height 138
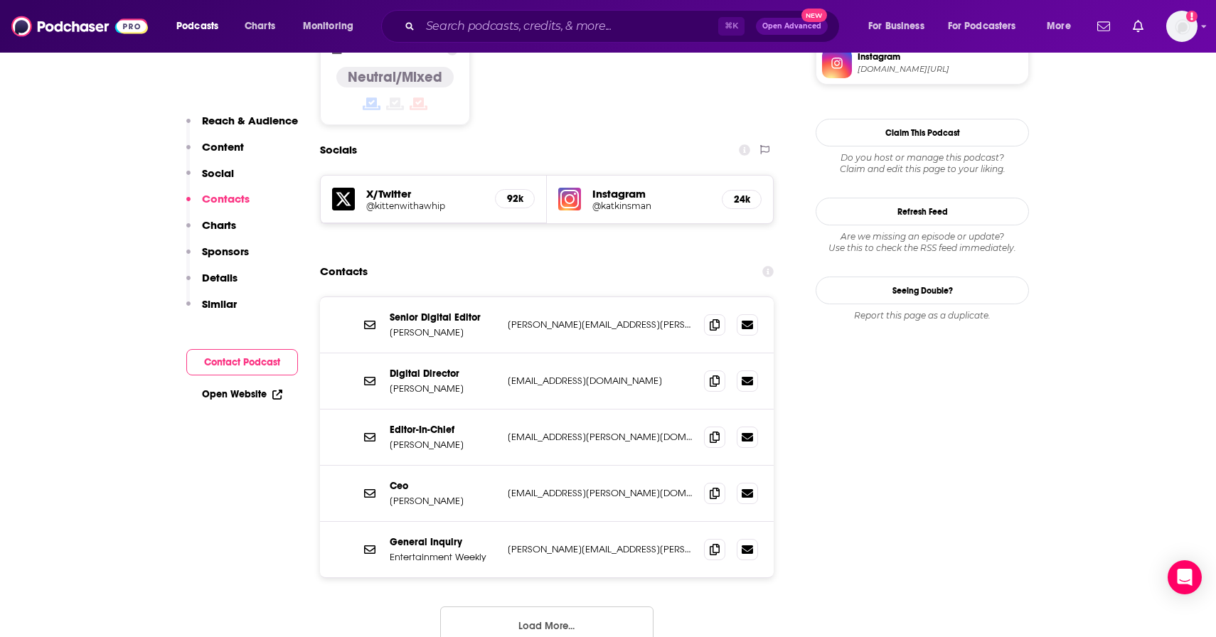
scroll to position [1180, 0]
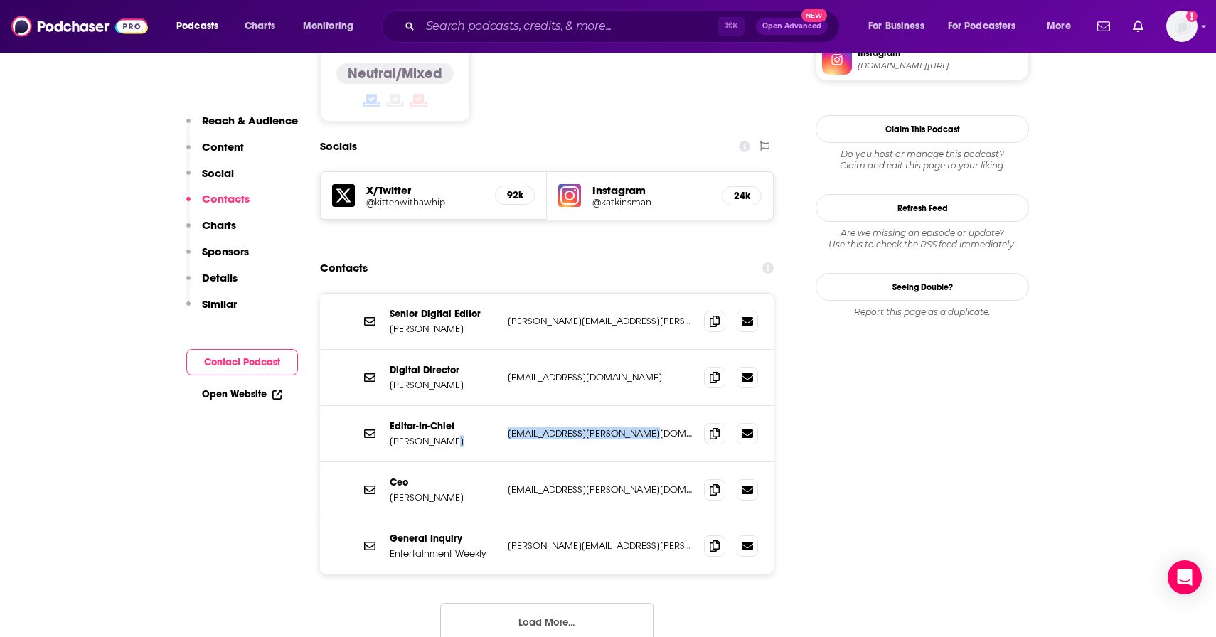
drag, startPoint x: 654, startPoint y: 355, endPoint x: 487, endPoint y: 358, distance: 167.1
click at [0, 0] on div "Editor-In-Chief [PERSON_NAME] [PERSON_NAME][EMAIL_ADDRESS][PERSON_NAME][DOMAIN_…" at bounding box center [0, 0] width 0 height 0
click at [668, 294] on div "Senior Digital Editor [PERSON_NAME] [PERSON_NAME][EMAIL_ADDRESS][PERSON_NAME][D…" at bounding box center [547, 322] width 454 height 56
drag, startPoint x: 667, startPoint y: 242, endPoint x: 509, endPoint y: 242, distance: 157.8
click at [509, 315] on p "[PERSON_NAME][EMAIL_ADDRESS][PERSON_NAME][DOMAIN_NAME]" at bounding box center [600, 321] width 185 height 12
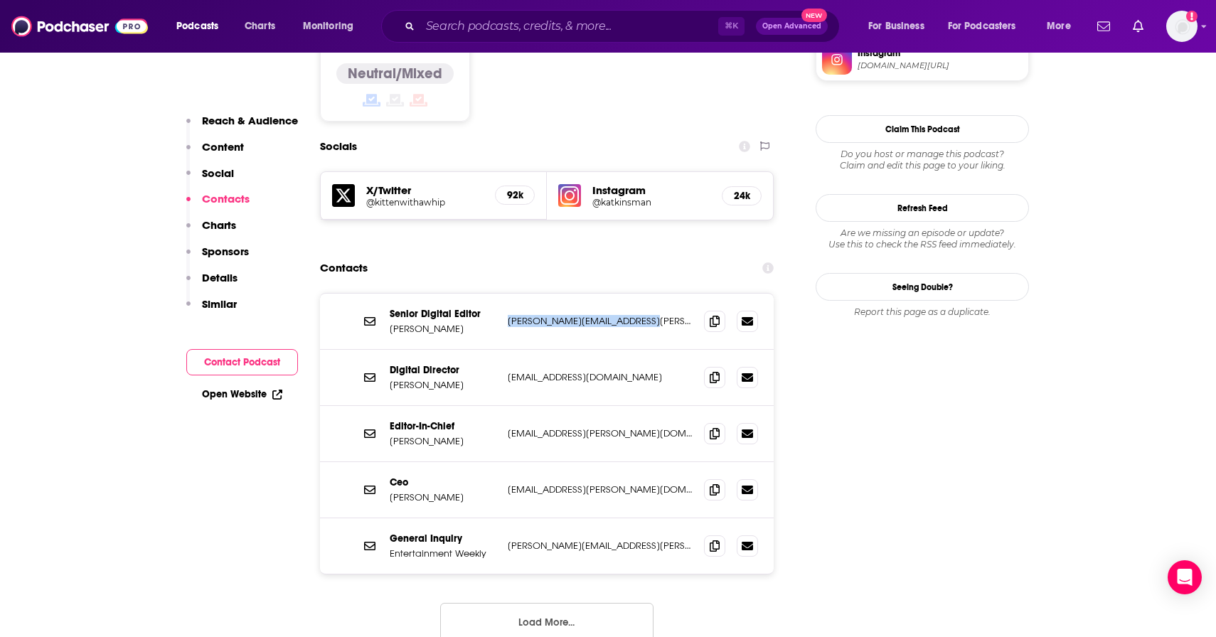
copy p "[PERSON_NAME][EMAIL_ADDRESS][PERSON_NAME][DOMAIN_NAME]"
